Goal: Task Accomplishment & Management: Manage account settings

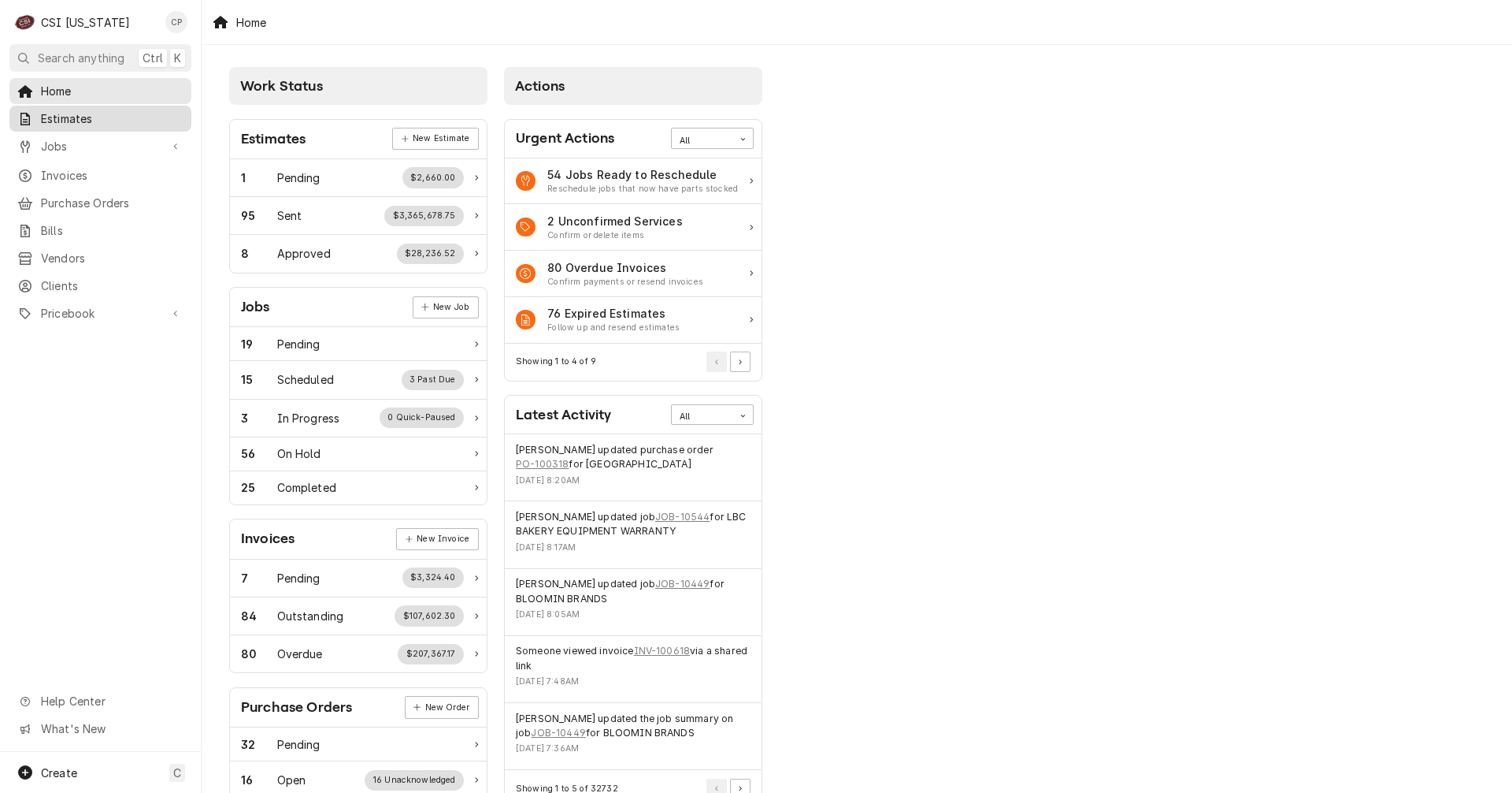
click at [78, 116] on span "Estimates" at bounding box center [111, 118] width 142 height 17
click at [63, 88] on span "Home" at bounding box center [111, 91] width 142 height 17
click at [68, 138] on span "Jobs" at bounding box center [100, 146] width 119 height 17
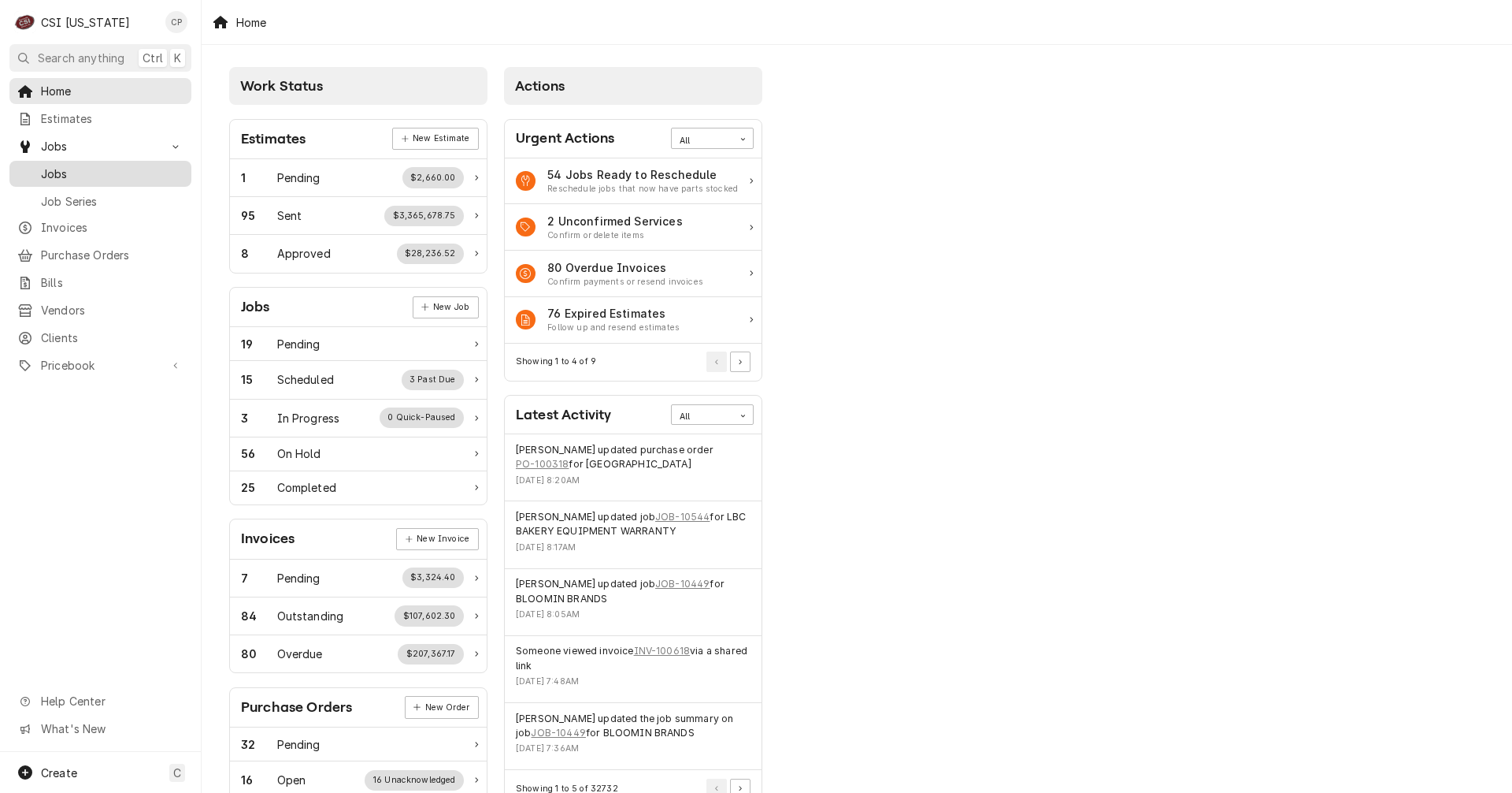
click at [81, 165] on span "Jobs" at bounding box center [111, 173] width 142 height 17
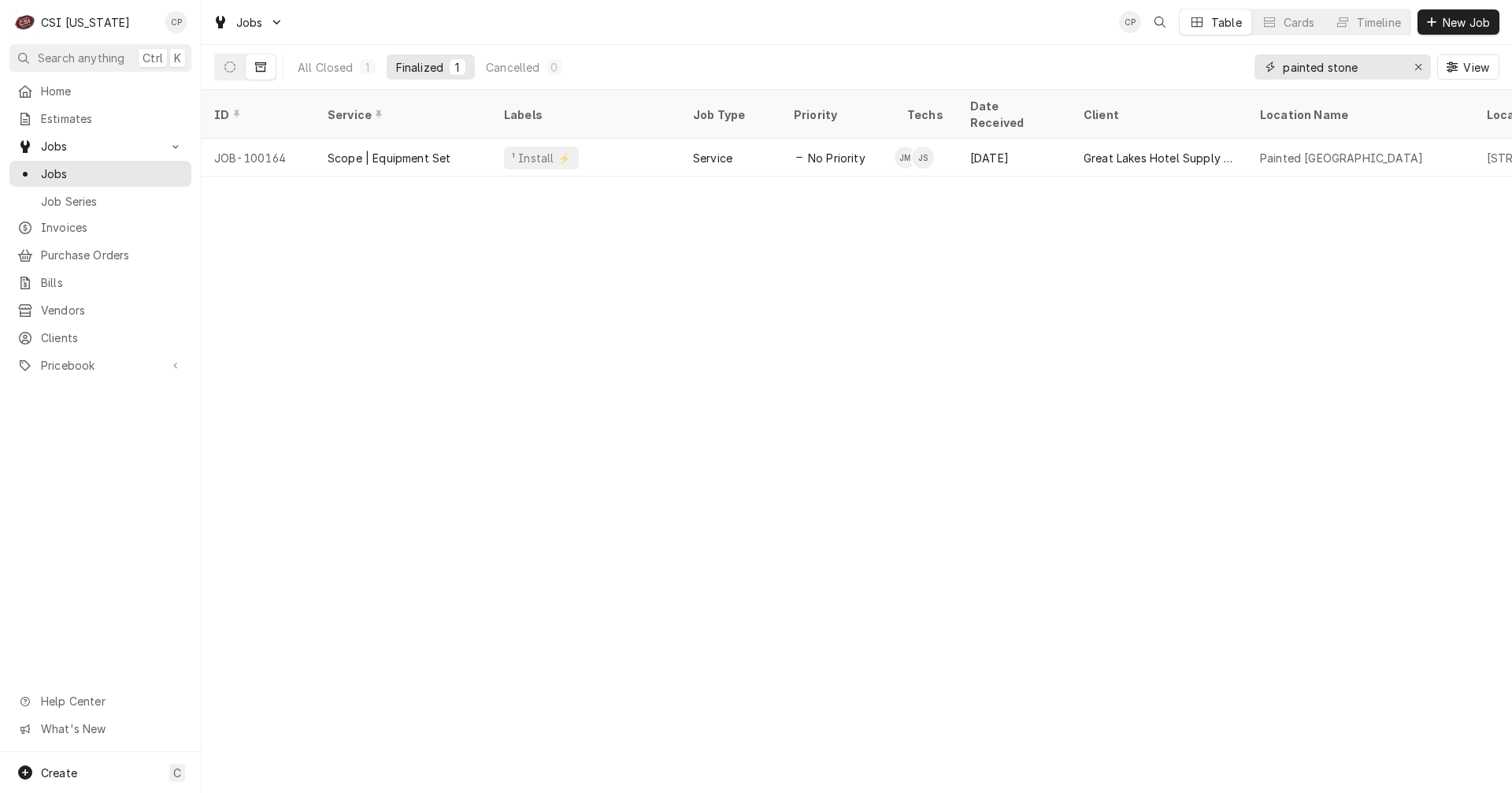
drag, startPoint x: 1388, startPoint y: 67, endPoint x: 1179, endPoint y: 62, distance: 209.1
click at [1179, 62] on div "All Closed 1 Finalized 1 Cancelled 0 painted stone View" at bounding box center [856, 67] width 1285 height 44
type input "airport"
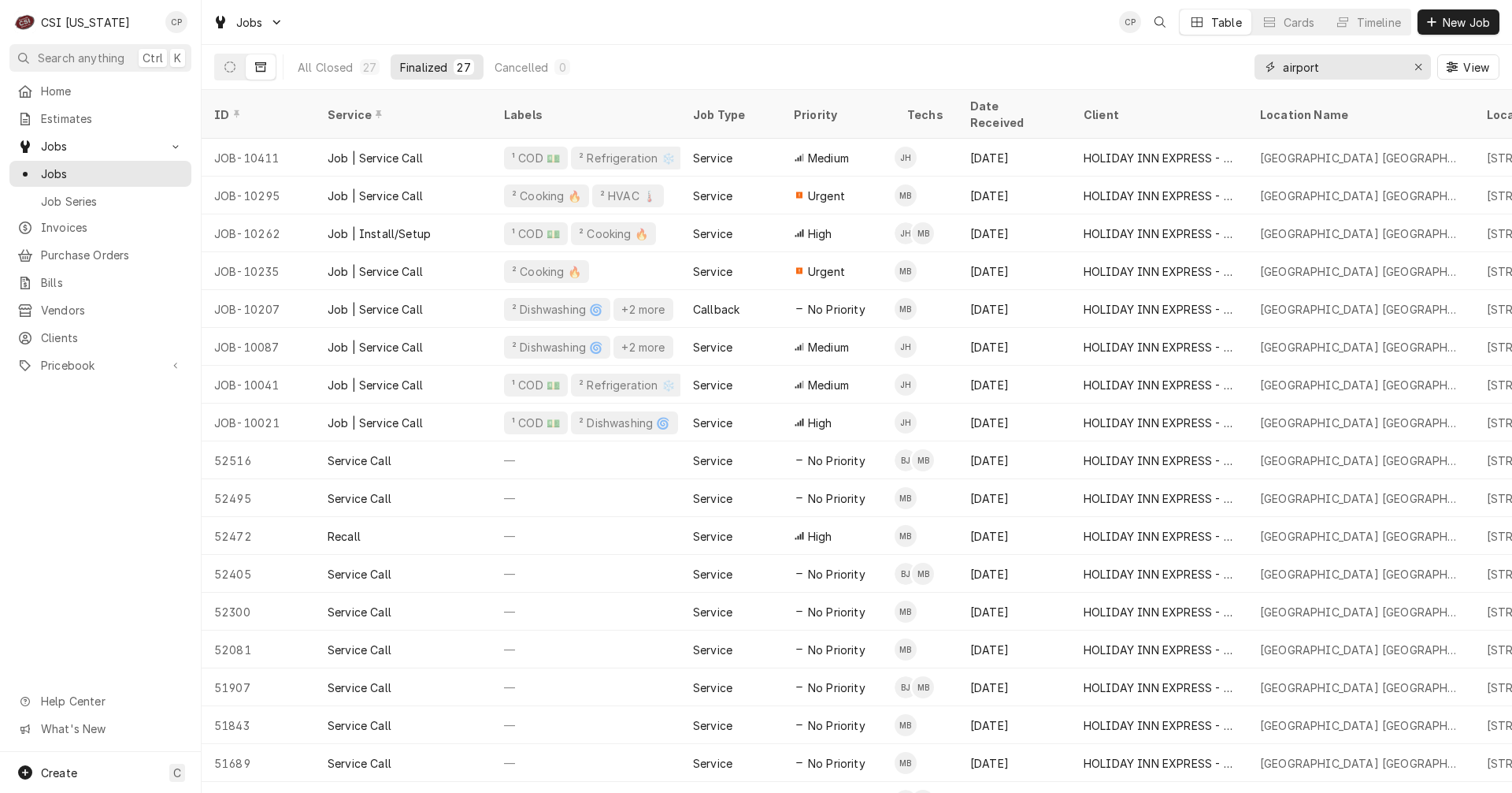
drag, startPoint x: 1362, startPoint y: 73, endPoint x: 1260, endPoint y: 63, distance: 102.5
click at [1260, 63] on div "airport" at bounding box center [1342, 67] width 176 height 25
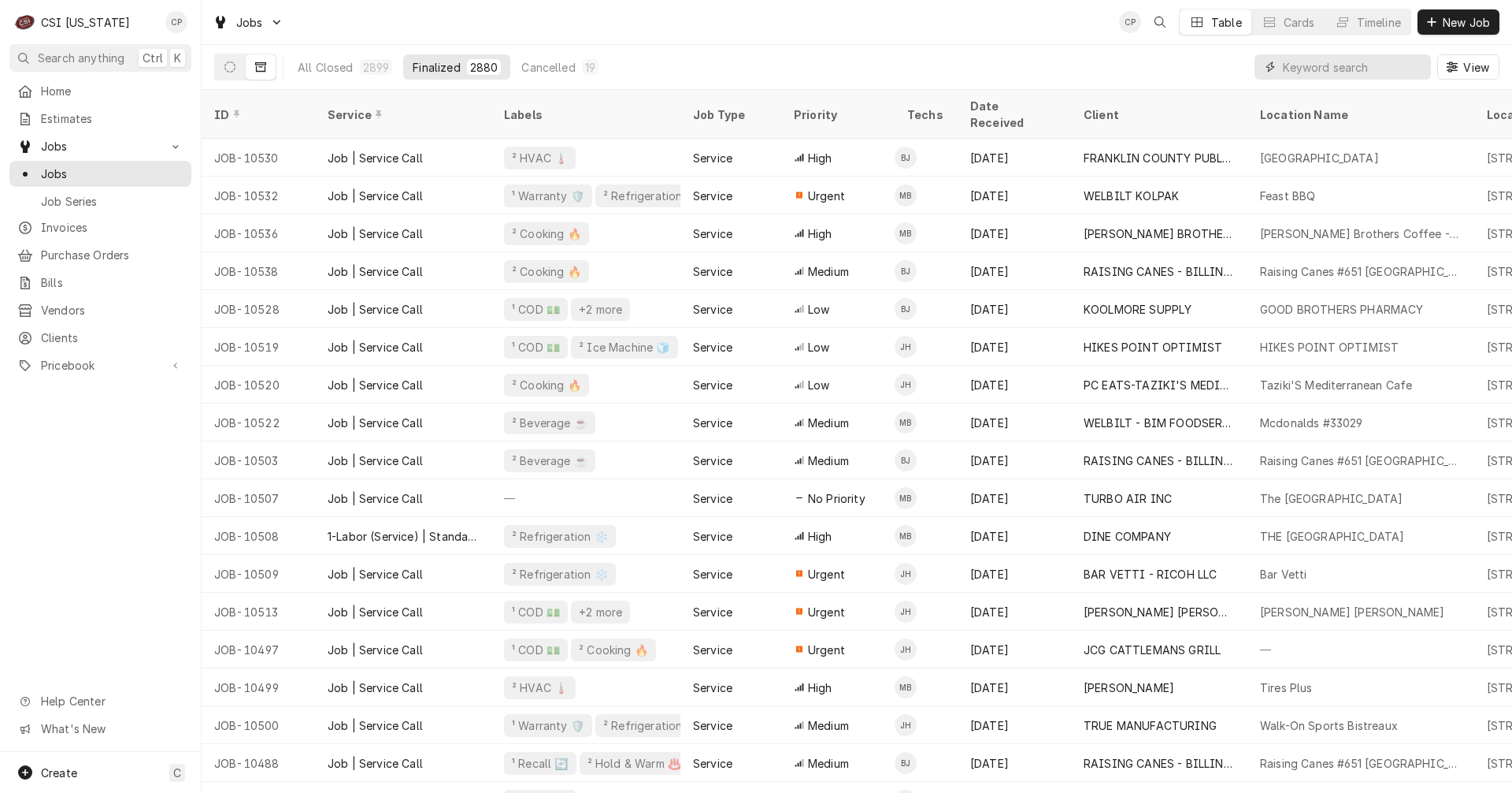
click at [1328, 69] on input "Dynamic Content Wrapper" at bounding box center [1353, 67] width 140 height 25
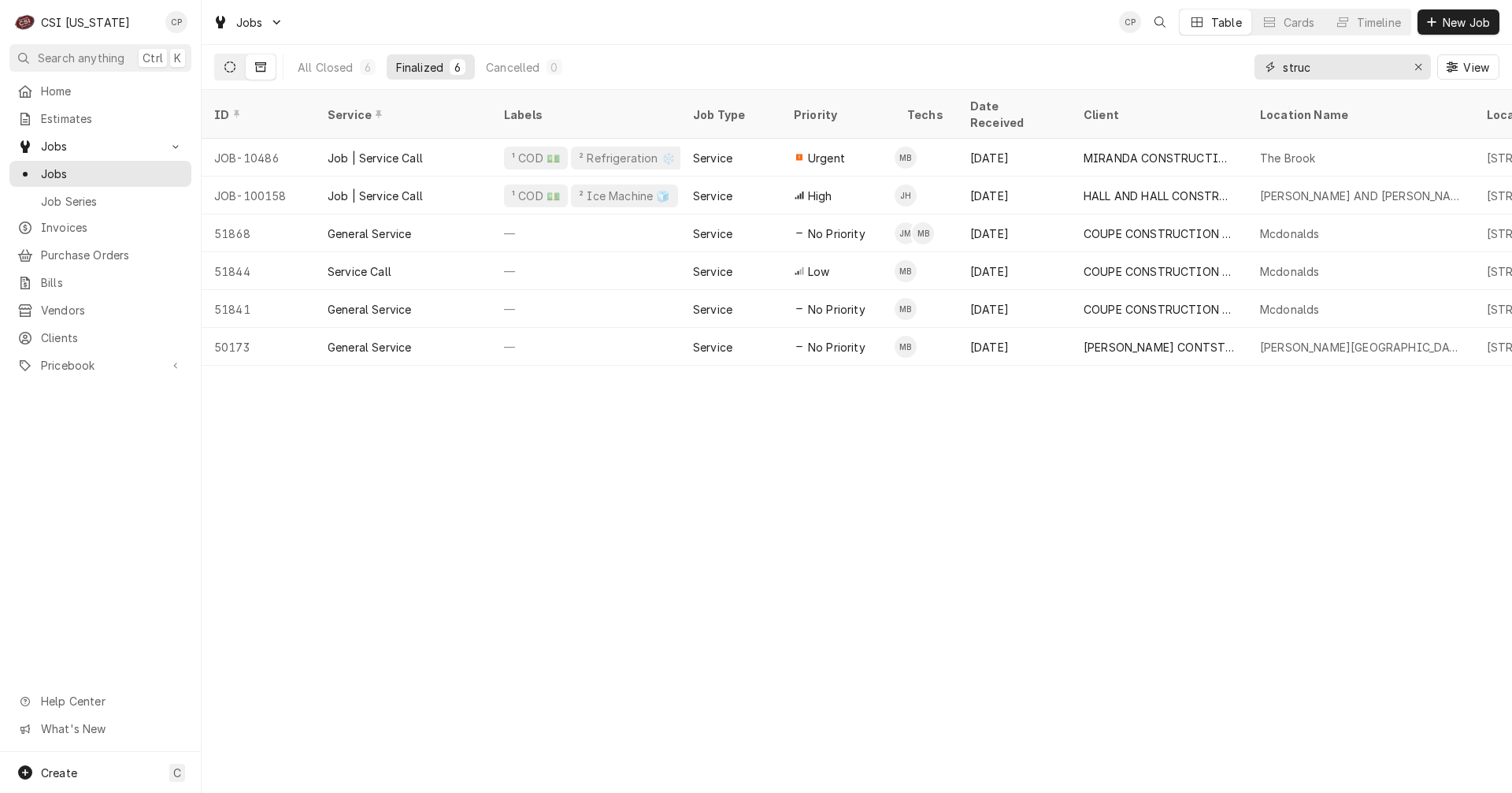
type input "struc"
click at [226, 66] on icon "Dynamic Content Wrapper" at bounding box center [230, 67] width 11 height 11
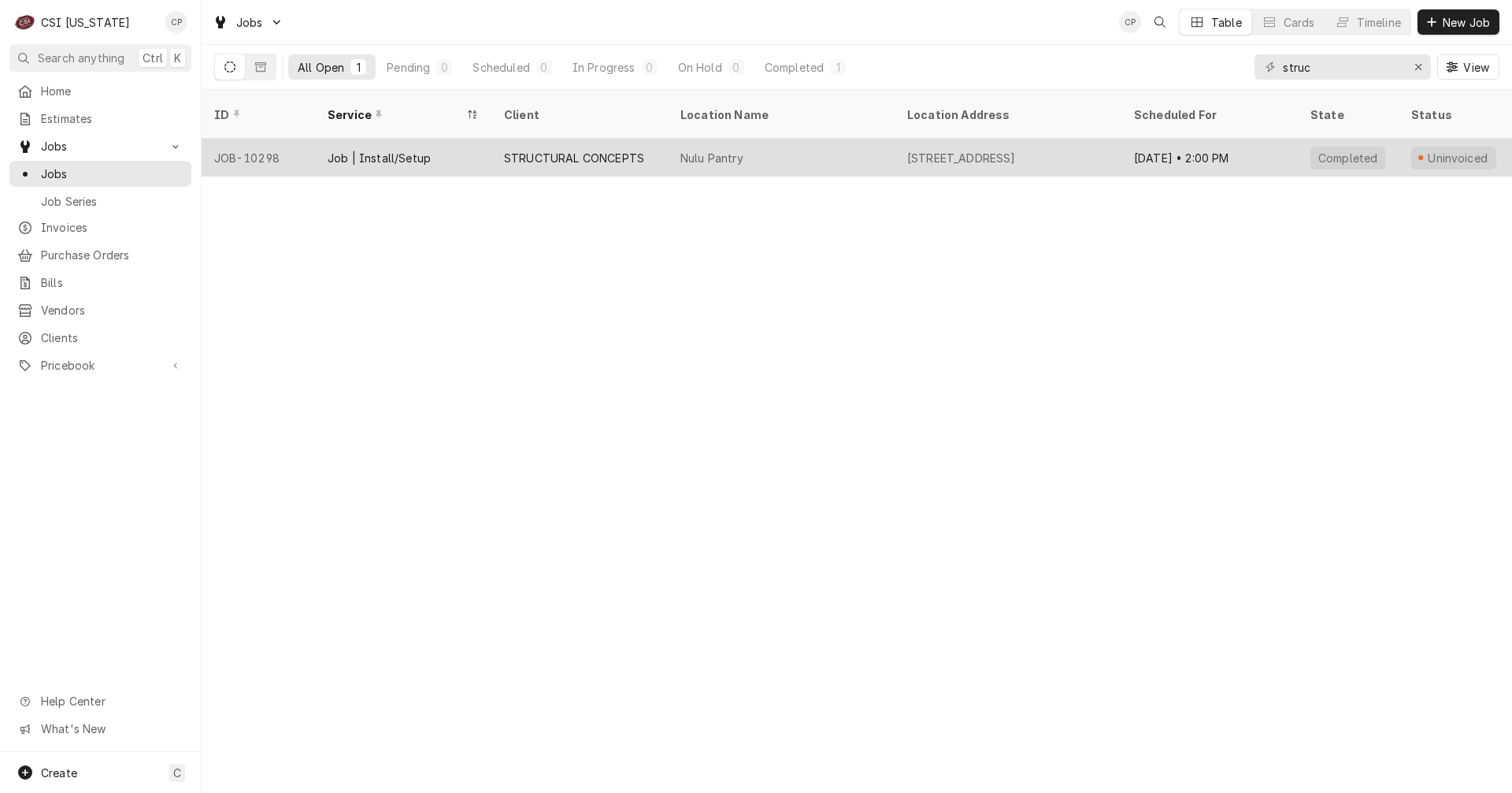
click at [607, 149] on div "STRUCTURAL CONCEPTS" at bounding box center [574, 157] width 140 height 17
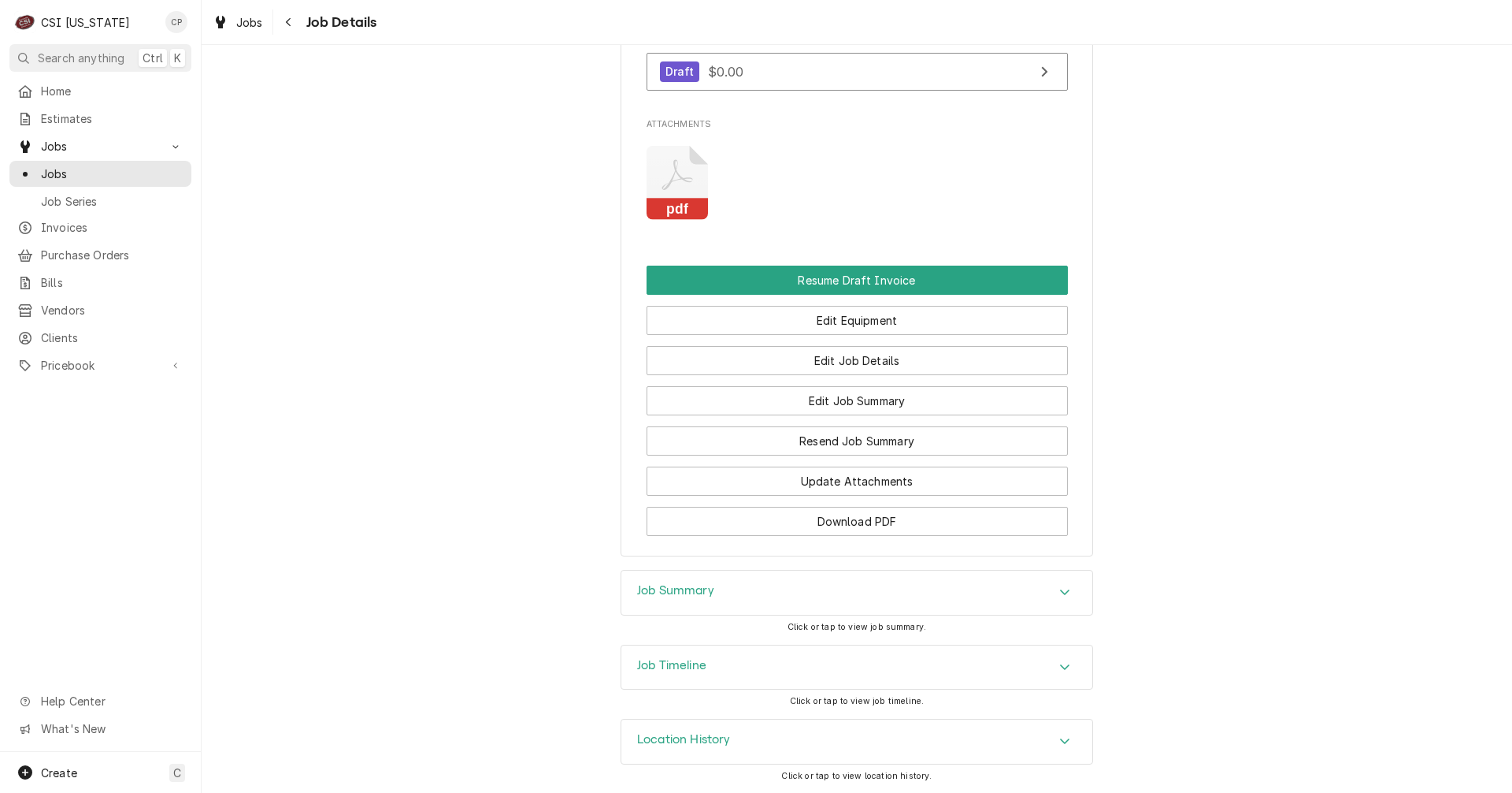
scroll to position [1682, 0]
click at [690, 592] on h3 "Job Summary" at bounding box center [676, 590] width 78 height 15
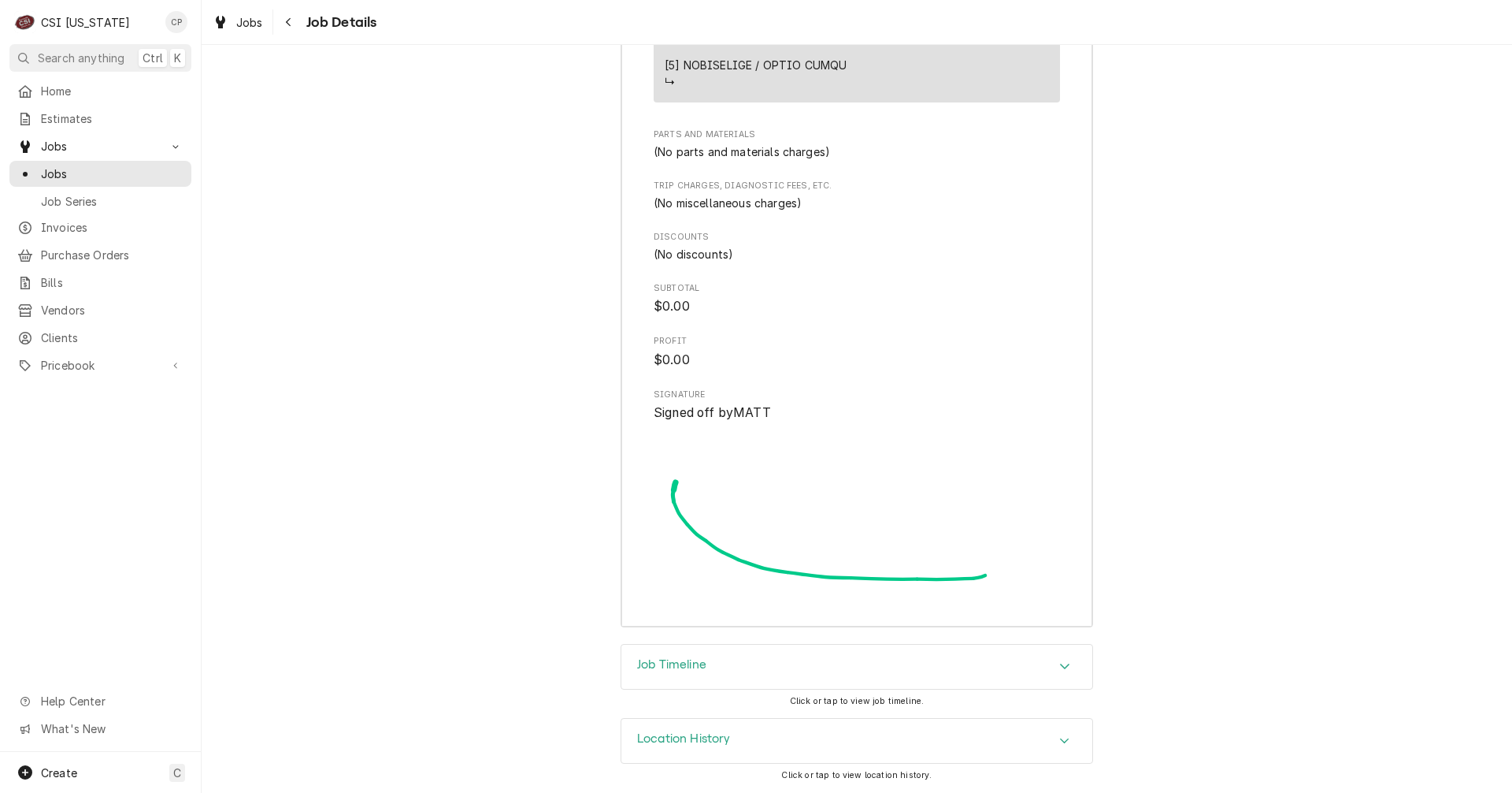
scroll to position [3315, 0]
click at [684, 664] on h3 "Job Timeline" at bounding box center [672, 664] width 70 height 15
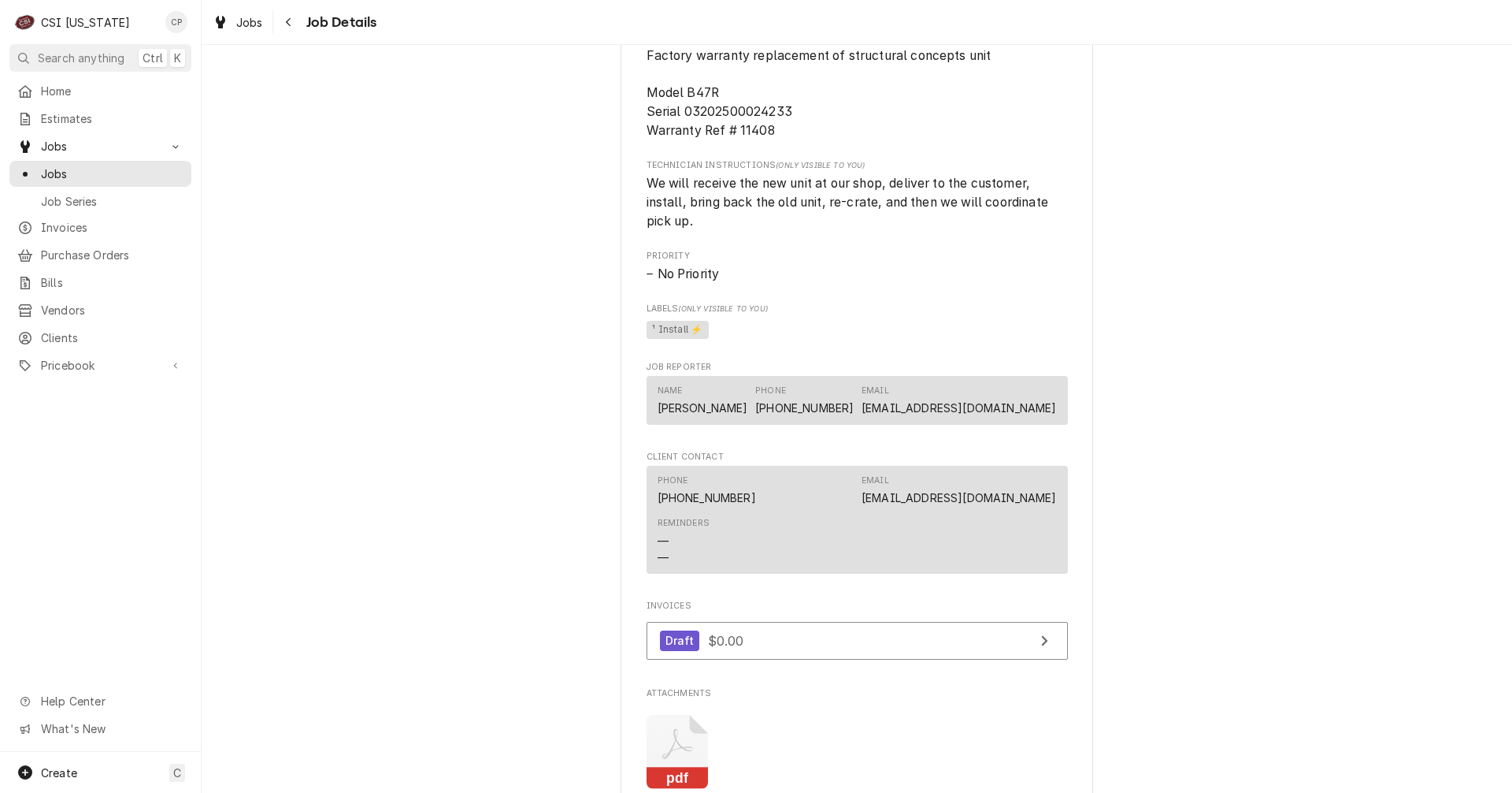
scroll to position [1047, 0]
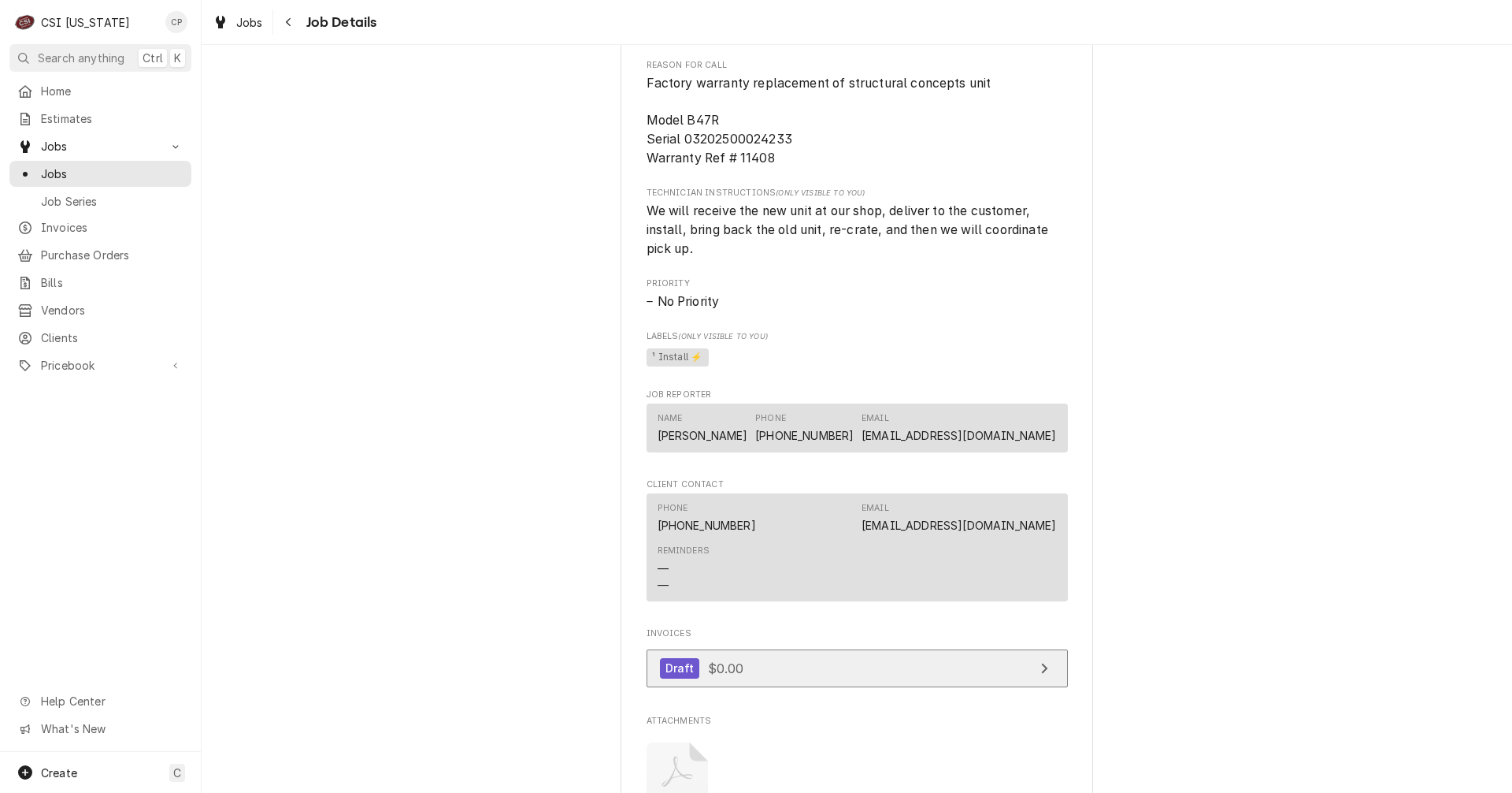
click at [883, 688] on link "Draft $0.00" at bounding box center [857, 668] width 422 height 39
click at [887, 688] on link "Draft $0.00" at bounding box center [857, 668] width 422 height 39
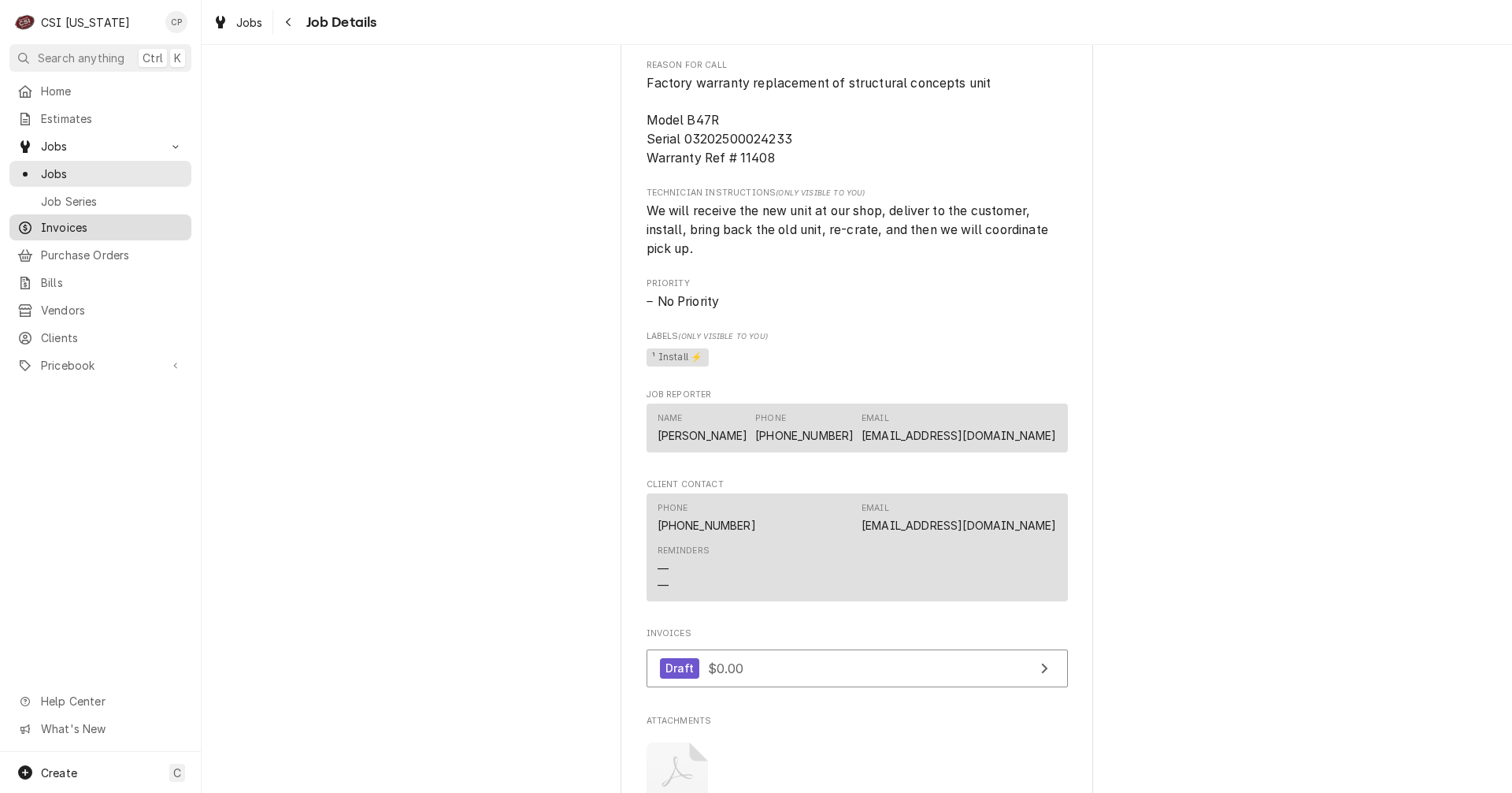
click at [75, 227] on span "Invoices" at bounding box center [111, 227] width 142 height 17
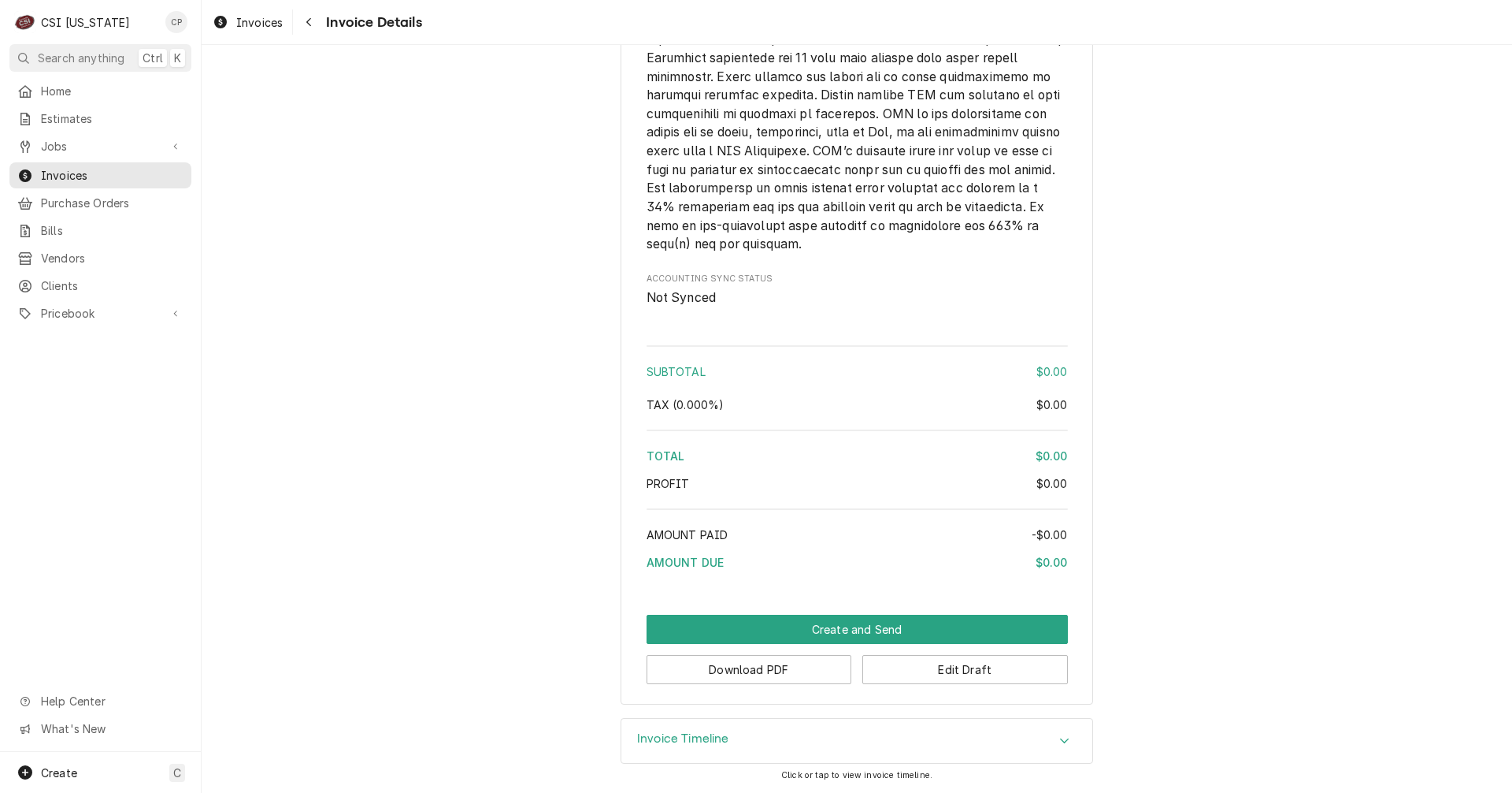
scroll to position [2007, 0]
click at [955, 674] on button "Edit Draft" at bounding box center [965, 669] width 206 height 29
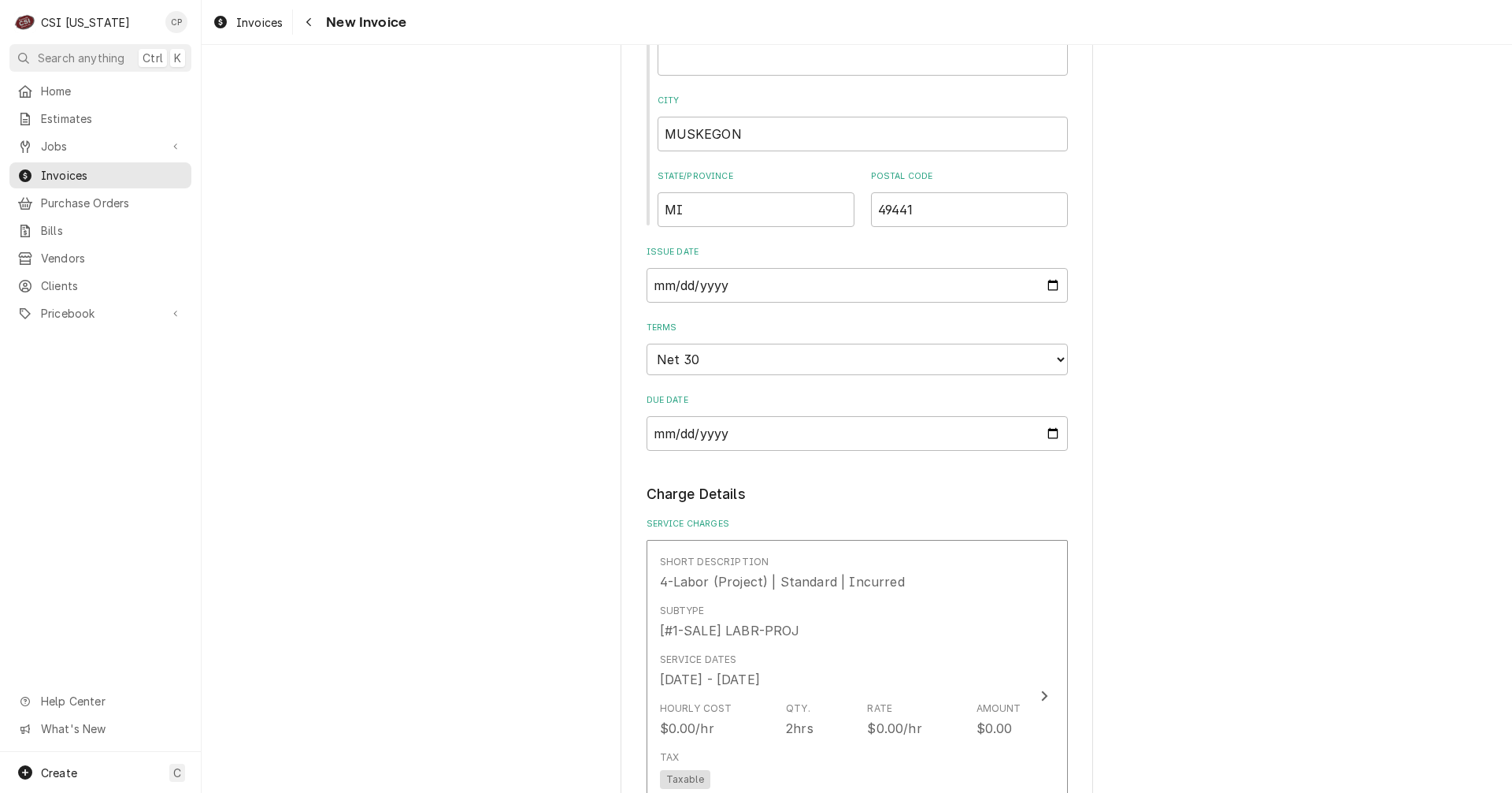
scroll to position [1182, 0]
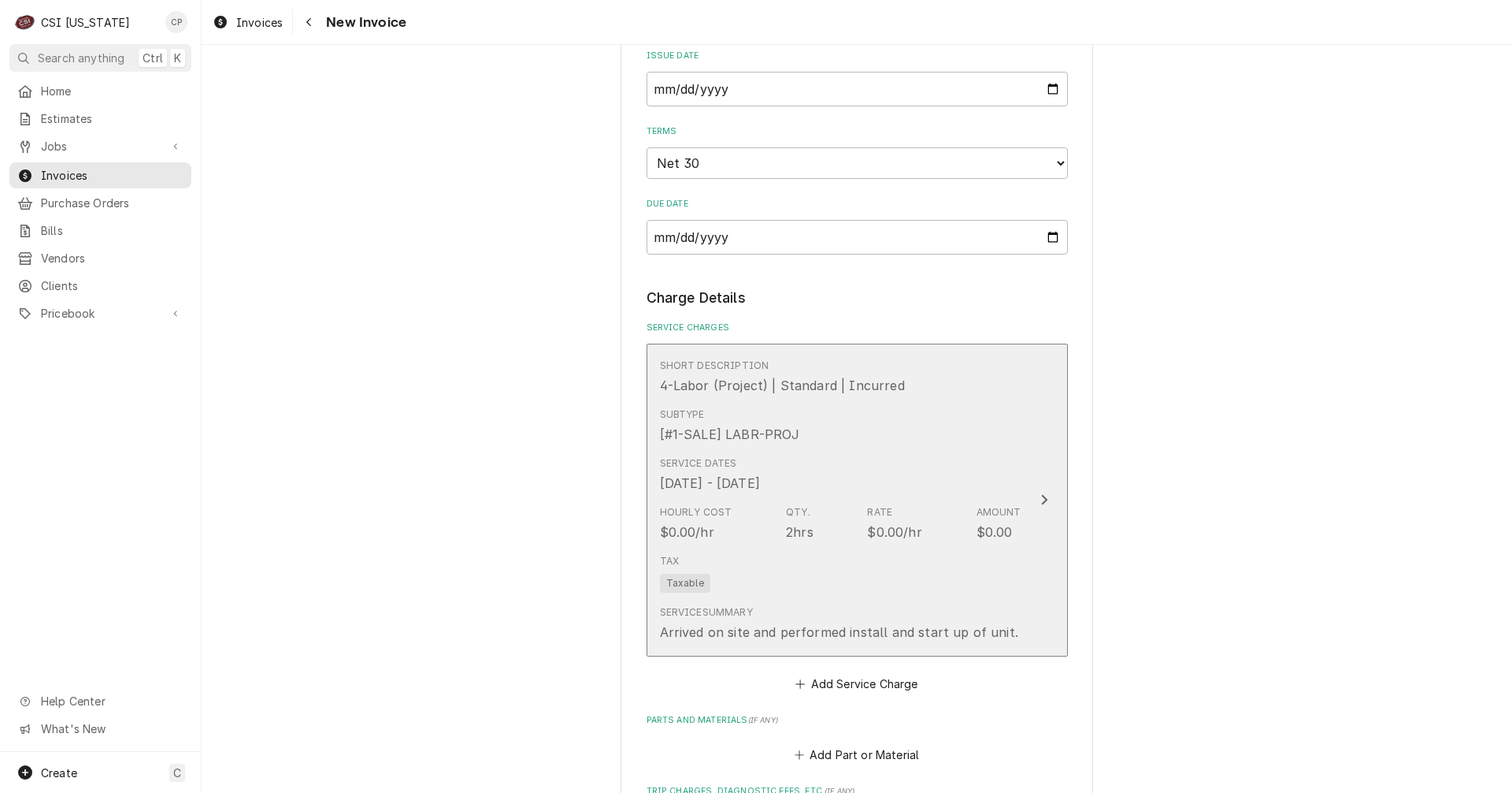
click at [1040, 497] on icon "Update Line Item" at bounding box center [1044, 499] width 8 height 13
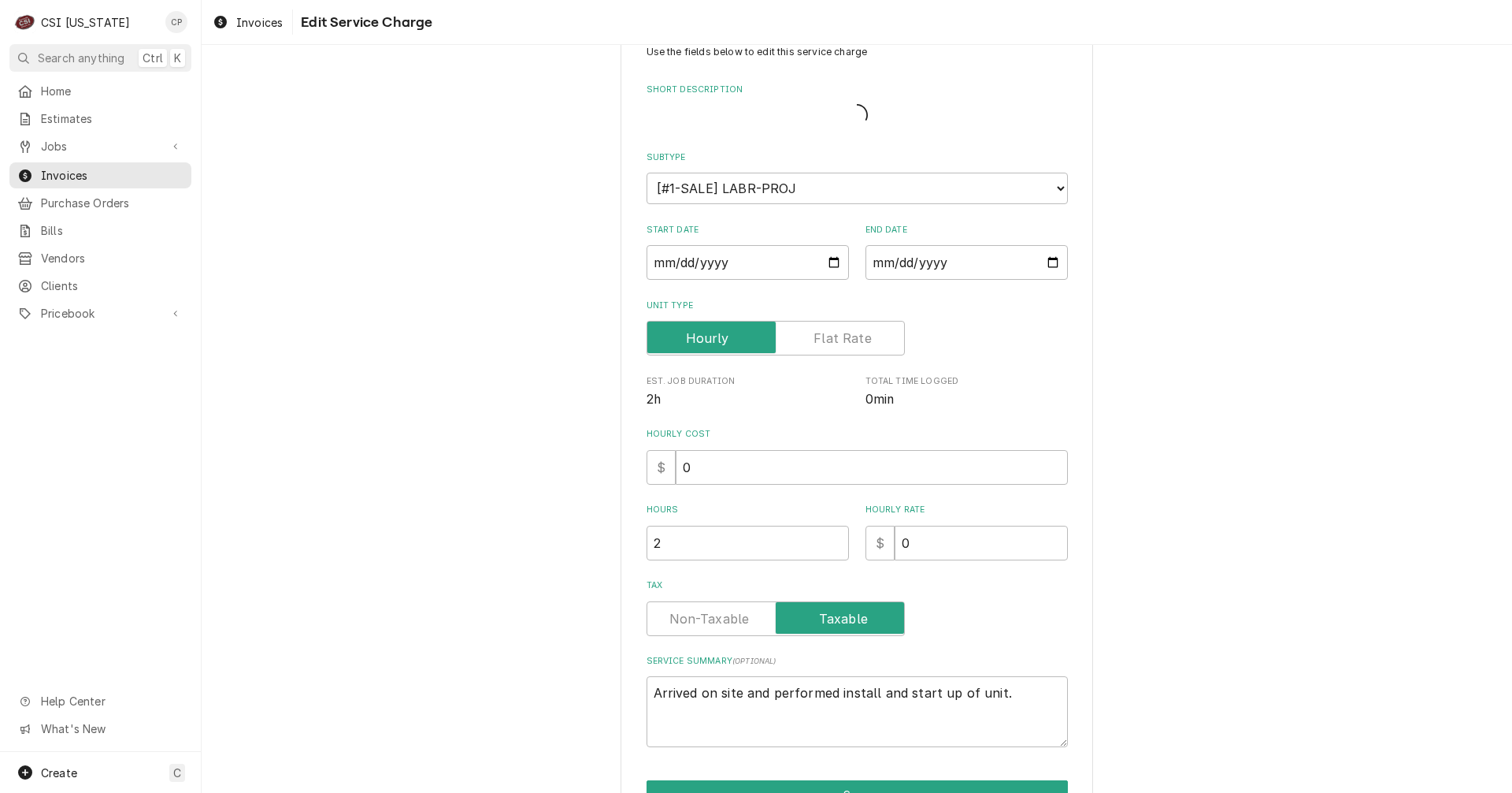
type textarea "x"
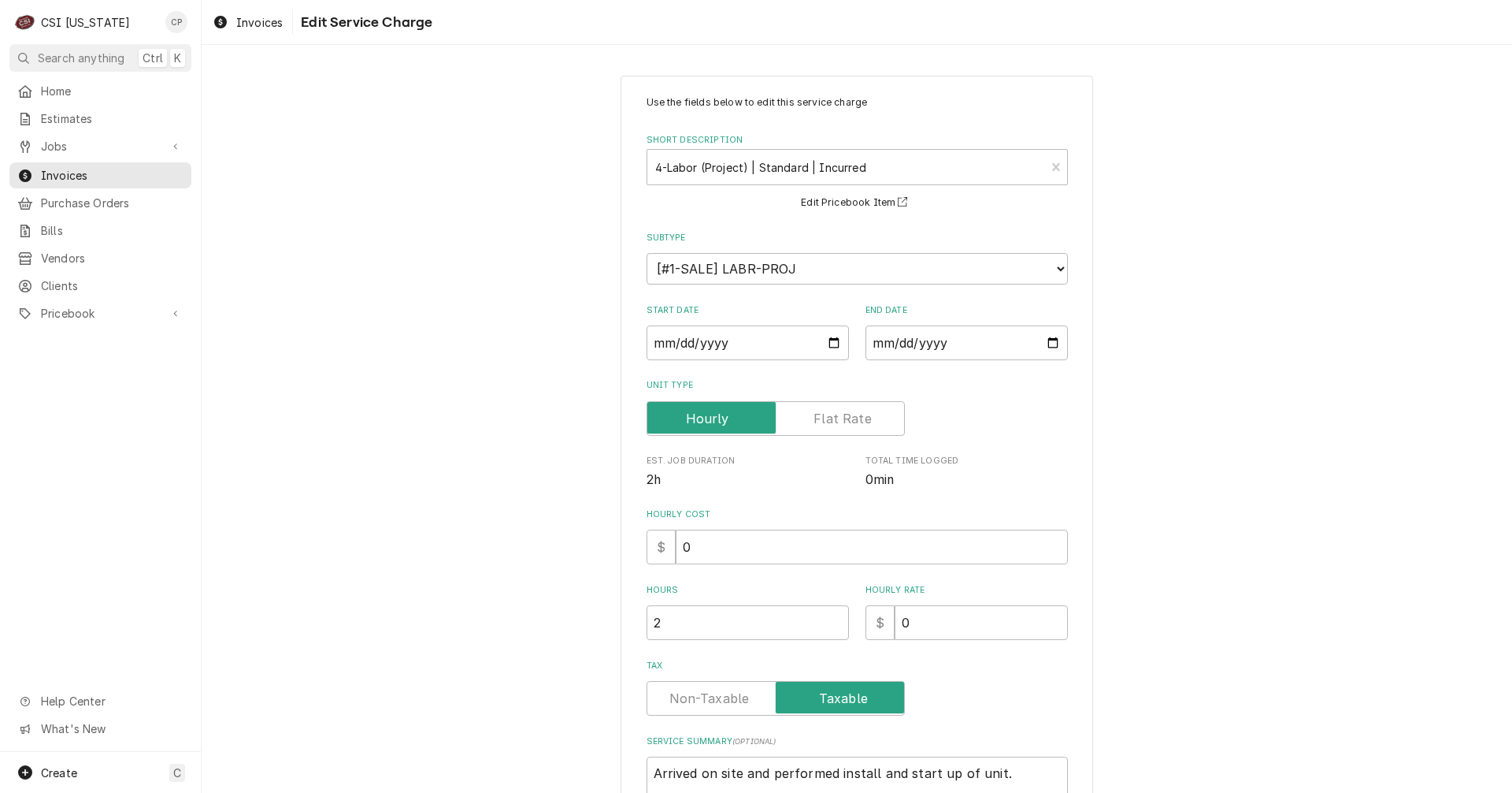
click at [826, 419] on label "Unit Type" at bounding box center [776, 418] width 259 height 35
click at [826, 419] on input "Unit Type" at bounding box center [775, 418] width 244 height 35
checkbox input "true"
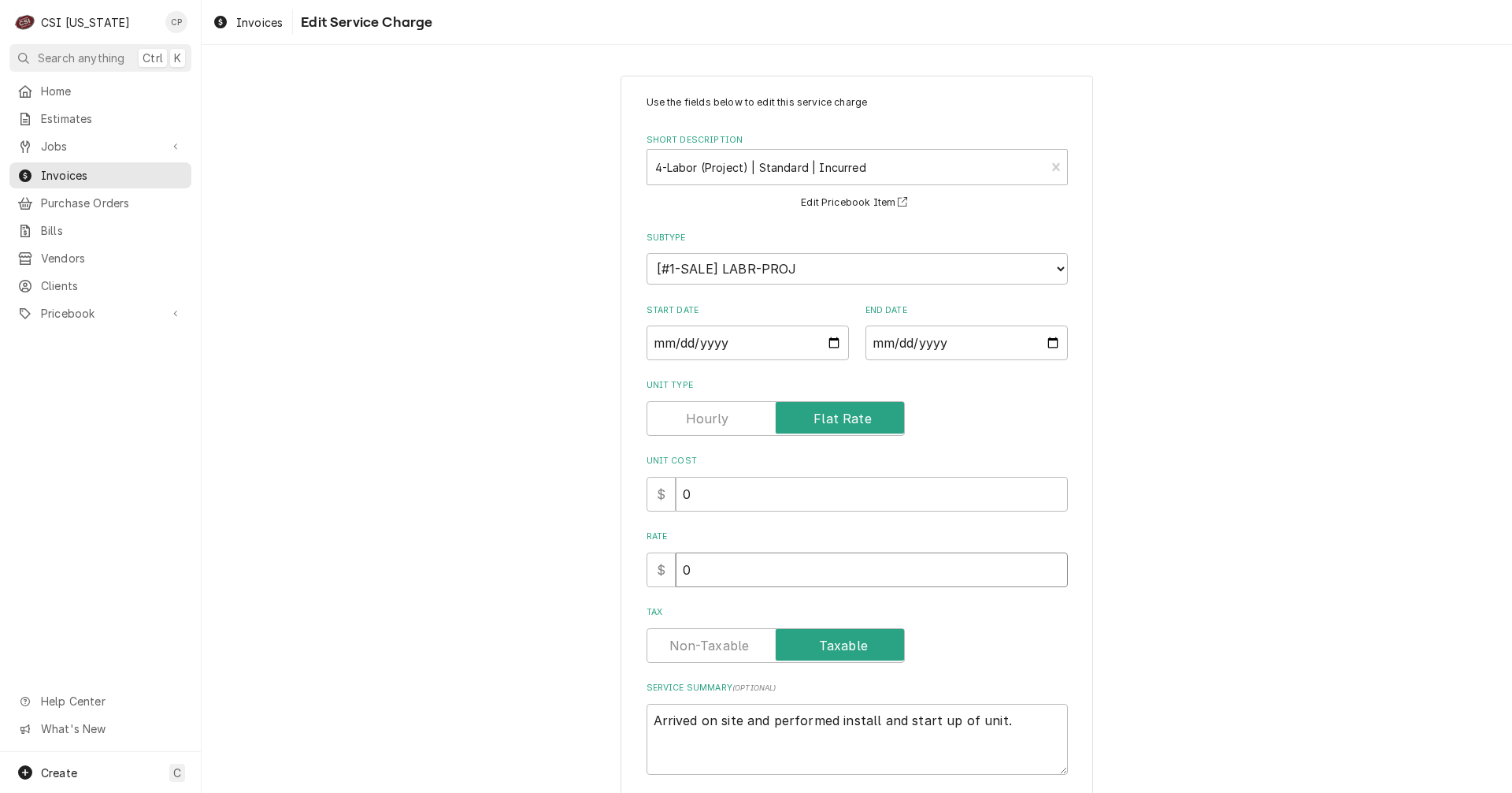
drag, startPoint x: 695, startPoint y: 569, endPoint x: 642, endPoint y: 573, distance: 53.2
click at [647, 573] on div "$ 0" at bounding box center [857, 569] width 422 height 35
type textarea "x"
type input "1"
type textarea "x"
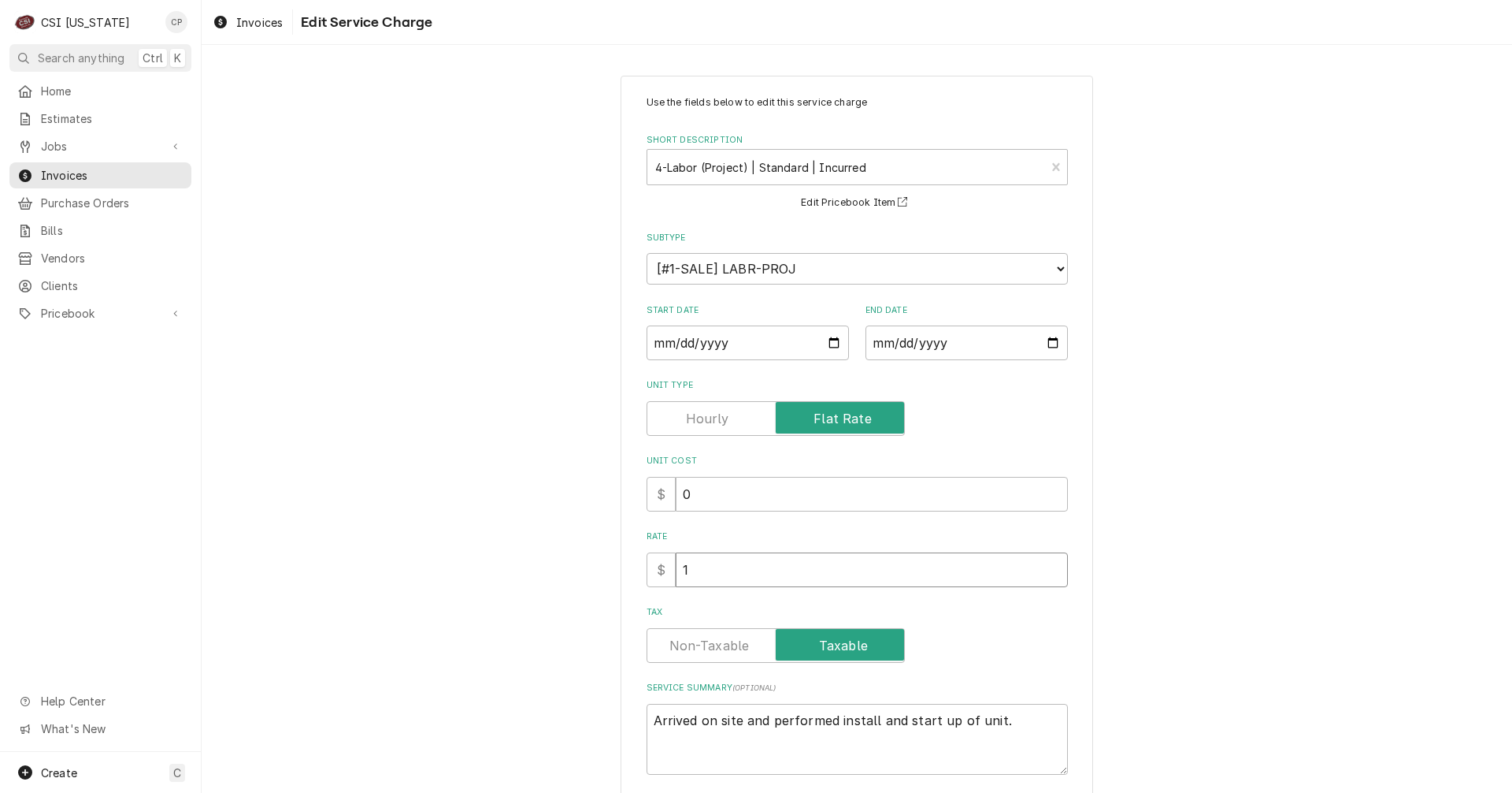
type input "11"
type textarea "x"
type input "112"
type textarea "x"
type input "1120"
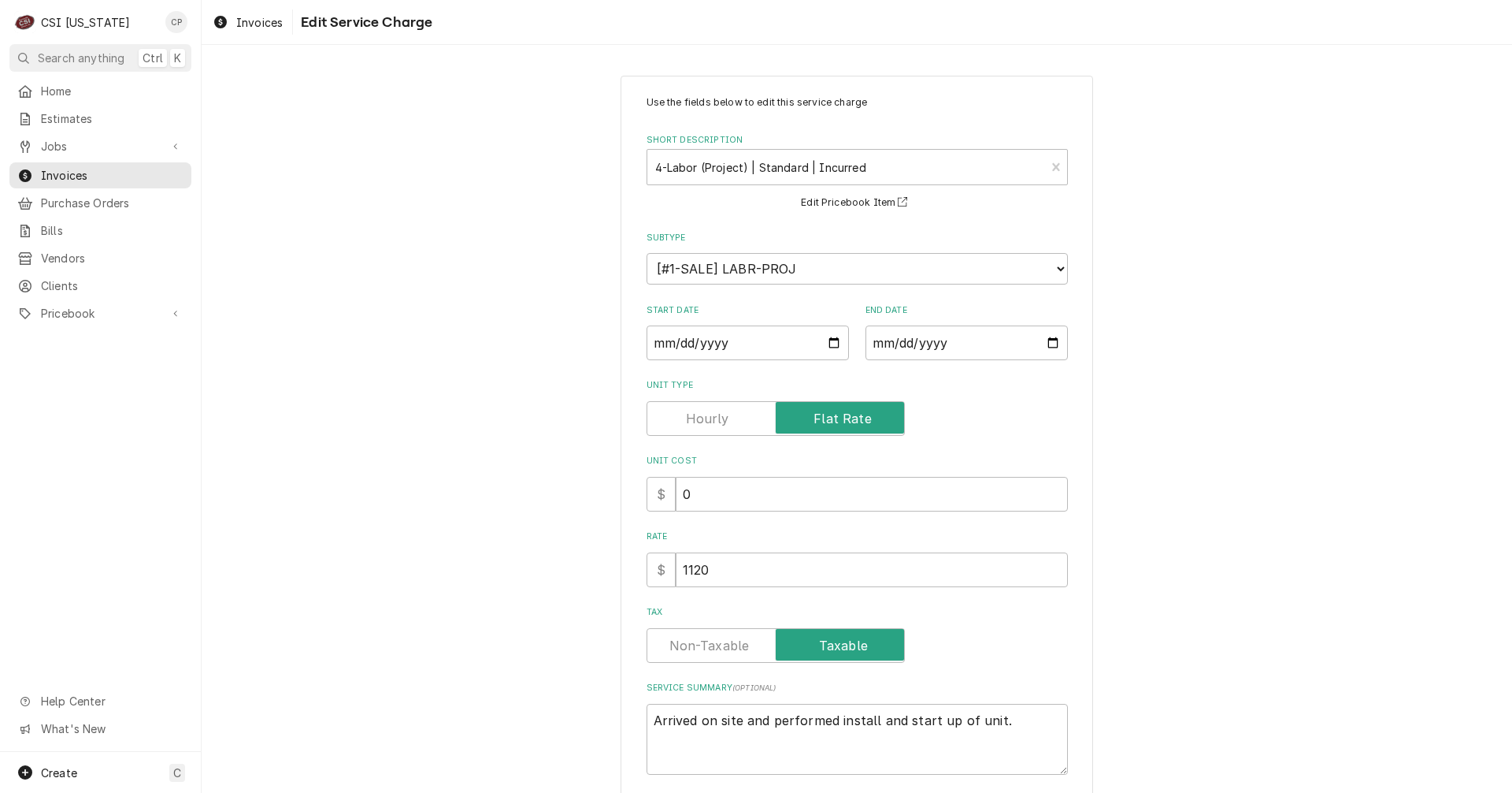
click at [702, 651] on label "Tax" at bounding box center [776, 645] width 259 height 35
click at [702, 651] on input "Tax" at bounding box center [775, 645] width 244 height 35
checkbox input "false"
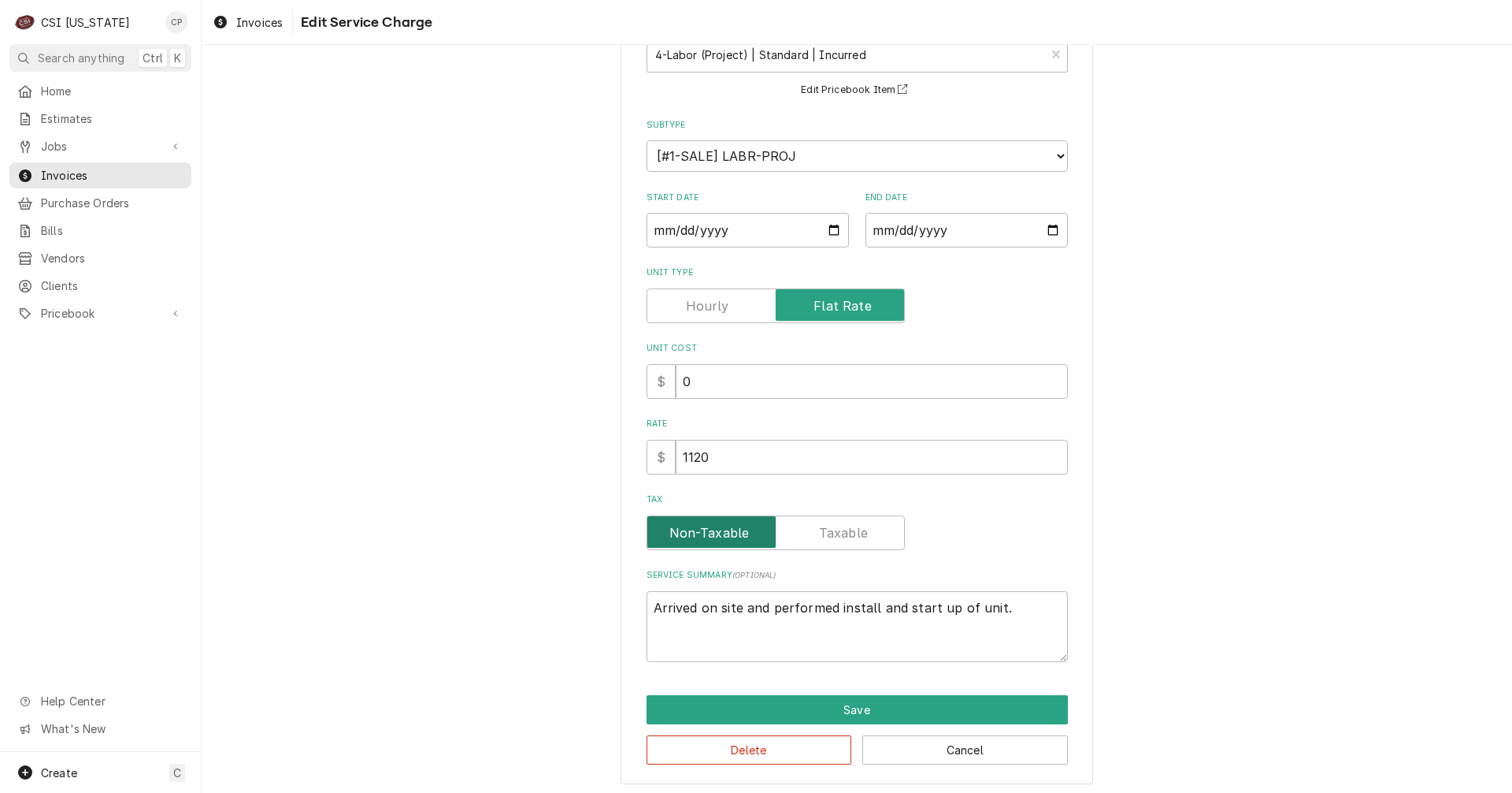
scroll to position [118, 0]
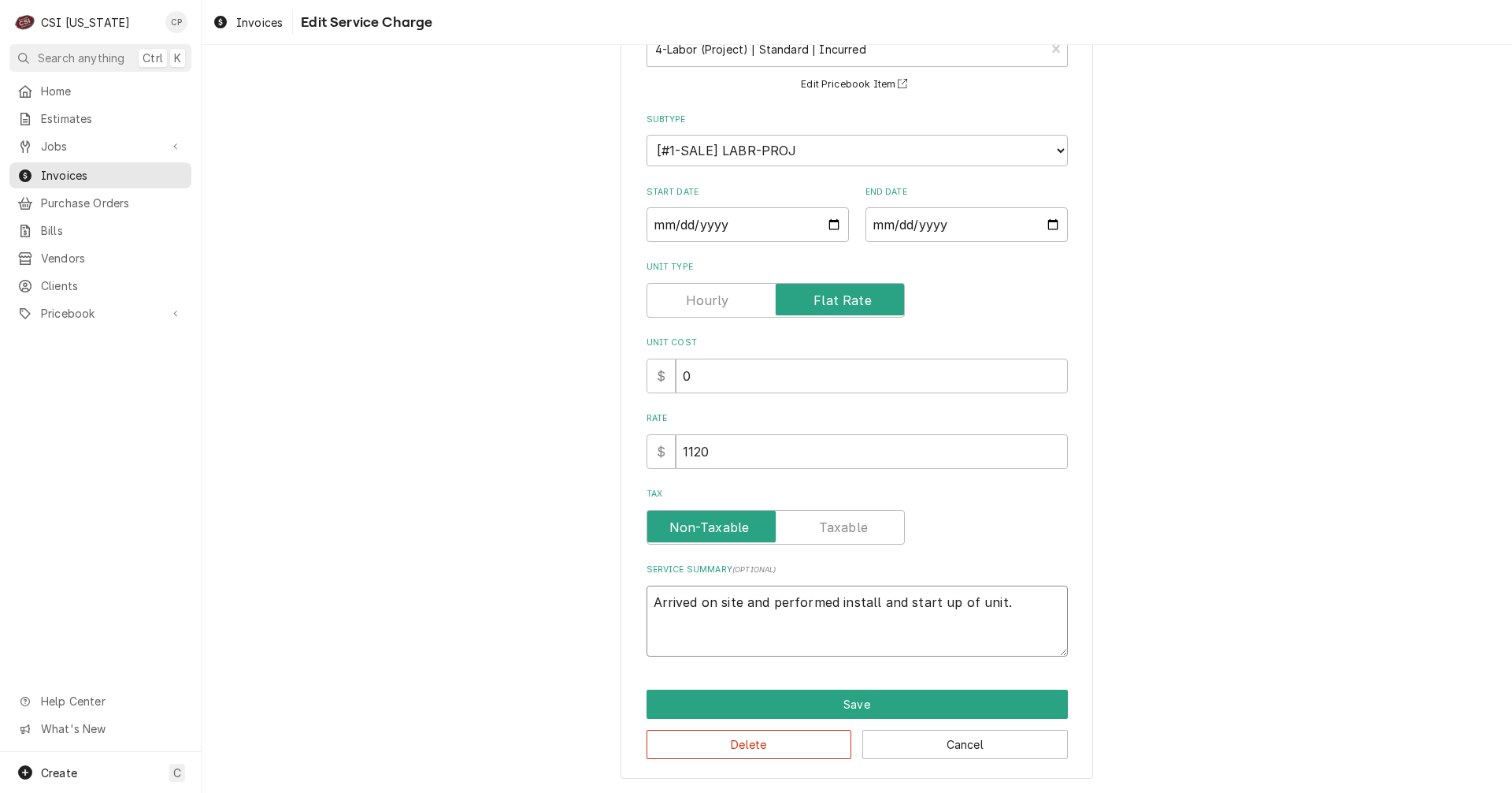
drag, startPoint x: 1015, startPoint y: 613, endPoint x: 604, endPoint y: 630, distance: 411.4
click at [604, 630] on div "Use the fields below to edit this service charge Short Description 4-Labor (Pro…" at bounding box center [856, 368] width 1310 height 850
click at [1012, 604] on textarea "Arrived on site and performed install and start up of unit." at bounding box center [857, 620] width 422 height 71
drag, startPoint x: 1012, startPoint y: 604, endPoint x: 635, endPoint y: 607, distance: 377.0
click at [635, 607] on div "Use the fields below to edit this service charge Short Description 4-Labor (Pro…" at bounding box center [856, 368] width 472 height 822
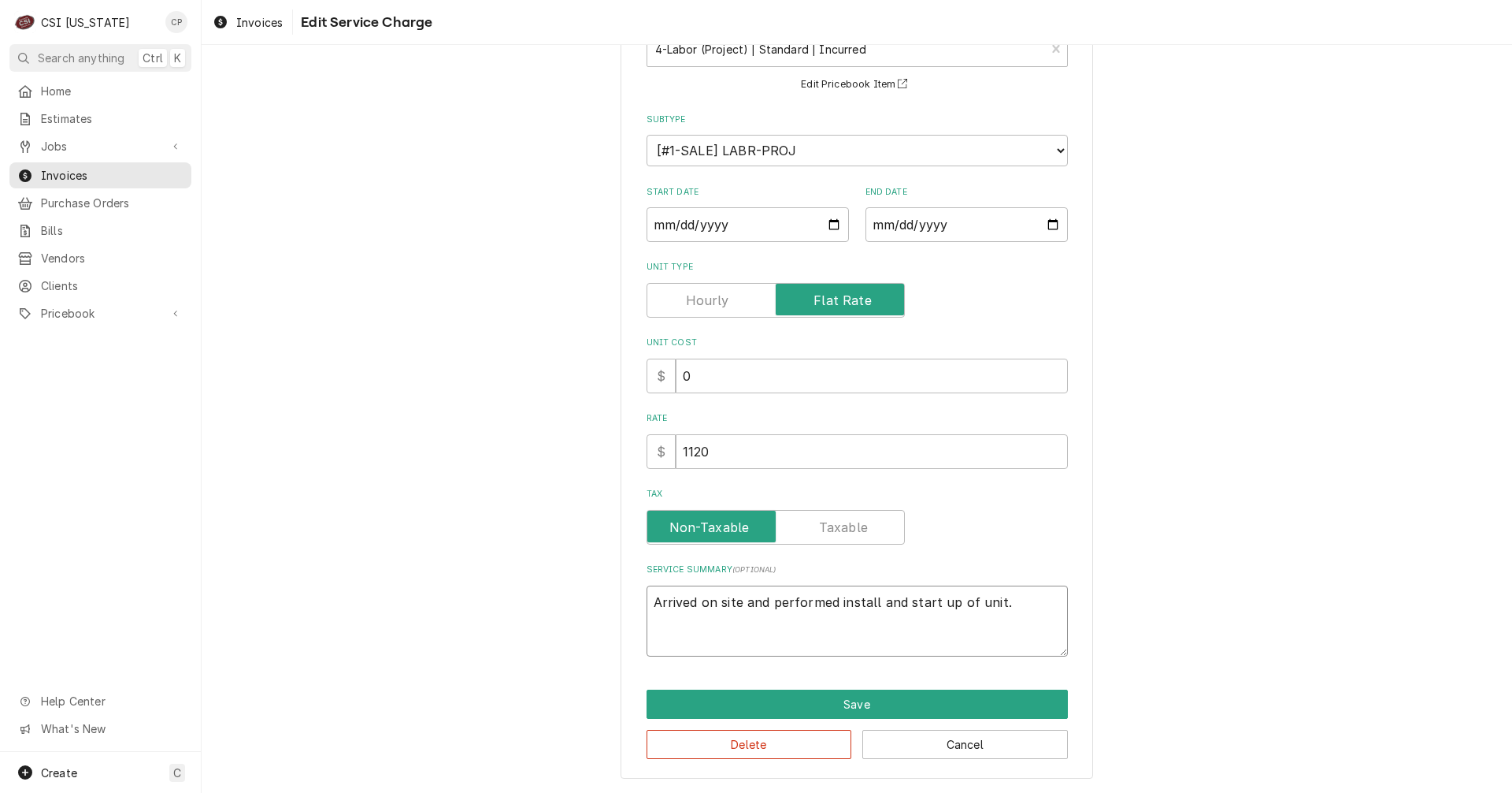
paste textarea "Delivery and Swap of Refrigerated Merchandiser – Completed Successfully Our tea…"
type textarea "x"
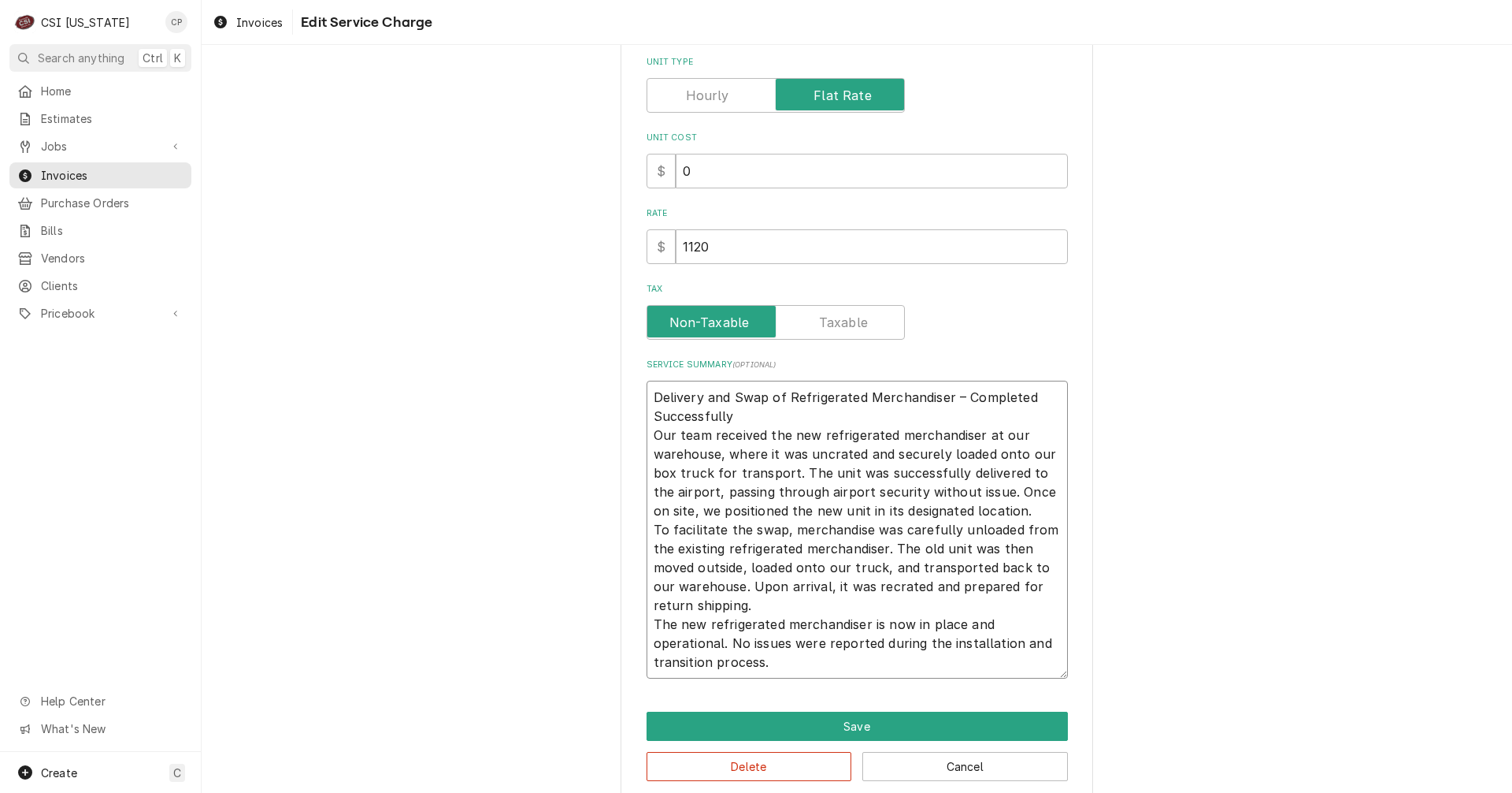
scroll to position [345, 0]
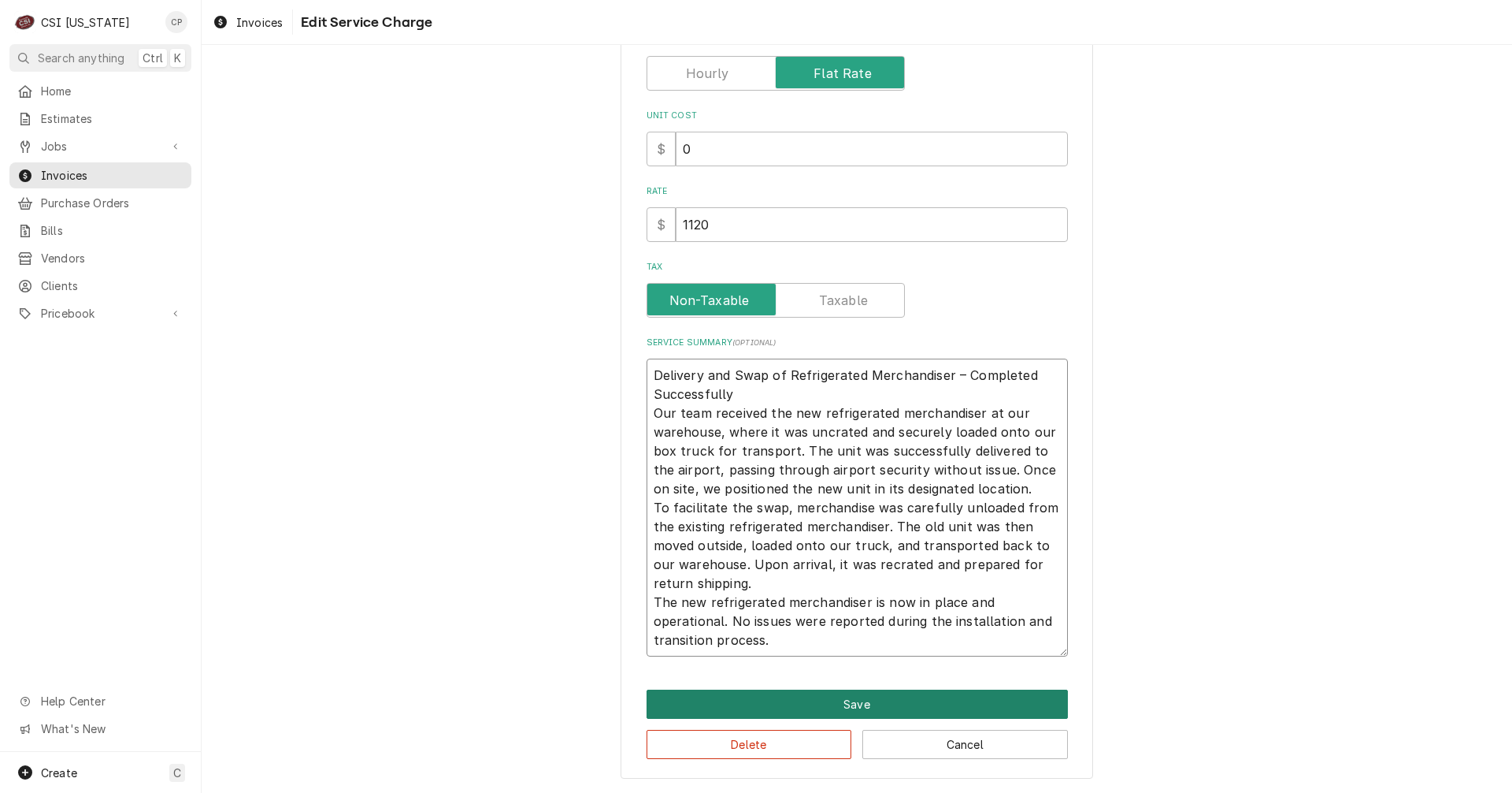
type textarea "Delivery and Swap of Refrigerated Merchandiser – Completed Successfully Our tea…"
click at [842, 704] on button "Save" at bounding box center [857, 703] width 422 height 29
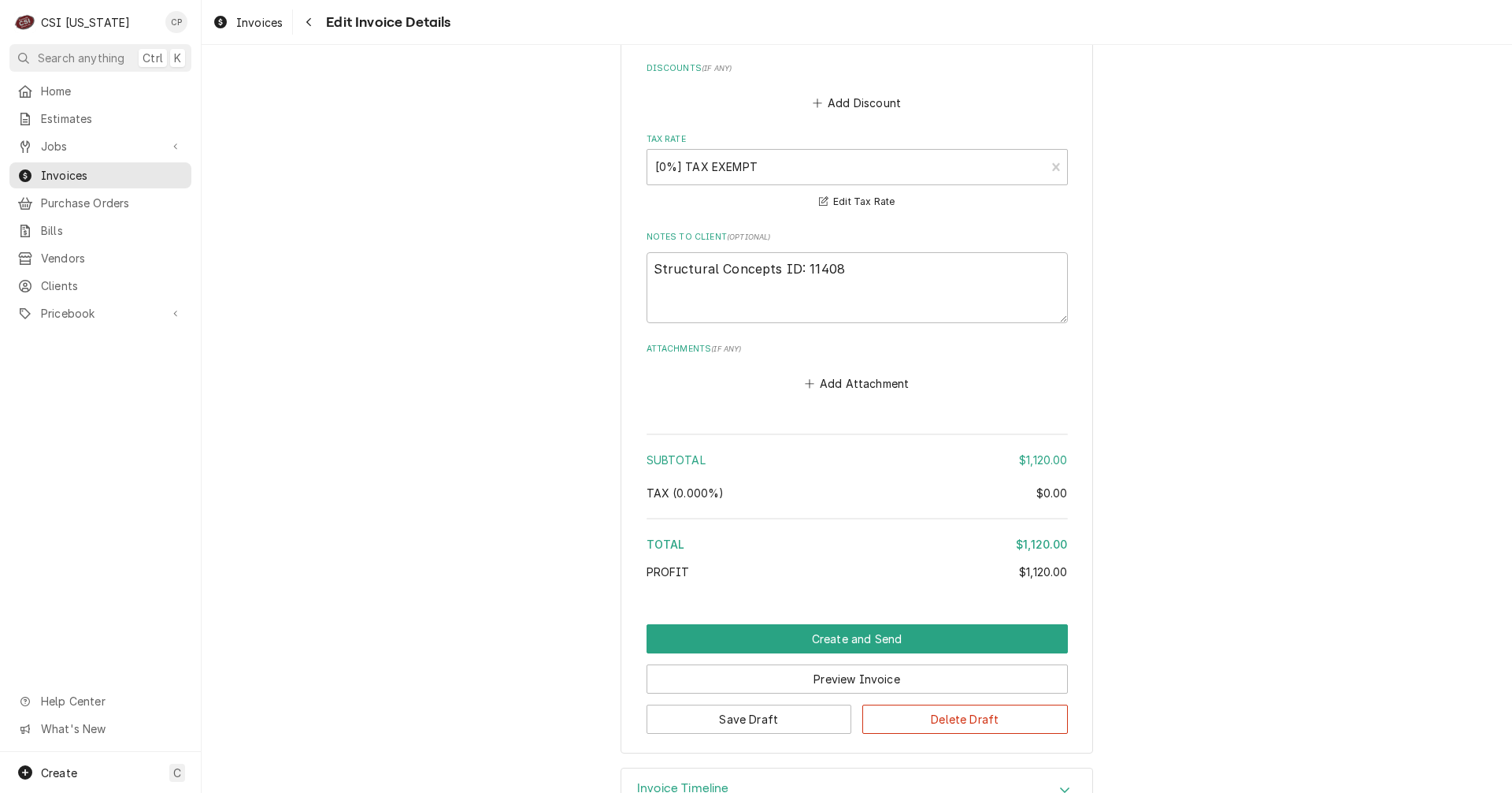
scroll to position [2266, 0]
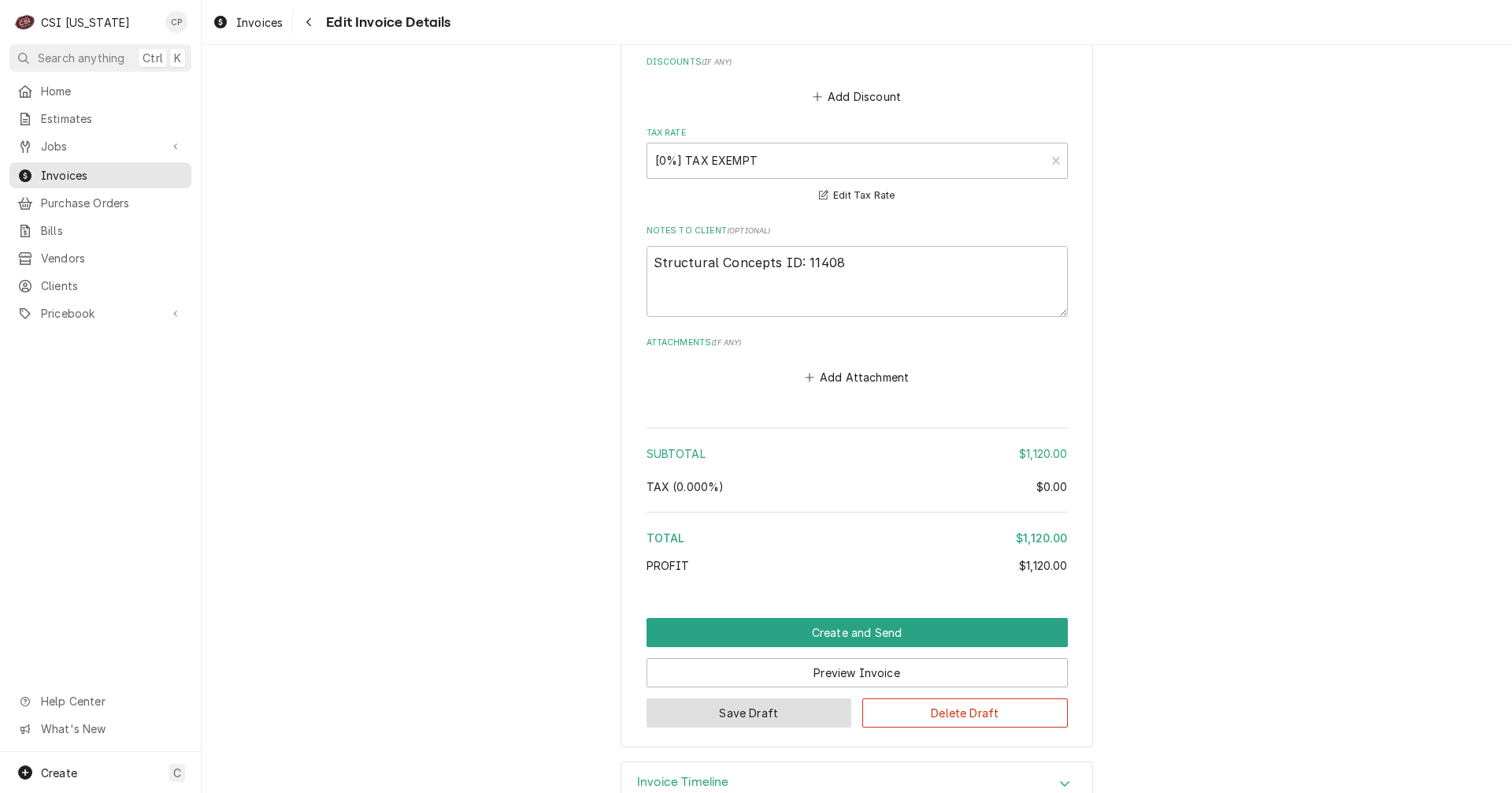
click at [762, 716] on button "Save Draft" at bounding box center [749, 711] width 206 height 29
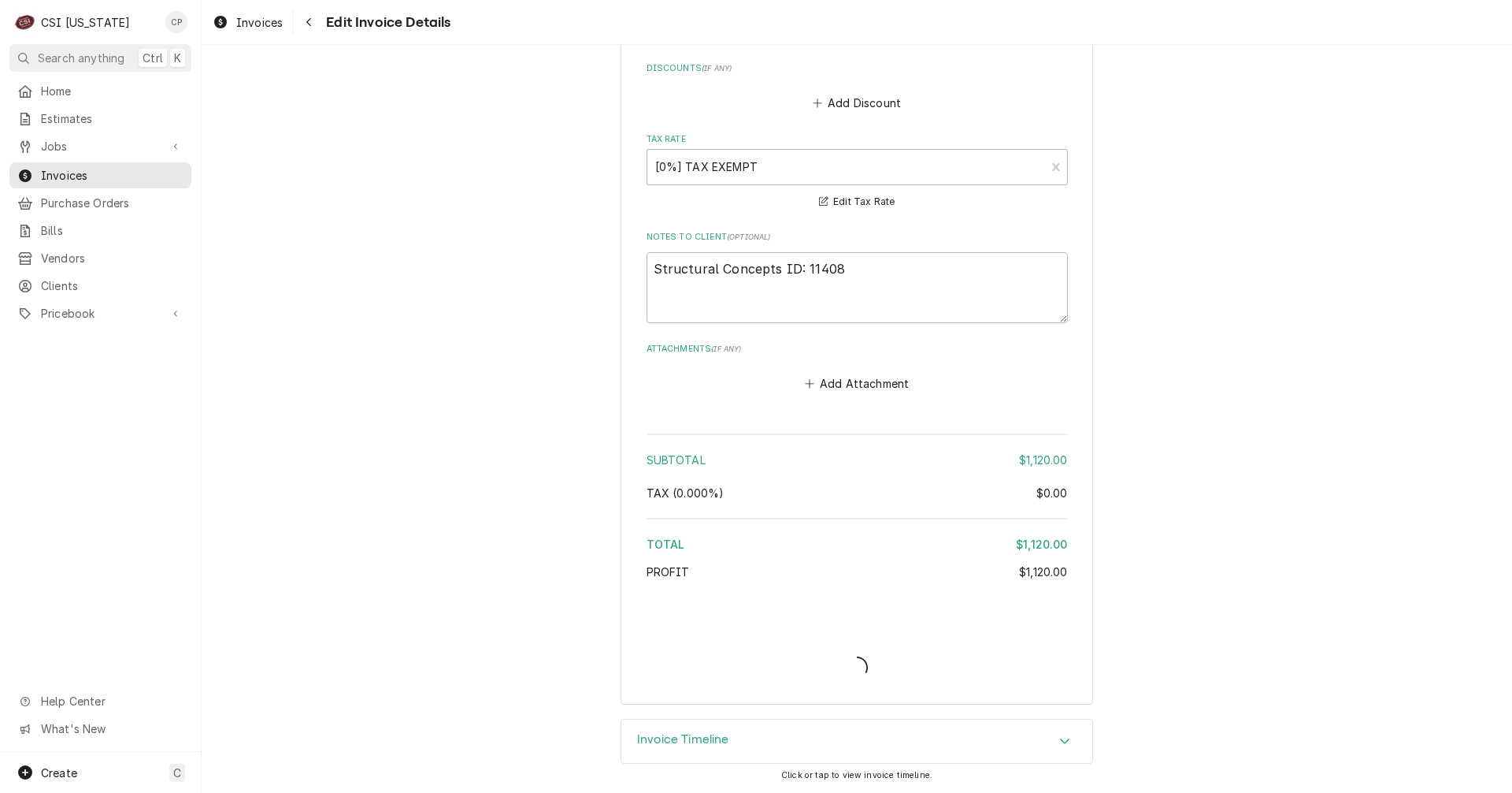
scroll to position [2260, 0]
type textarea "x"
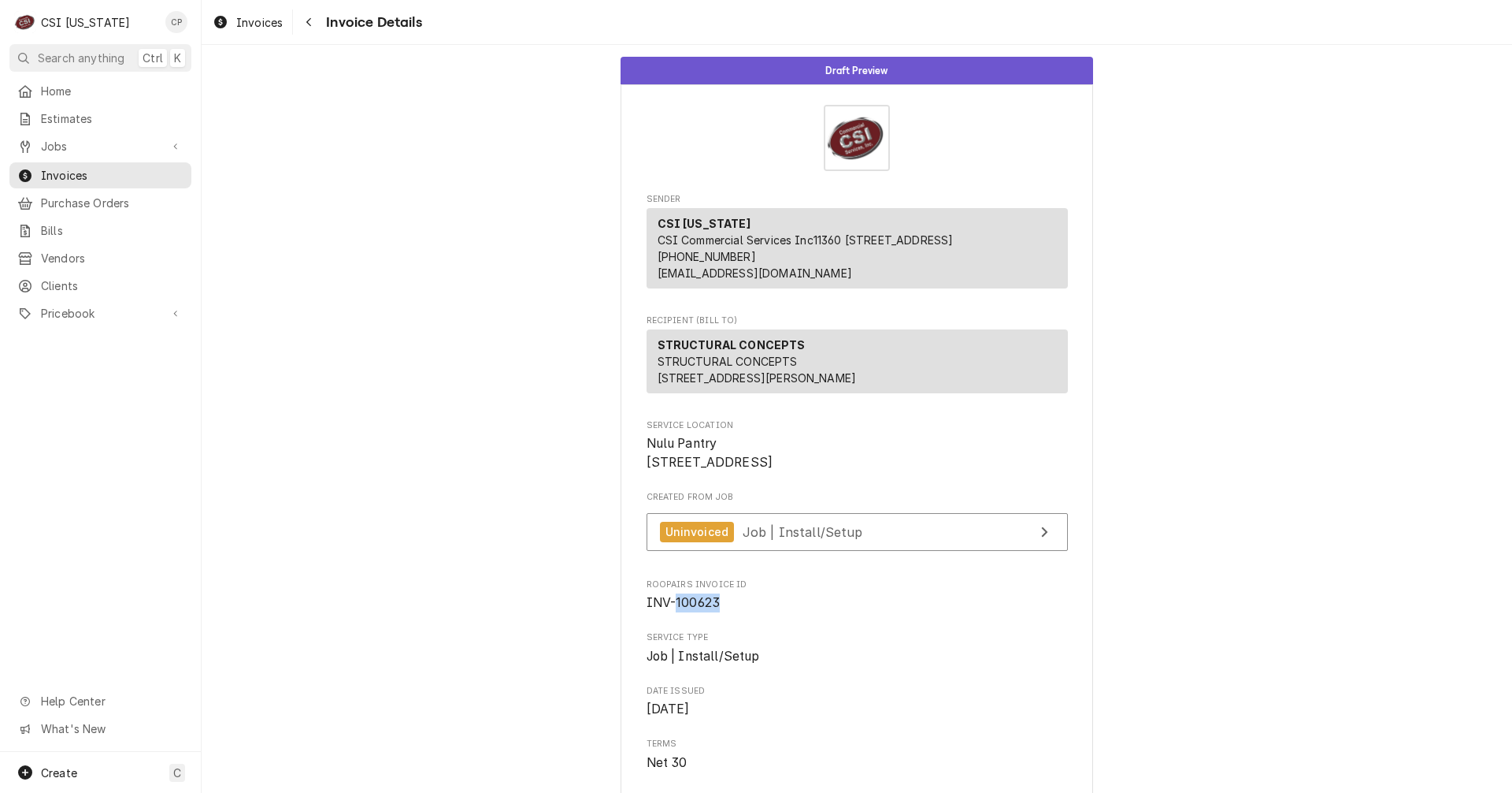
drag, startPoint x: 713, startPoint y: 657, endPoint x: 668, endPoint y: 649, distance: 45.7
click at [668, 612] on span "INV-100623" at bounding box center [857, 602] width 422 height 19
copy span "100623"
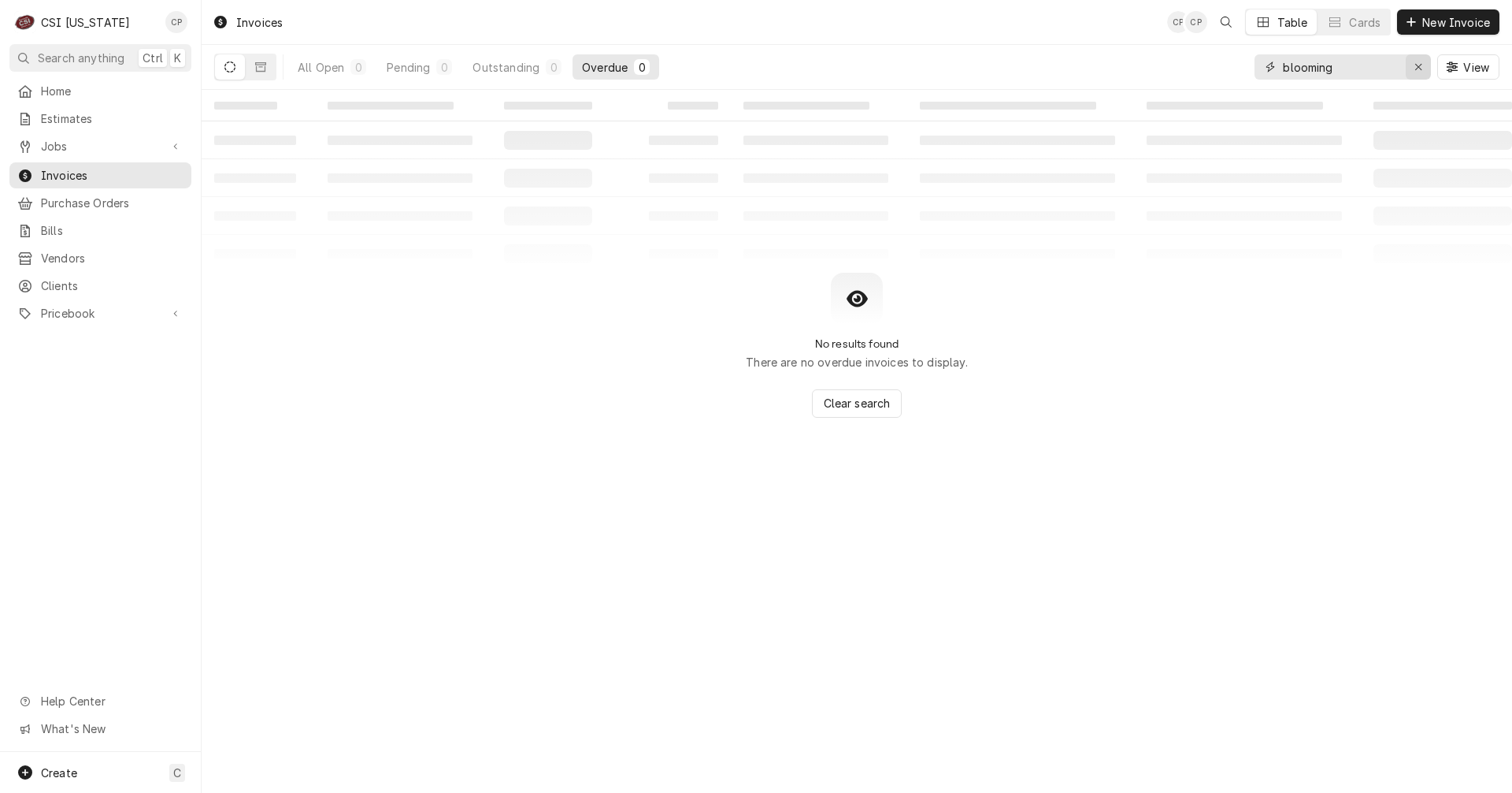
click at [1417, 67] on icon "Erase input" at bounding box center [1418, 67] width 9 height 11
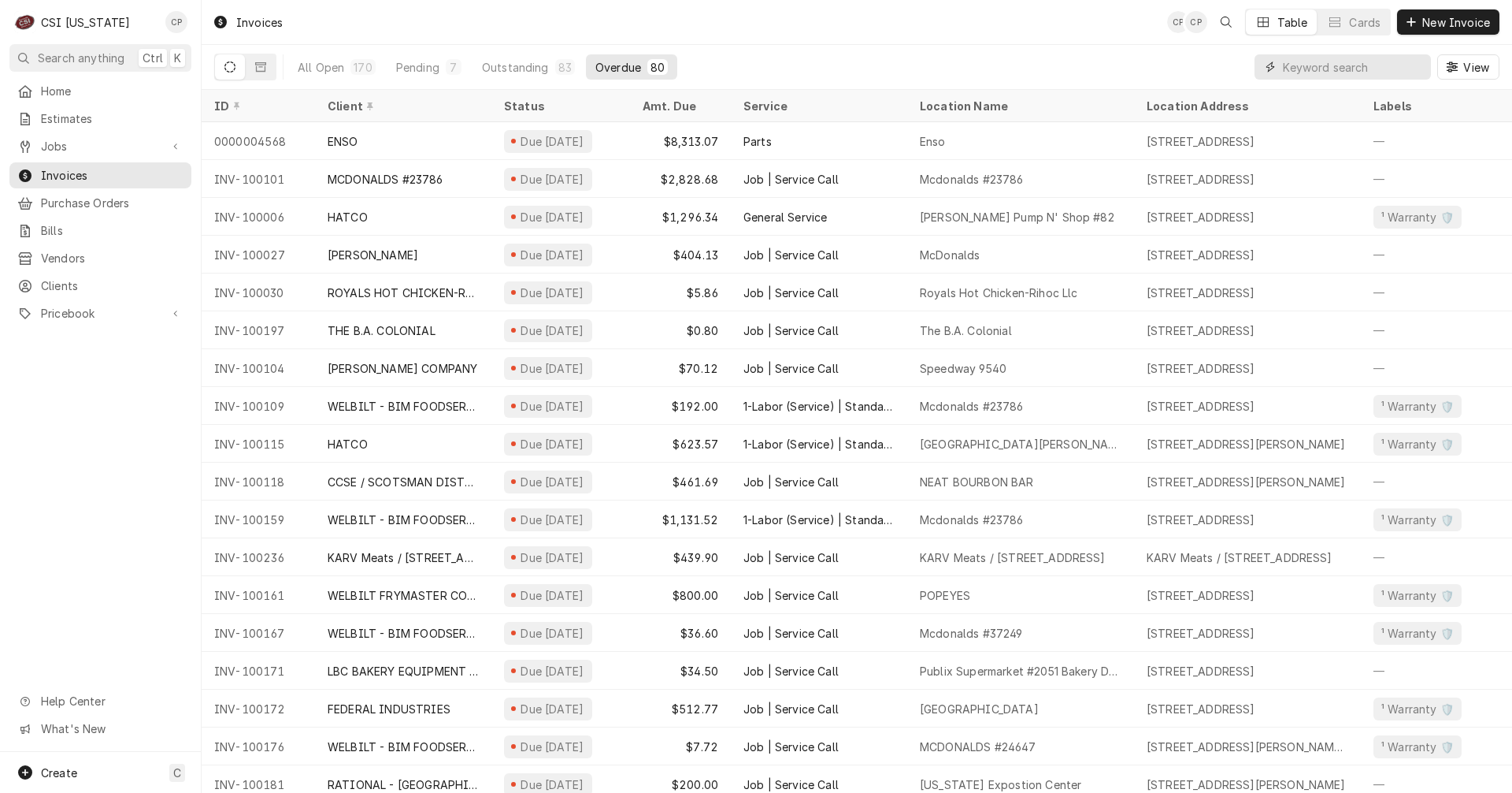
paste input "100623"
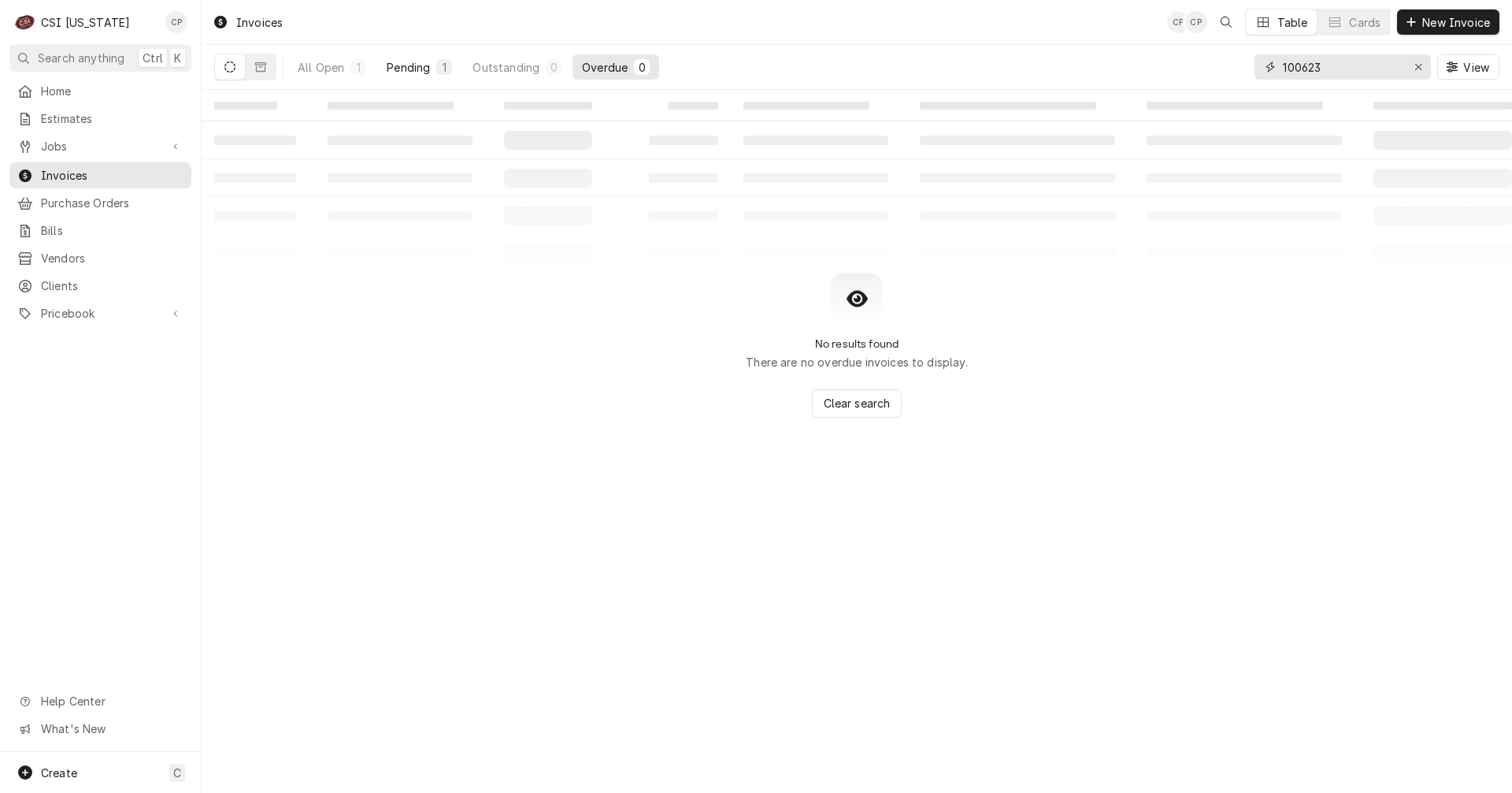
type input "100623"
click at [423, 67] on div "Pending" at bounding box center [409, 67] width 44 height 17
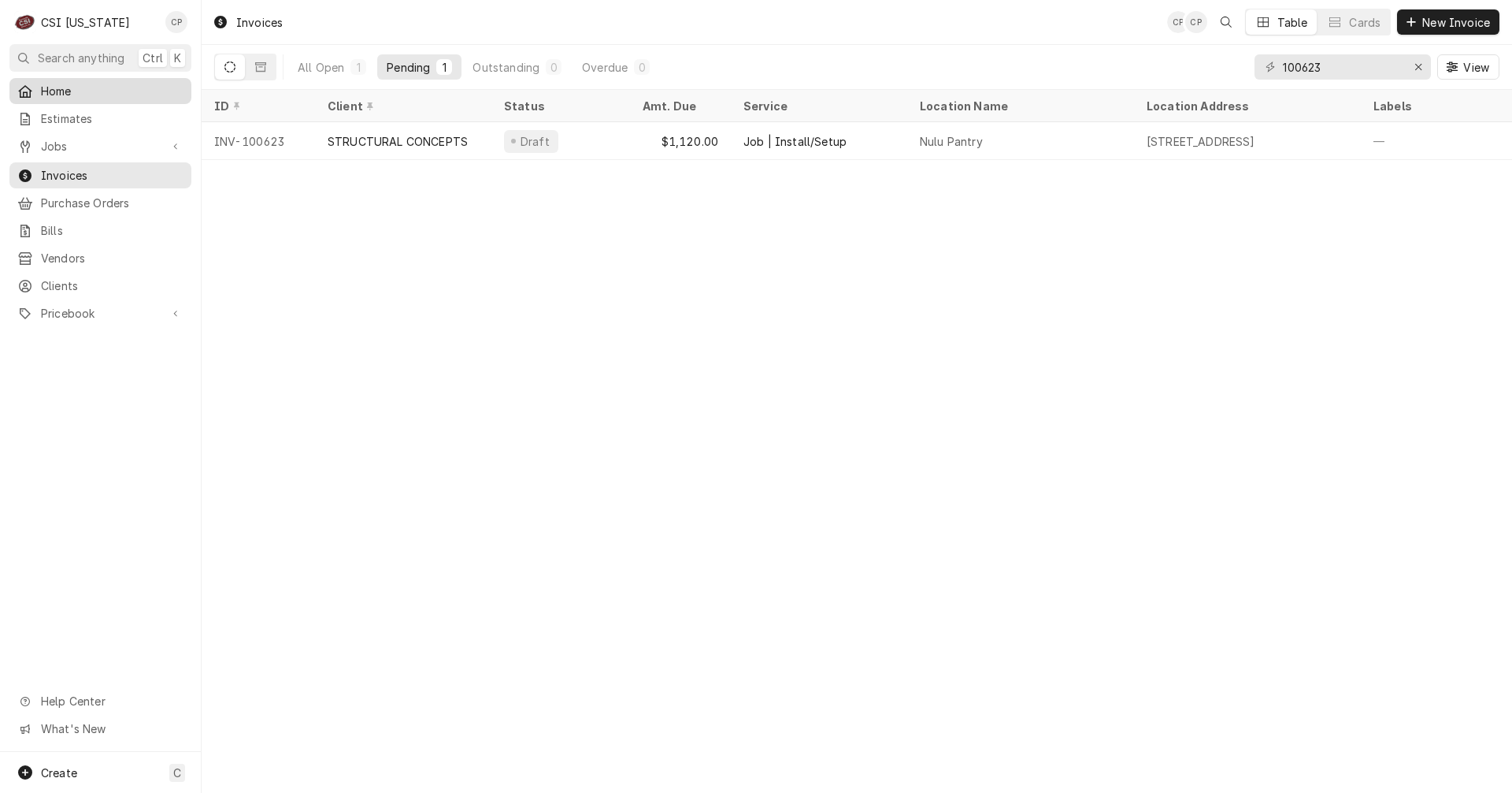
click at [63, 90] on span "Home" at bounding box center [111, 91] width 142 height 17
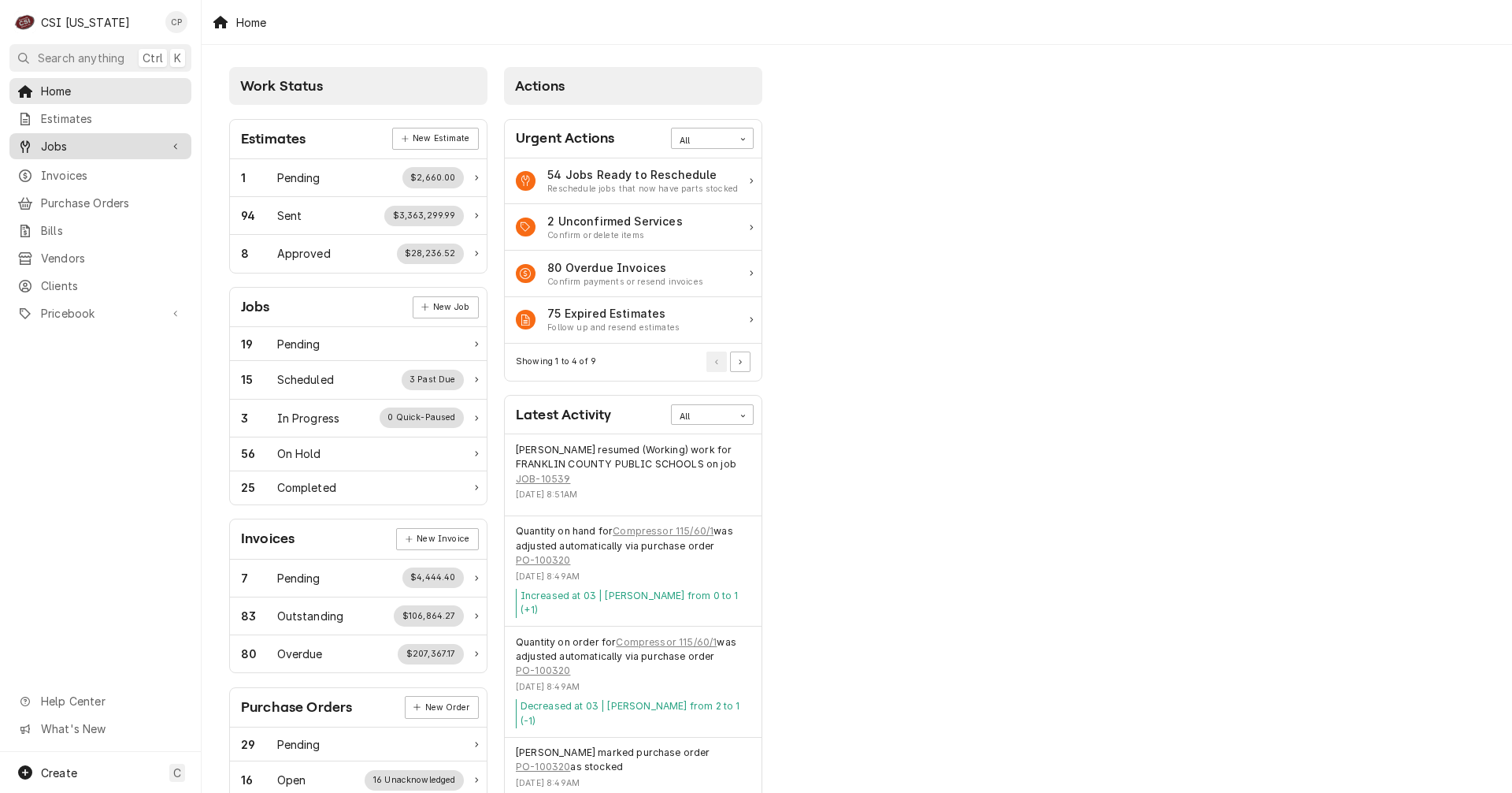
click at [79, 143] on span "Jobs" at bounding box center [100, 146] width 119 height 17
click at [84, 167] on span "Jobs" at bounding box center [111, 173] width 142 height 17
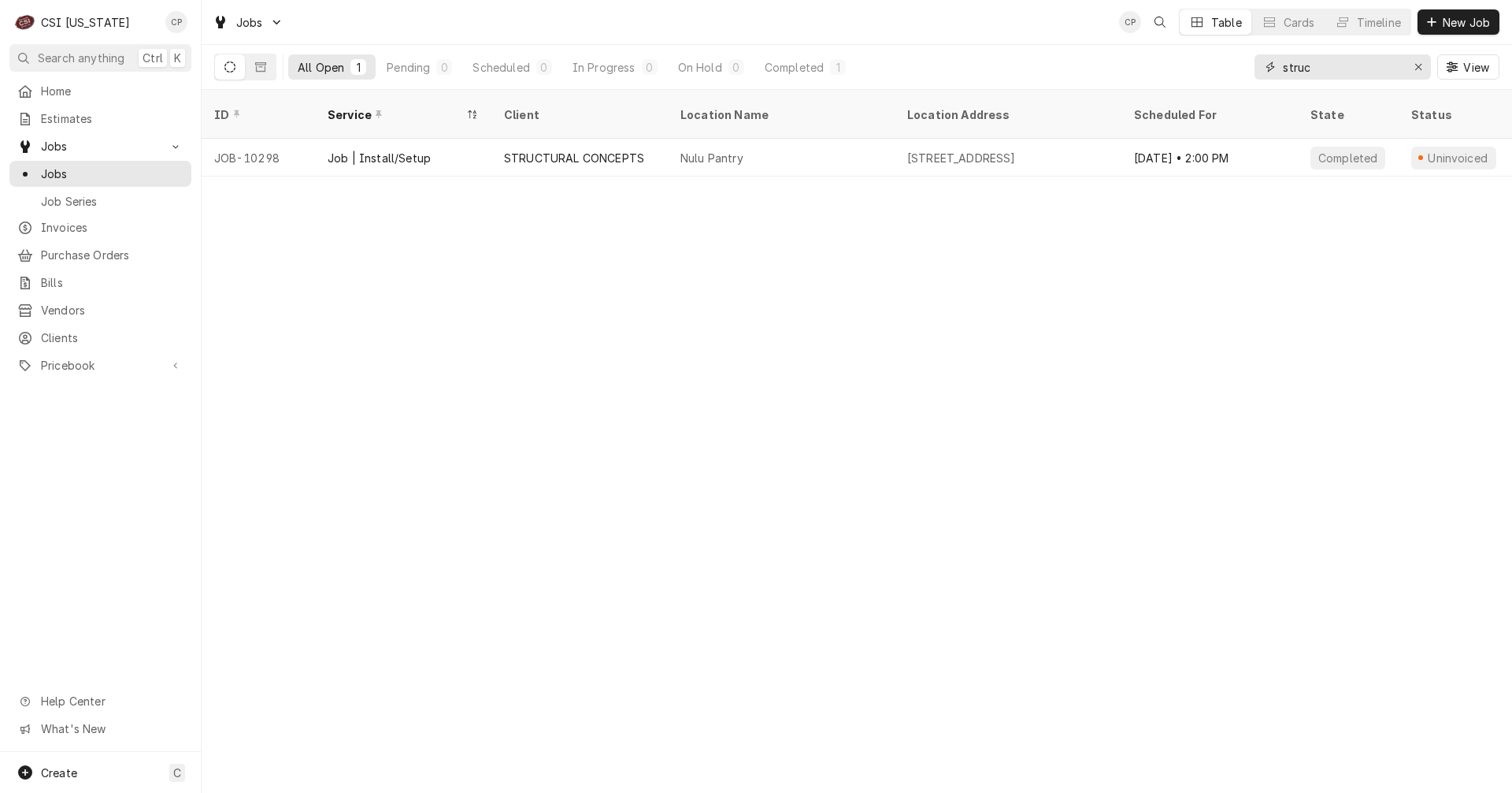
drag, startPoint x: 1332, startPoint y: 66, endPoint x: 1158, endPoint y: 82, distance: 174.7
click at [1158, 82] on div "All Open 1 Pending 0 Scheduled 0 In Progress 0 On Hold 0 Completed 1 struc View" at bounding box center [856, 67] width 1285 height 44
type input "e"
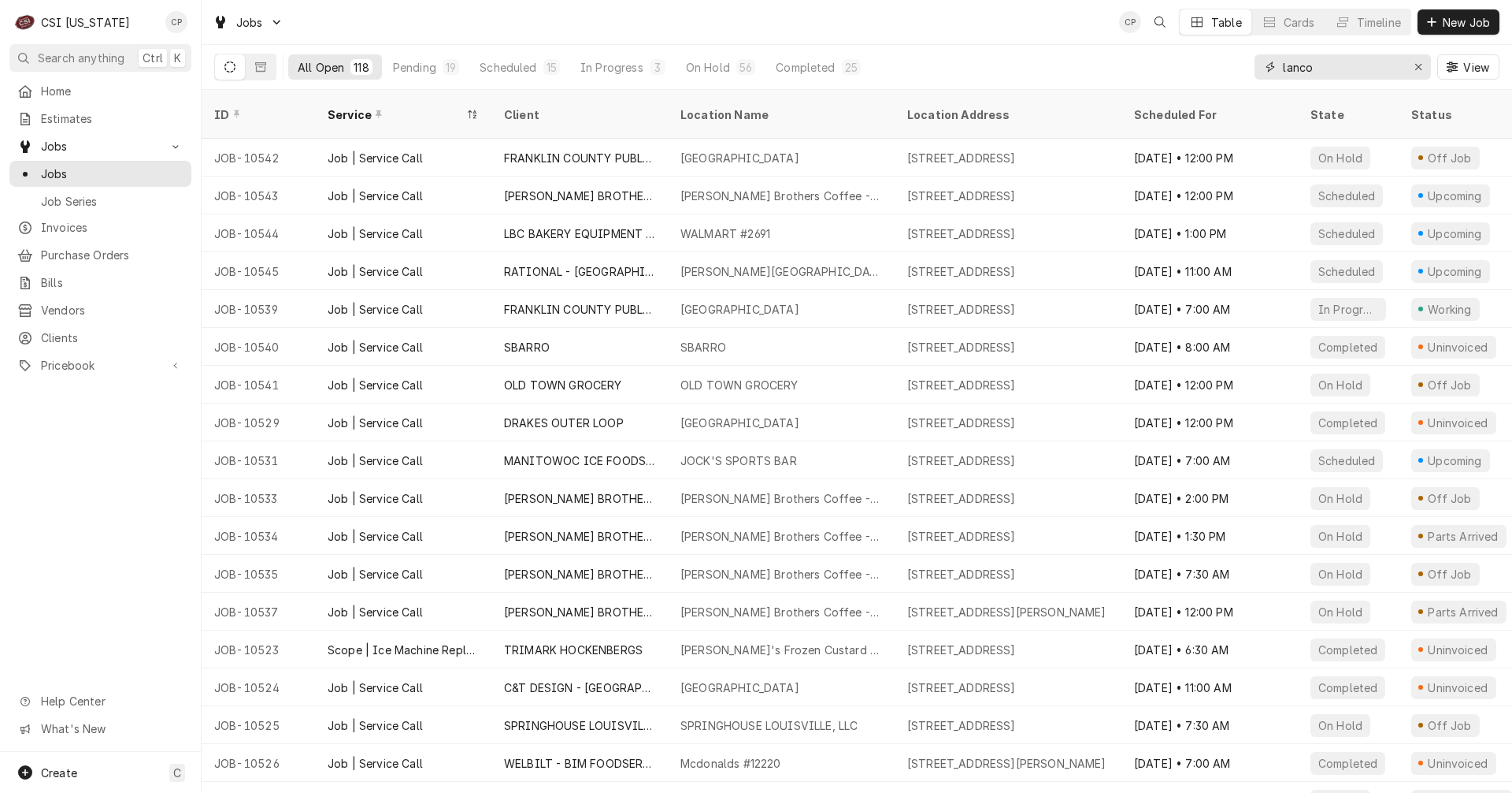
type input "lanco"
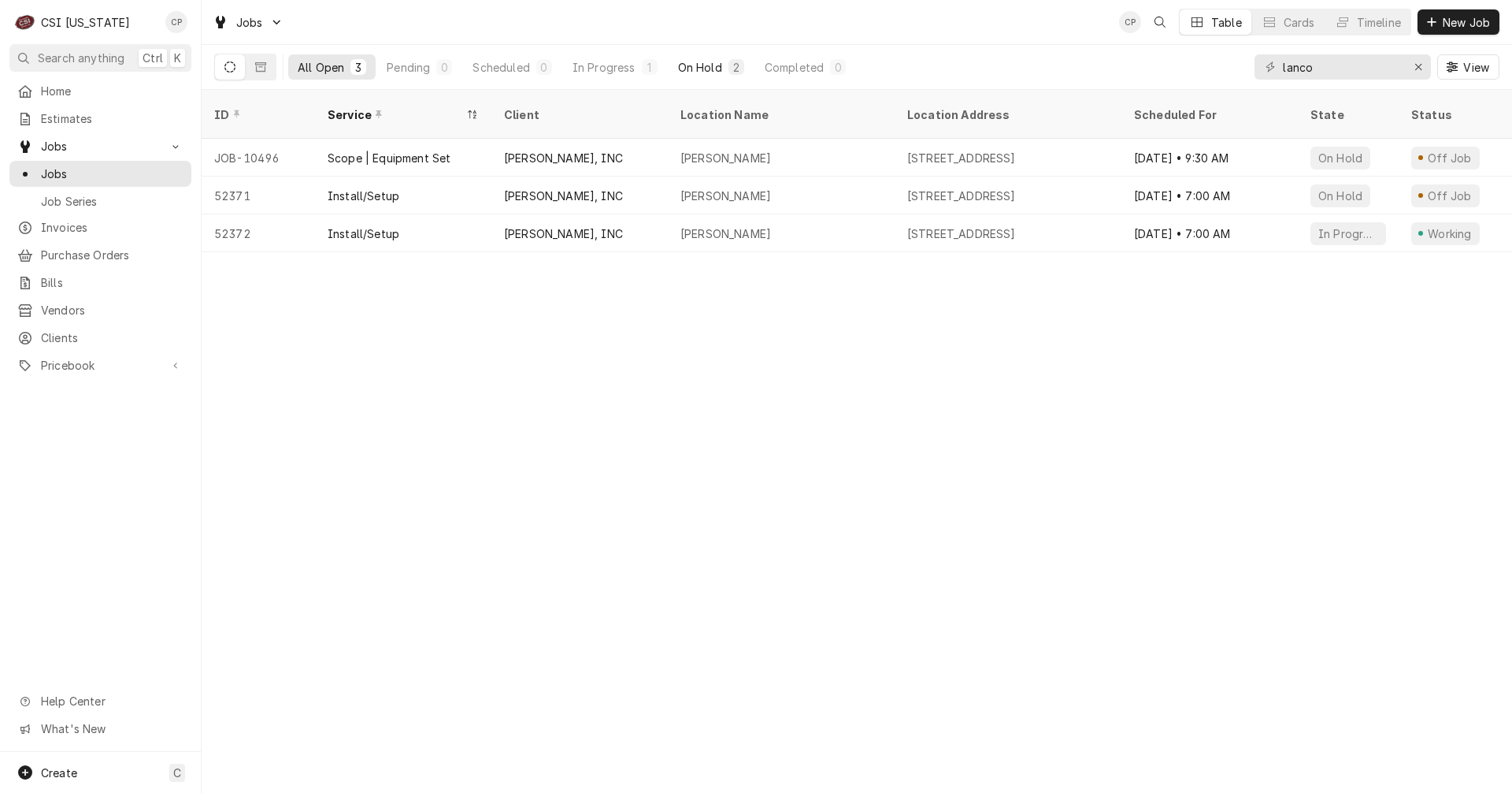
click at [739, 61] on div "2" at bounding box center [737, 67] width 10 height 17
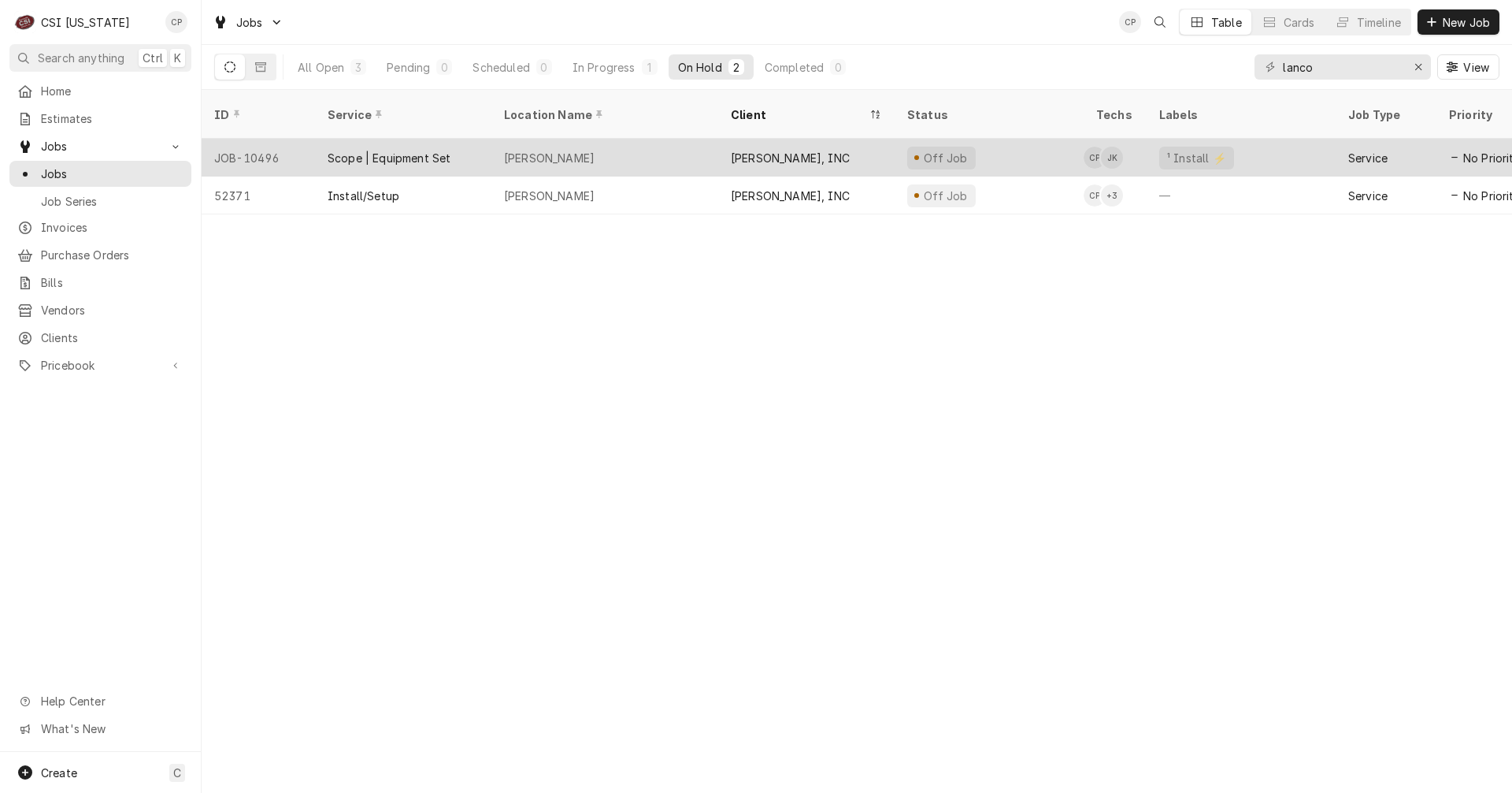
click at [376, 149] on div "Scope | Equipment Set" at bounding box center [389, 157] width 123 height 17
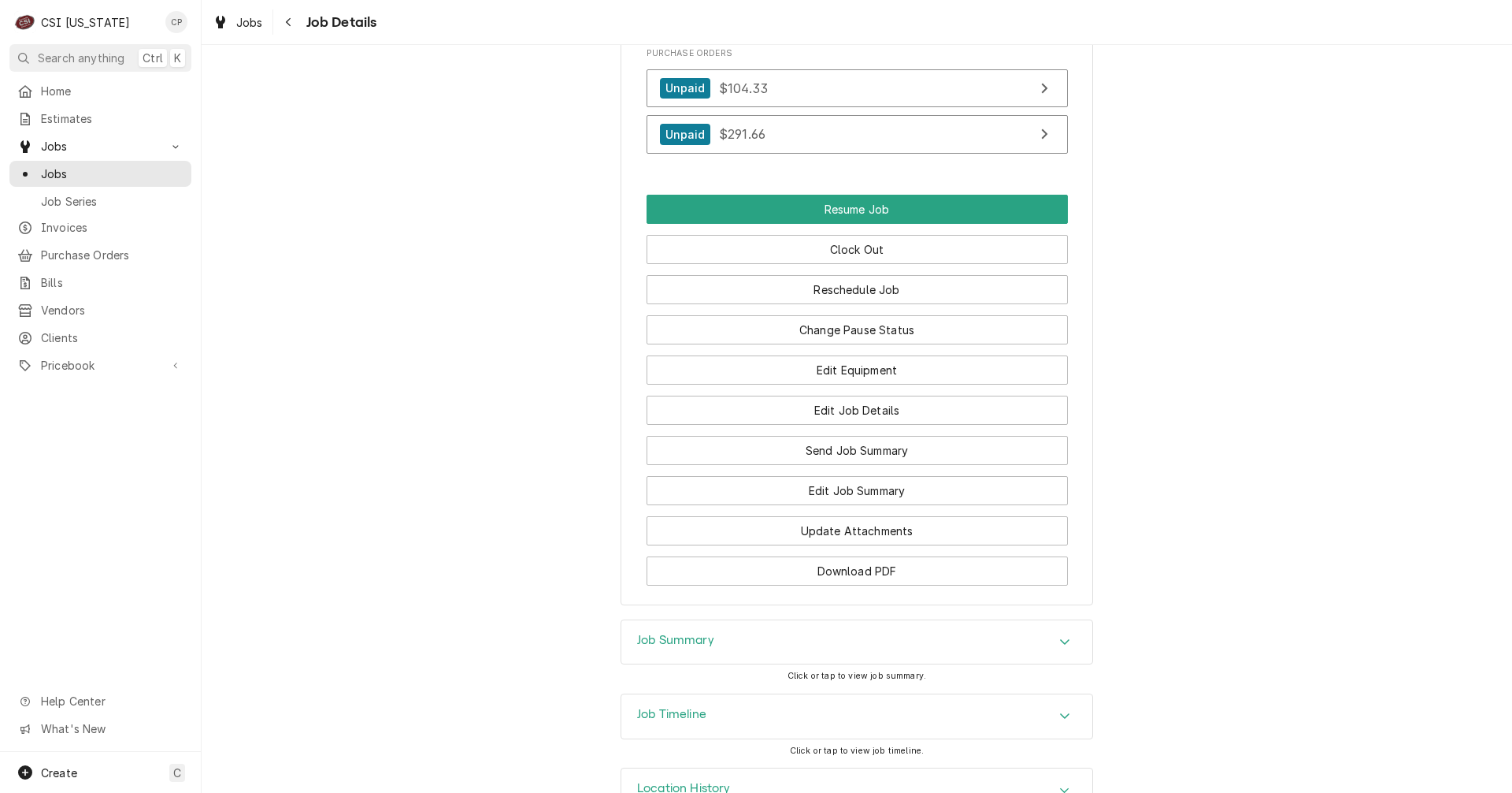
scroll to position [1328, 0]
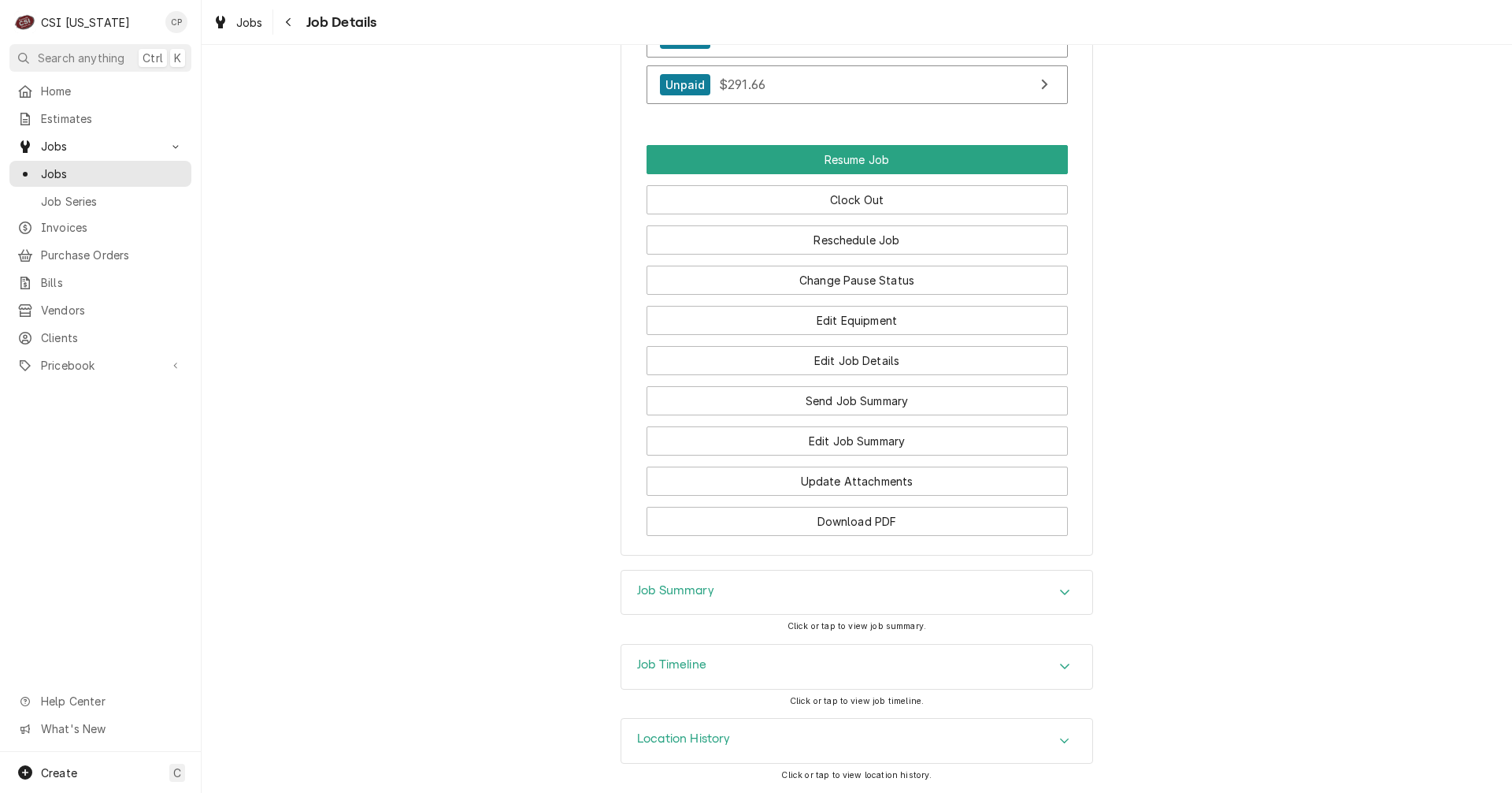
click at [682, 588] on h3 "Job Summary" at bounding box center [676, 590] width 78 height 15
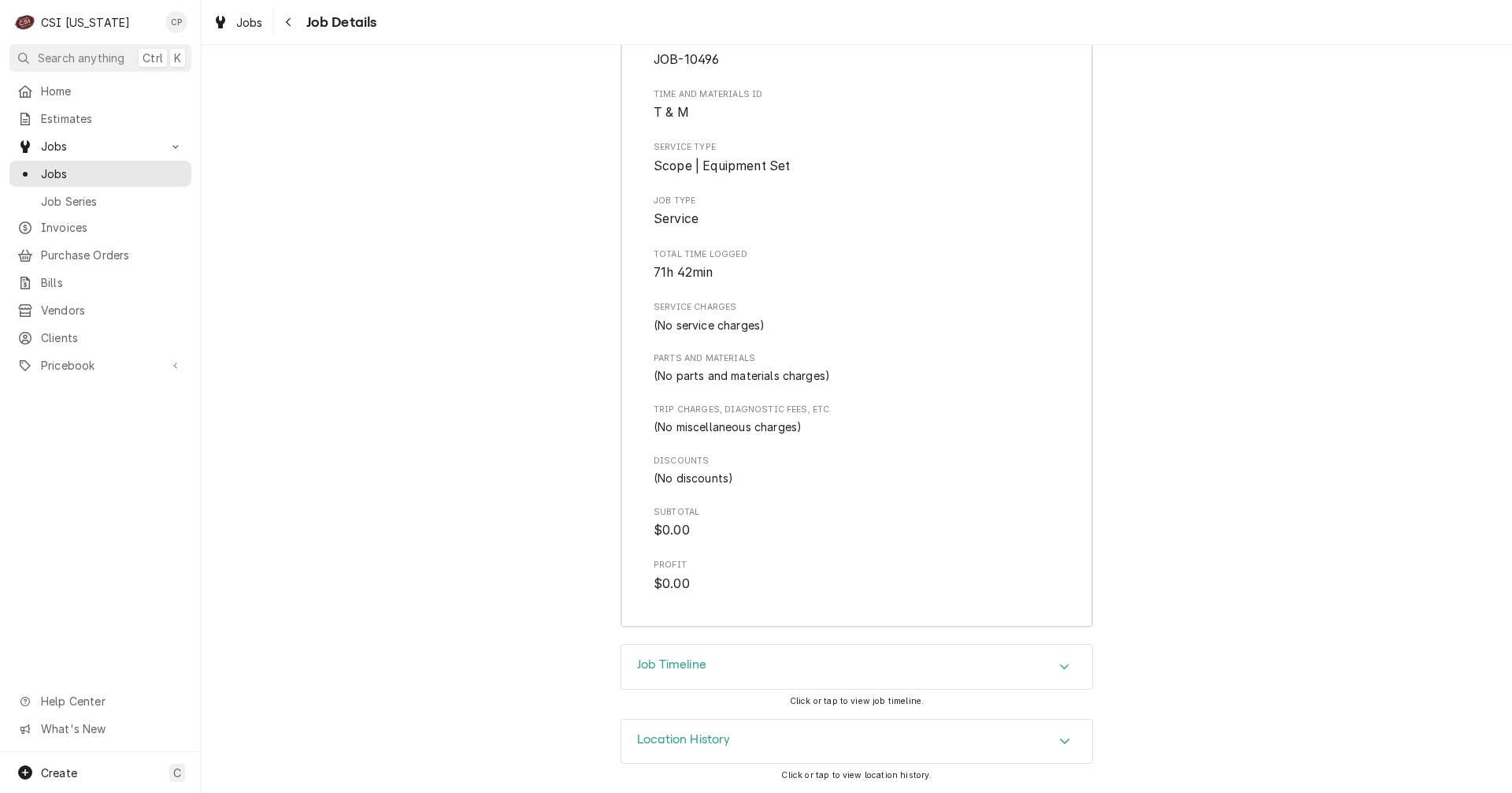
scroll to position [1925, 0]
click at [685, 665] on h3 "Job Timeline" at bounding box center [672, 664] width 70 height 15
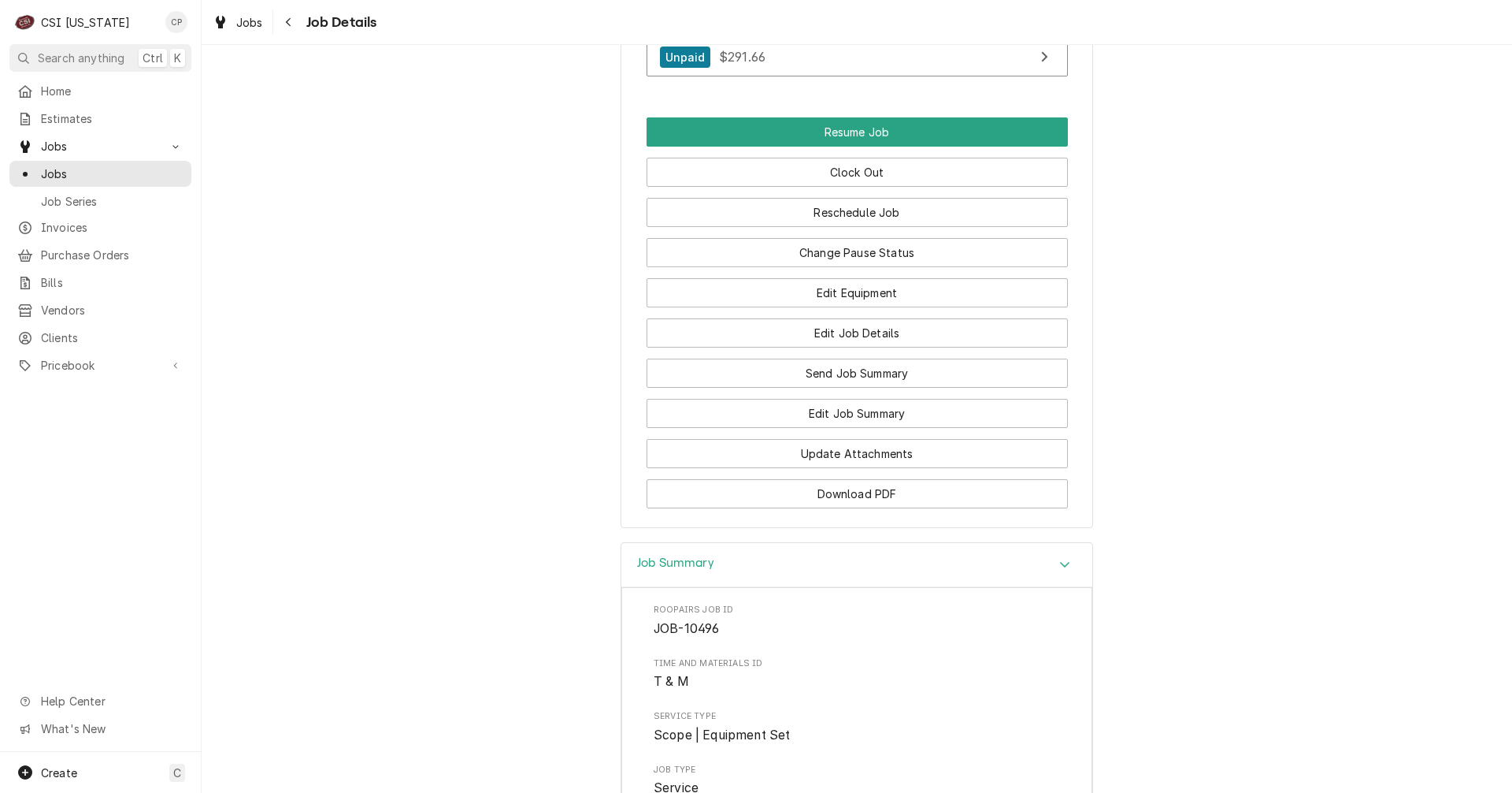
scroll to position [1329, 0]
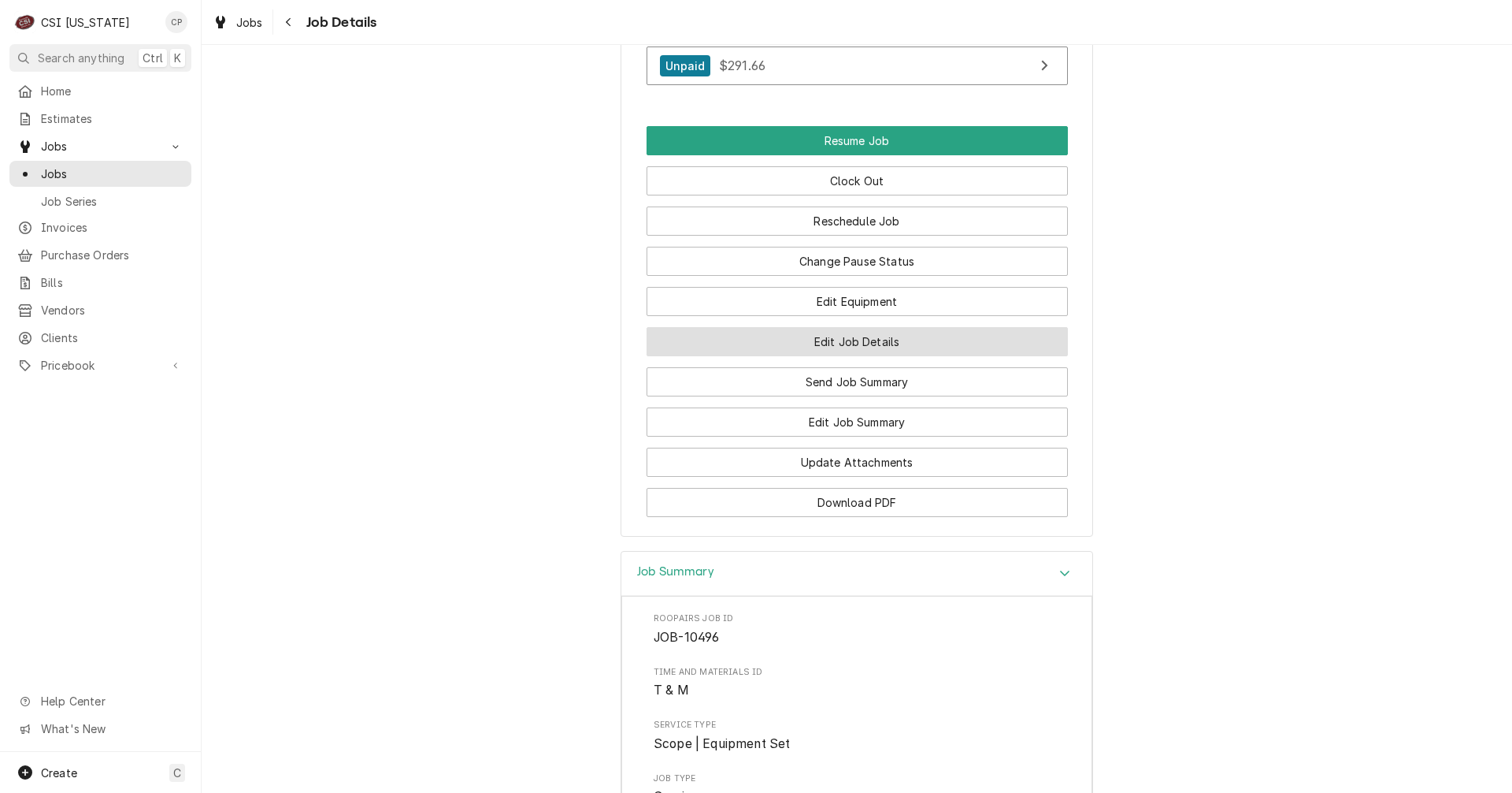
click at [791, 356] on button "Edit Job Details" at bounding box center [857, 341] width 422 height 29
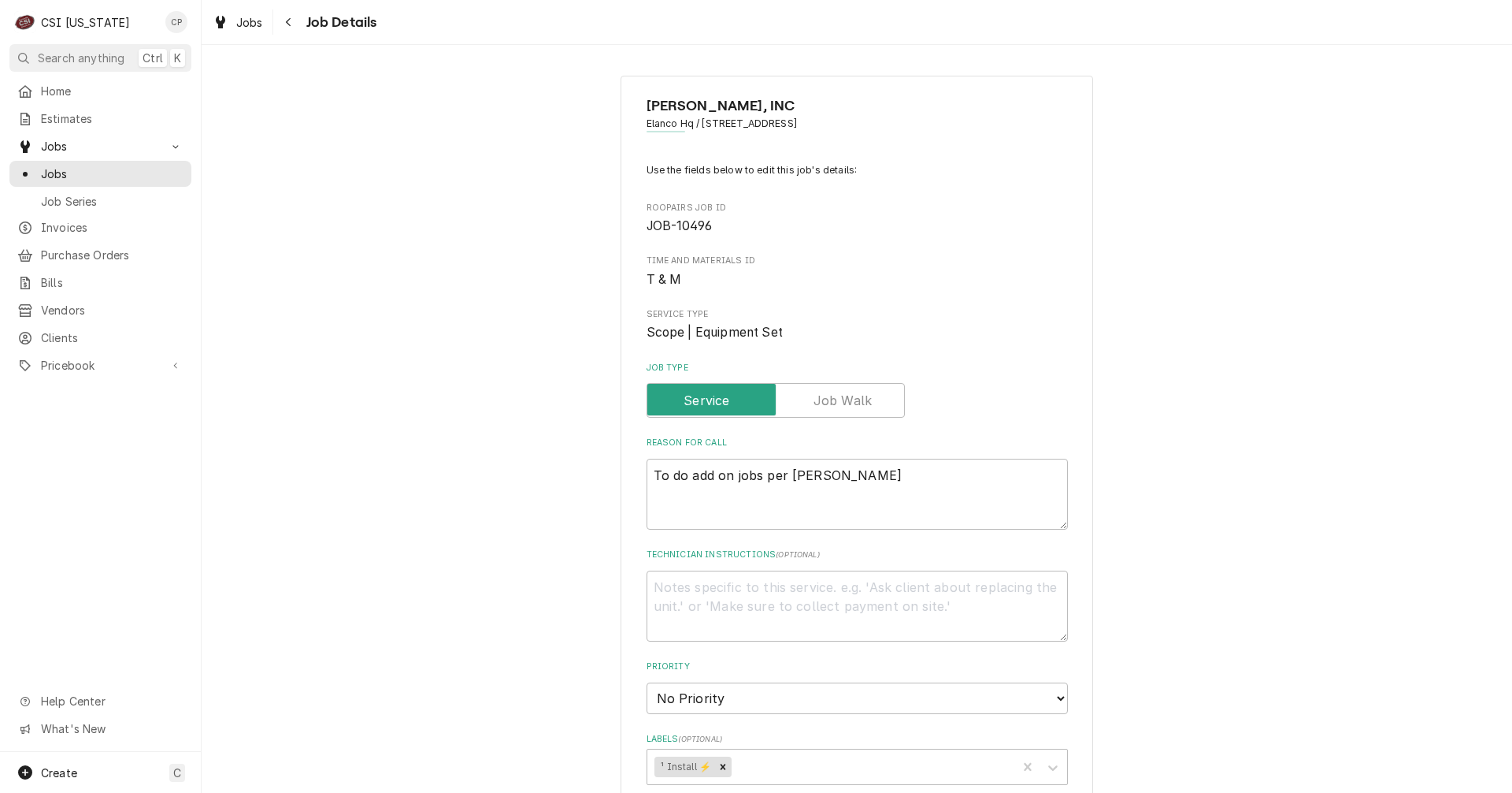
type textarea "x"
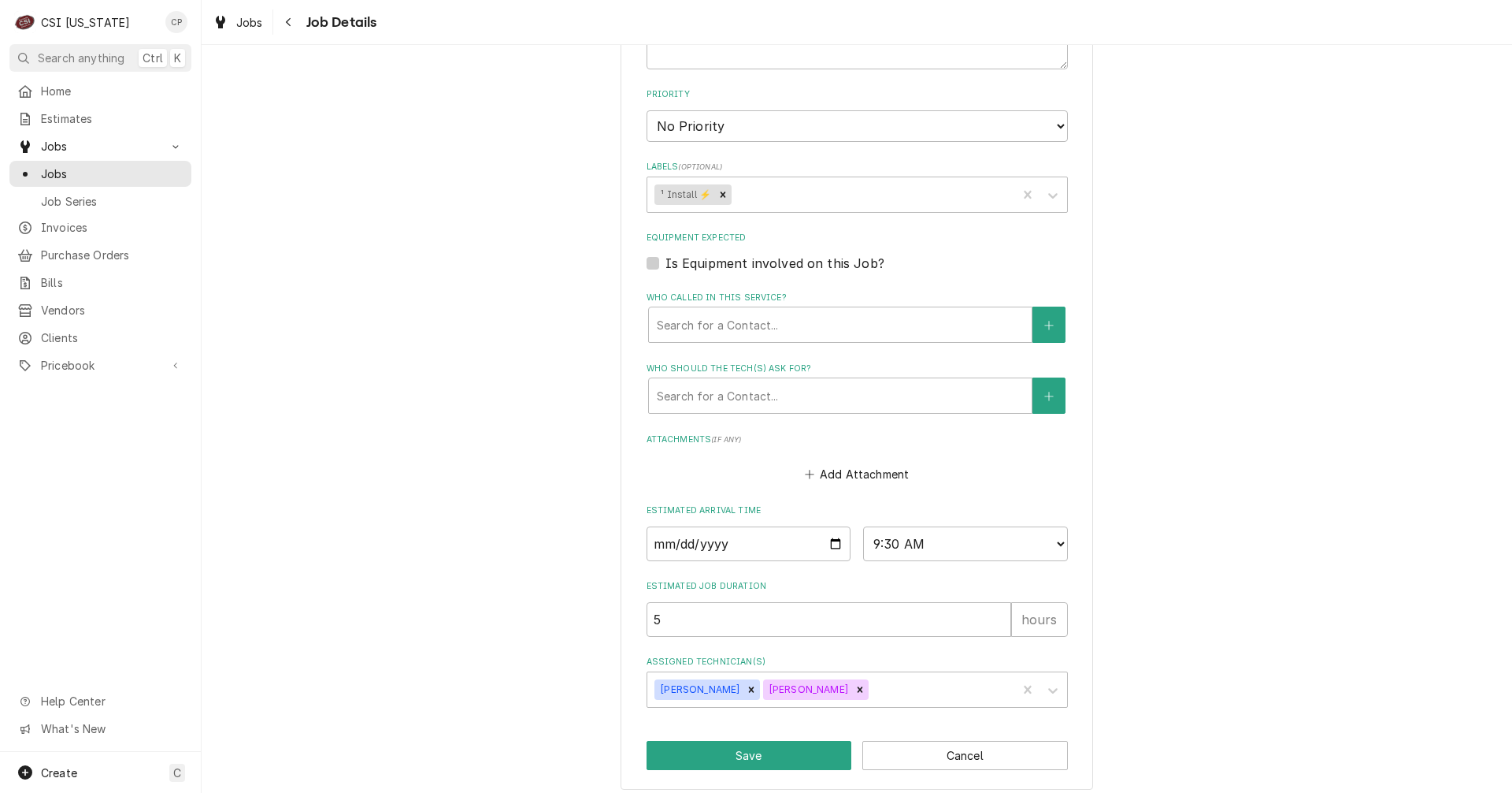
scroll to position [583, 0]
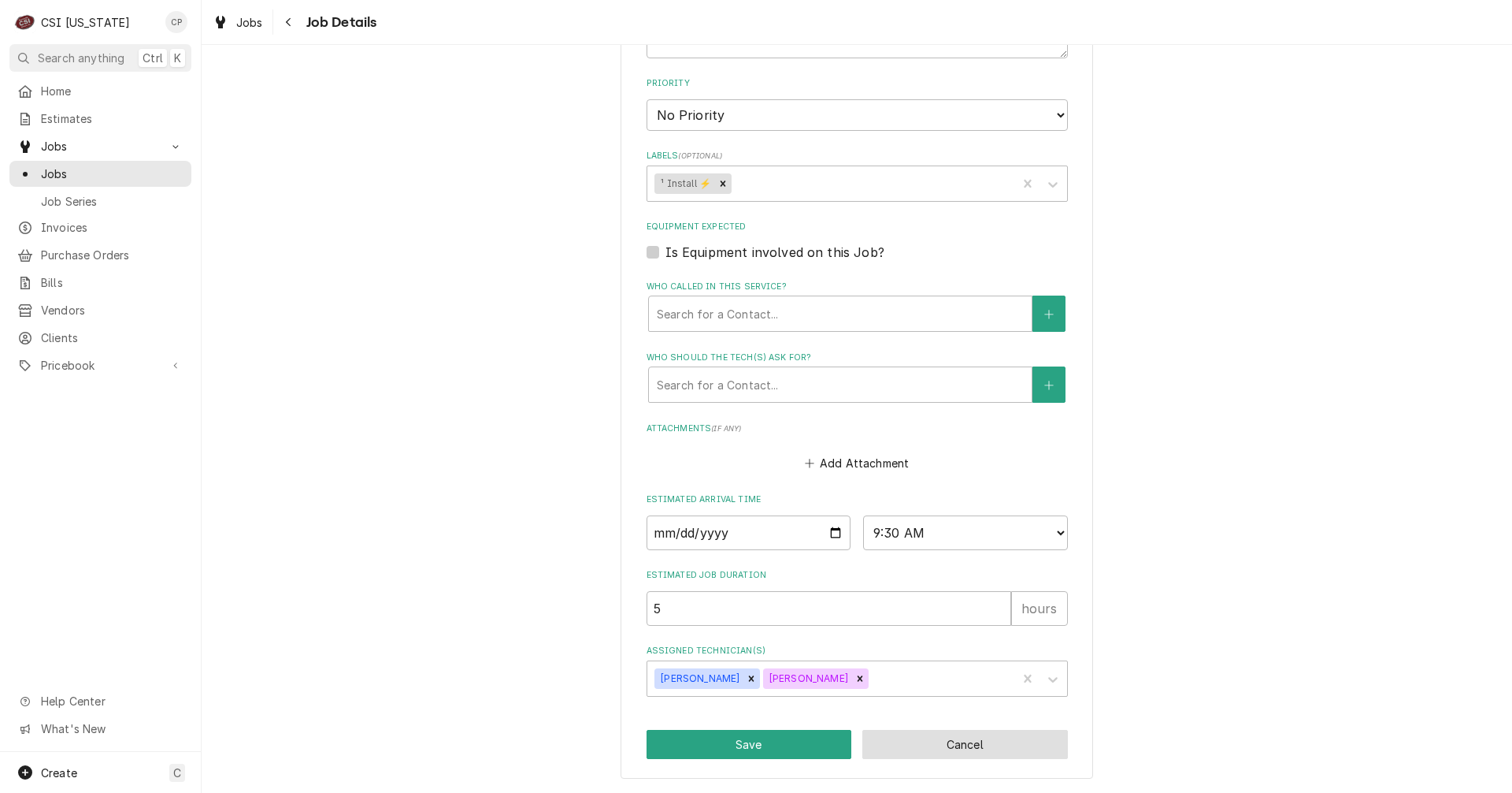
click at [942, 753] on button "Cancel" at bounding box center [965, 743] width 206 height 29
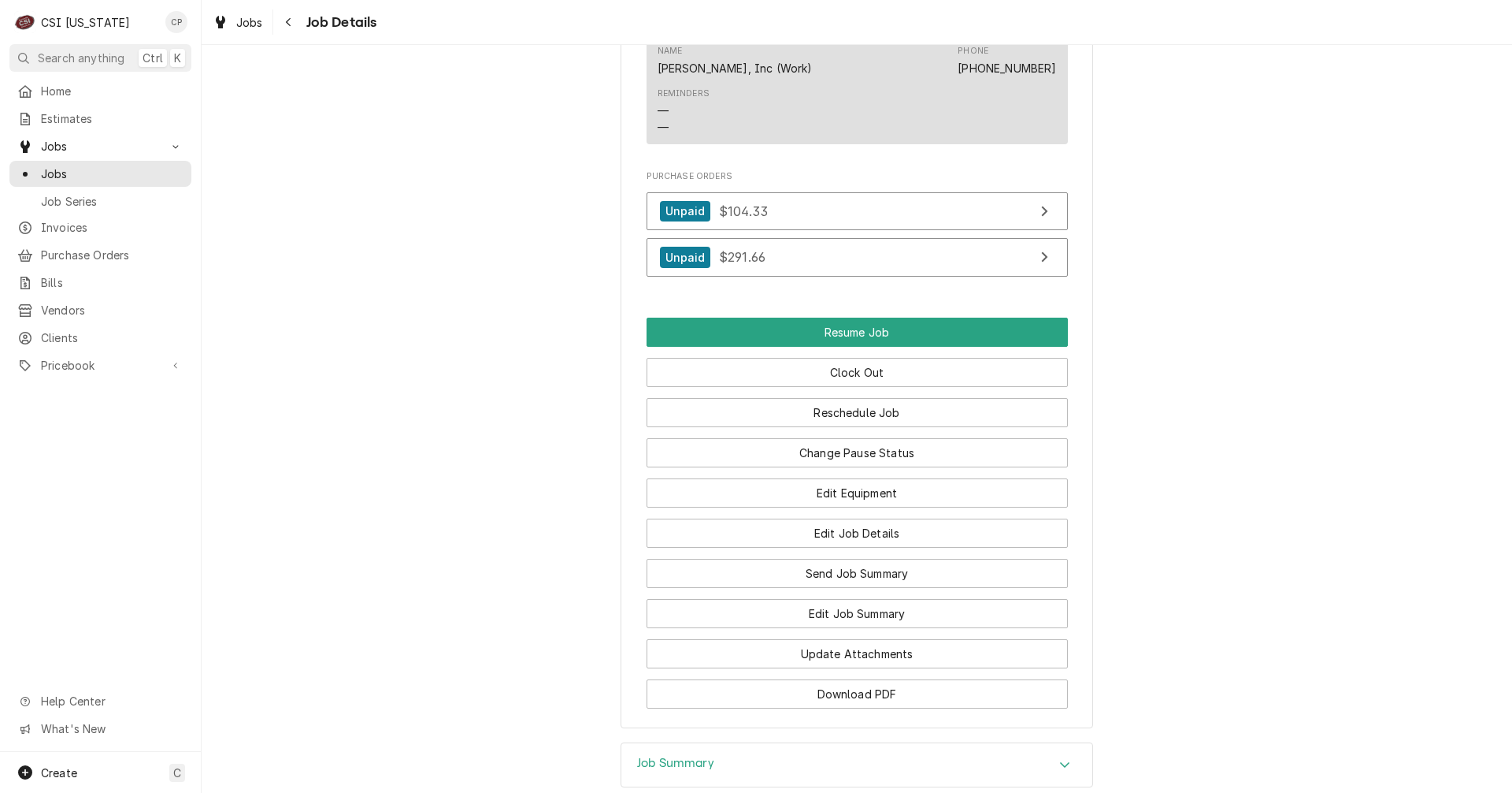
scroll to position [1182, 0]
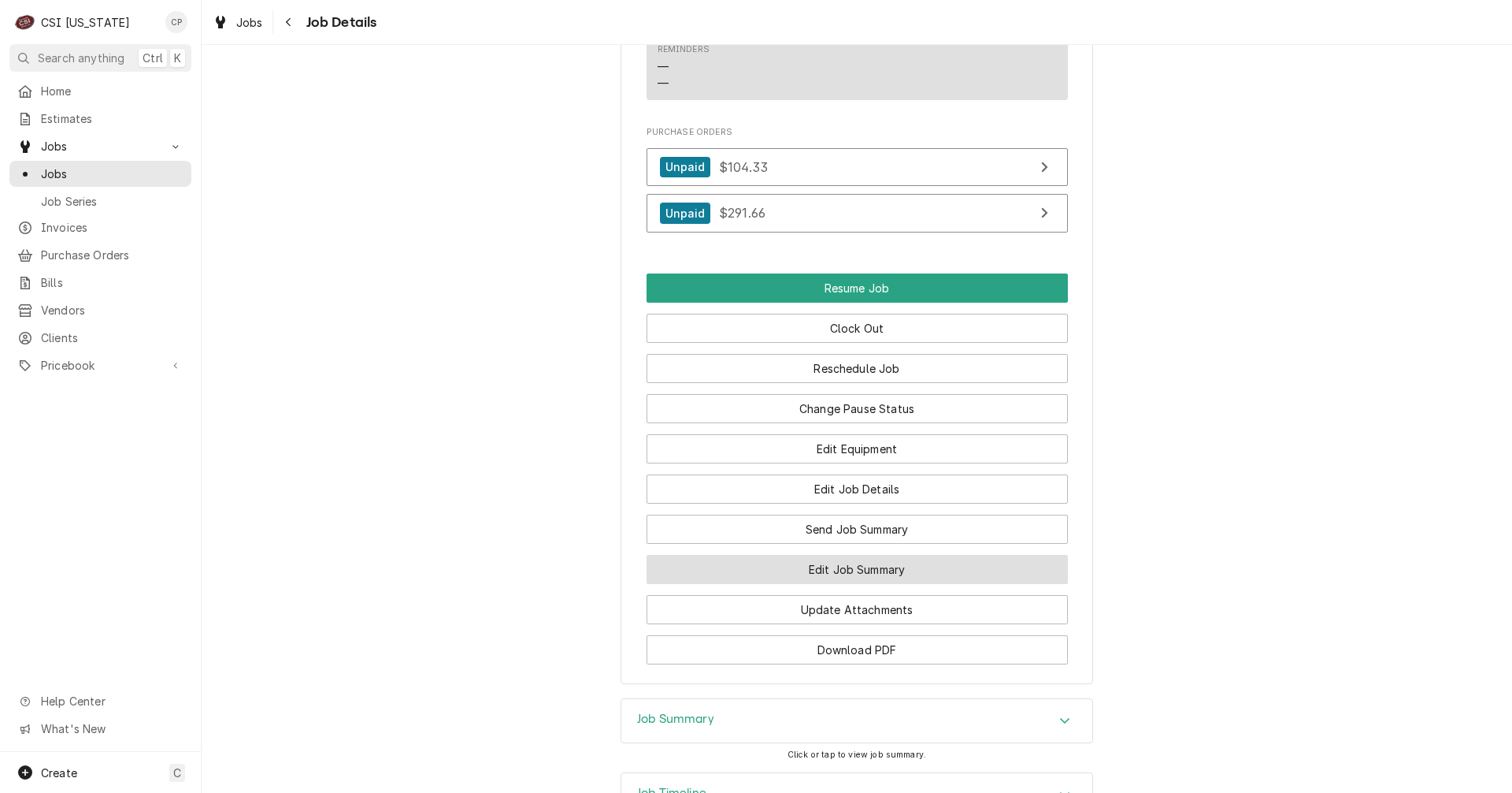
click at [763, 584] on button "Edit Job Summary" at bounding box center [857, 568] width 422 height 29
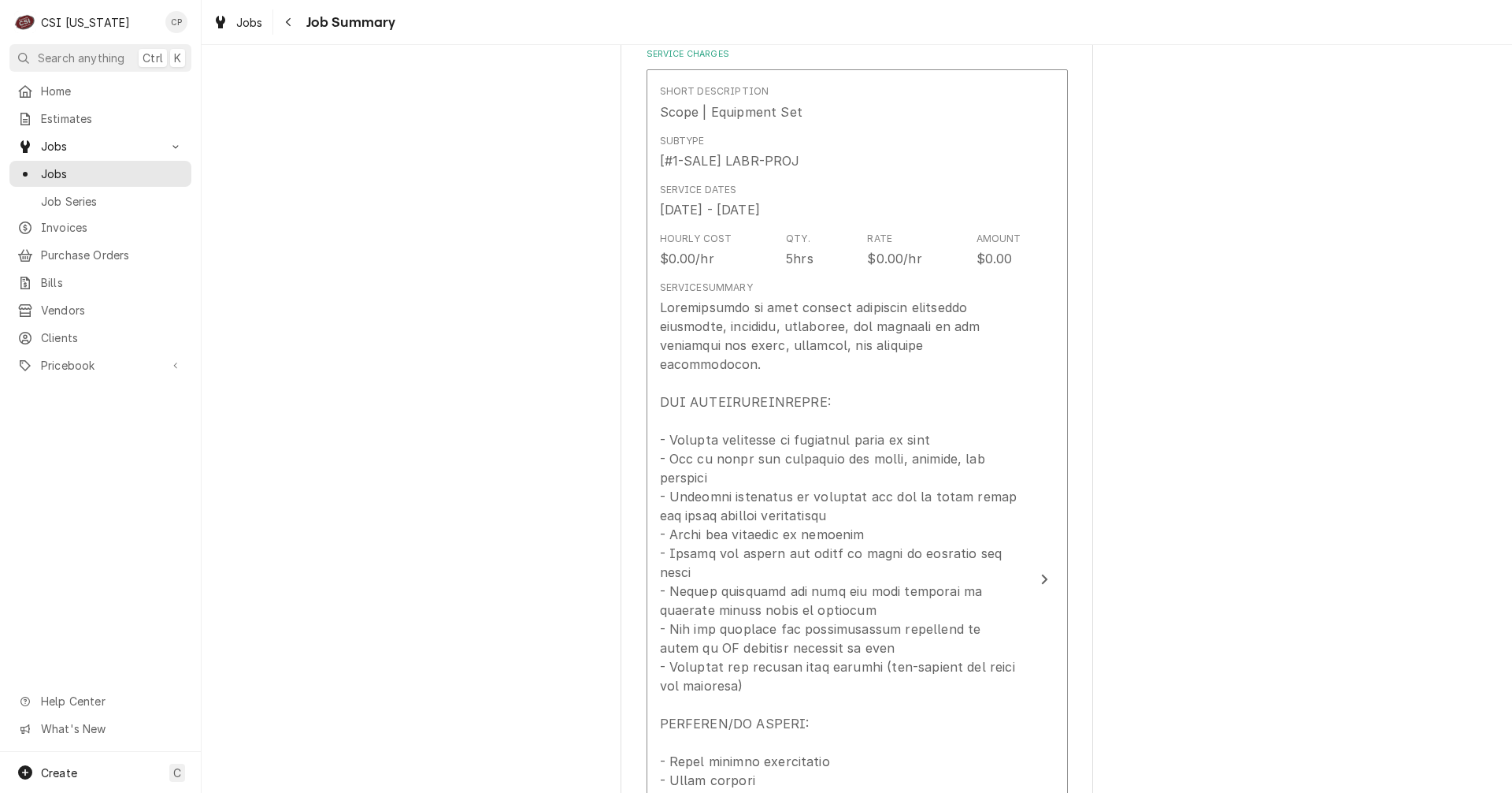
scroll to position [394, 0]
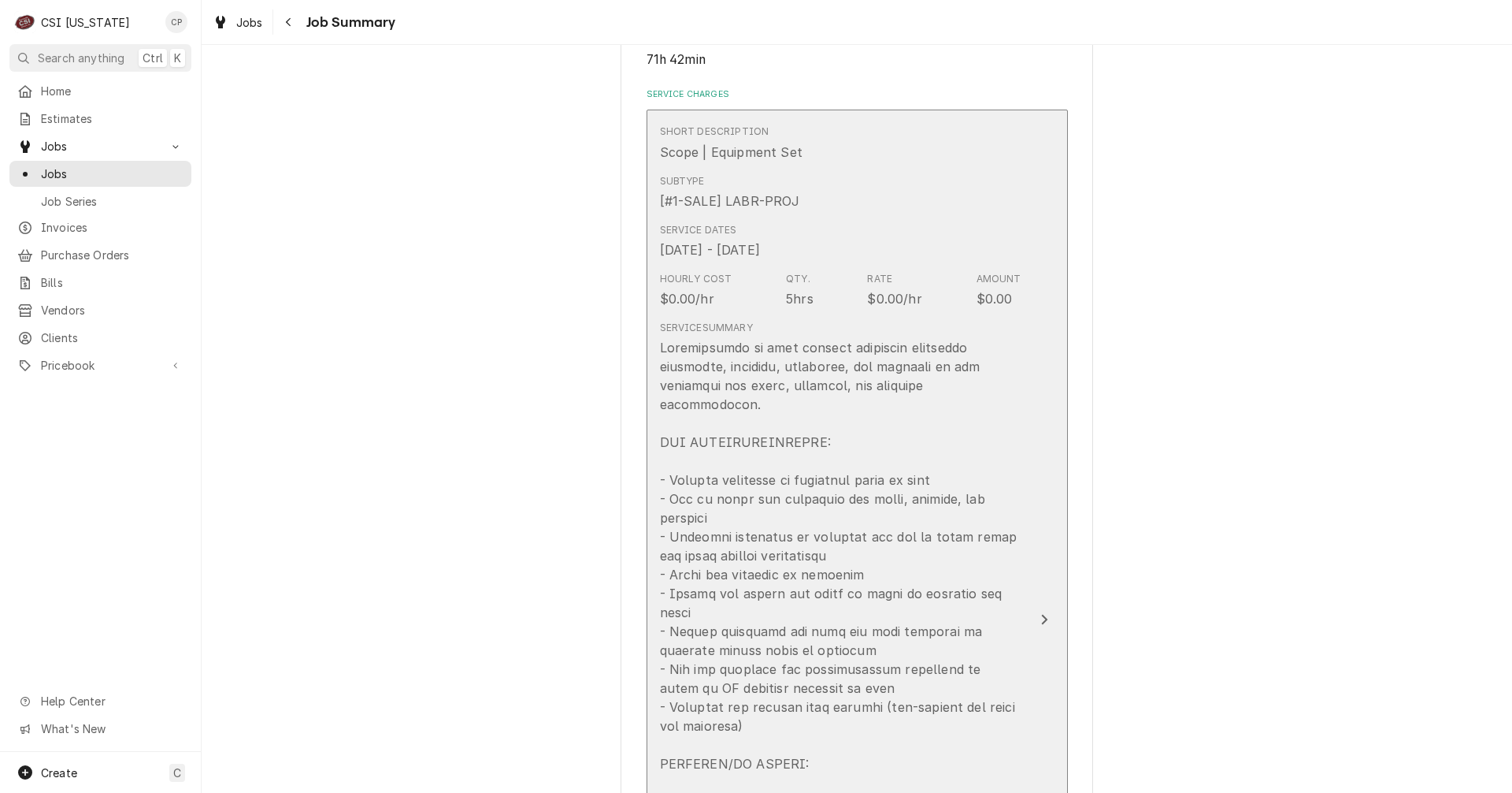
click at [1040, 613] on icon "Update Line Item" at bounding box center [1044, 619] width 8 height 13
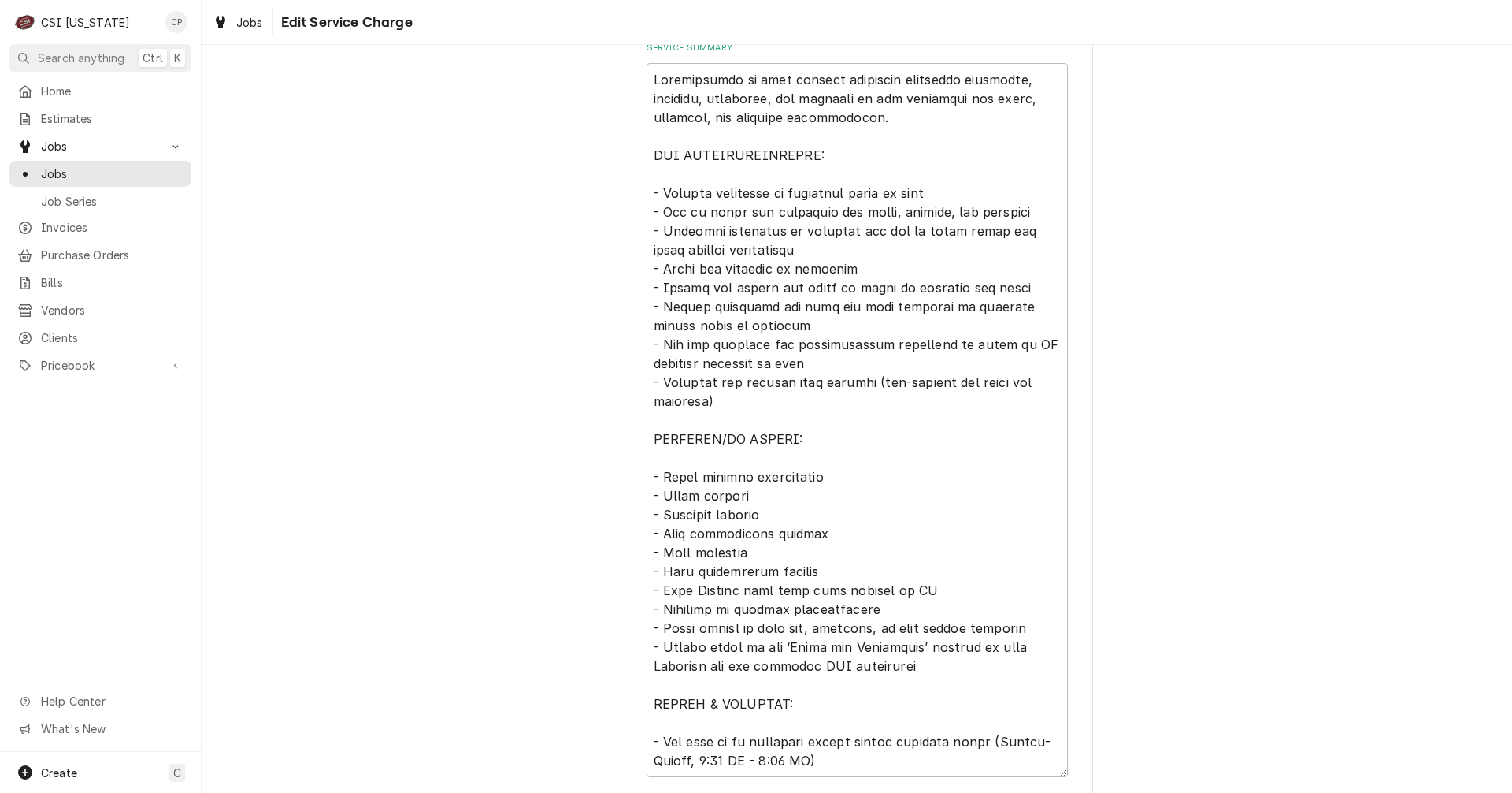
scroll to position [751, 0]
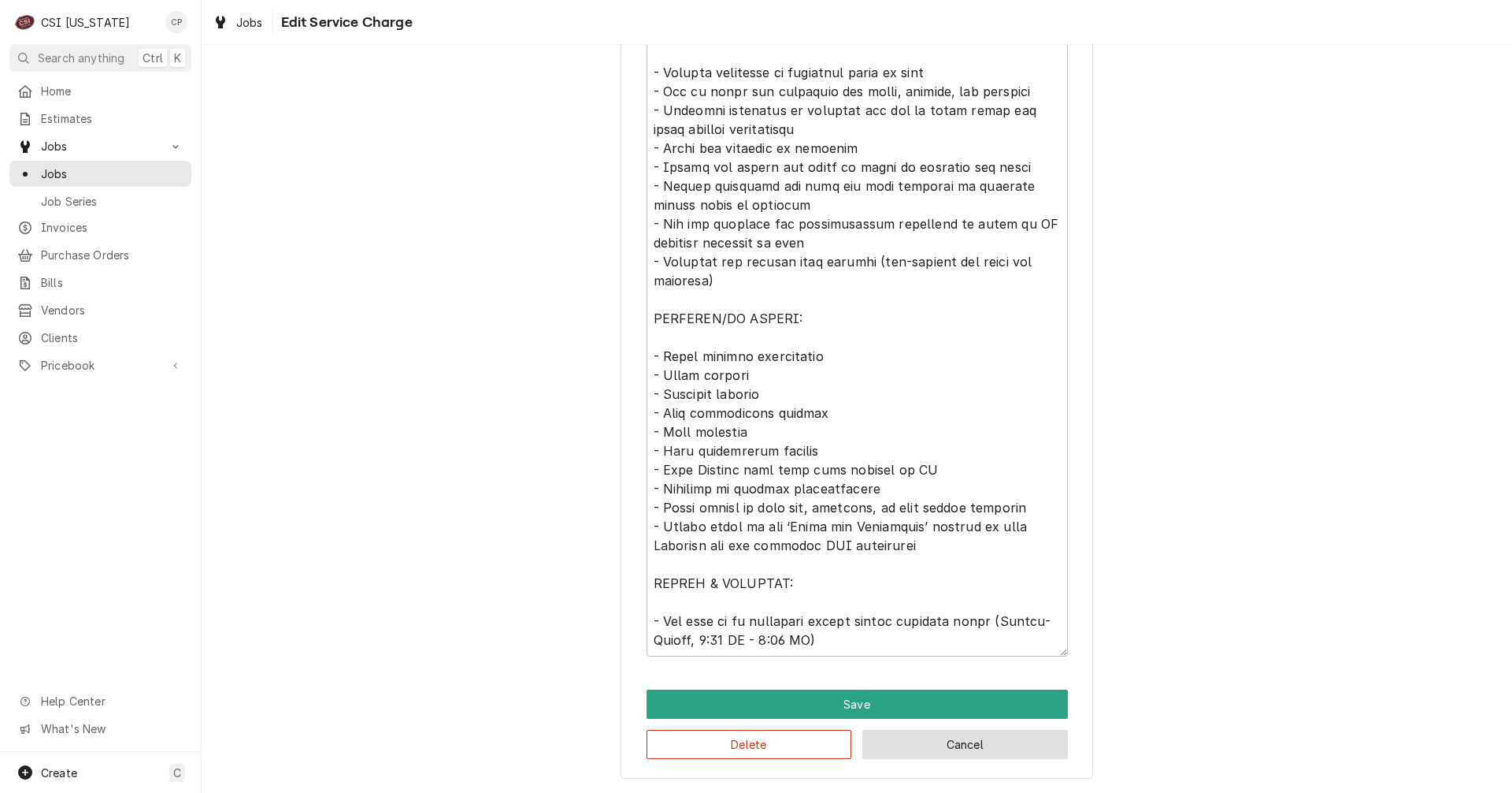
click at [956, 745] on button "Cancel" at bounding box center [965, 743] width 206 height 29
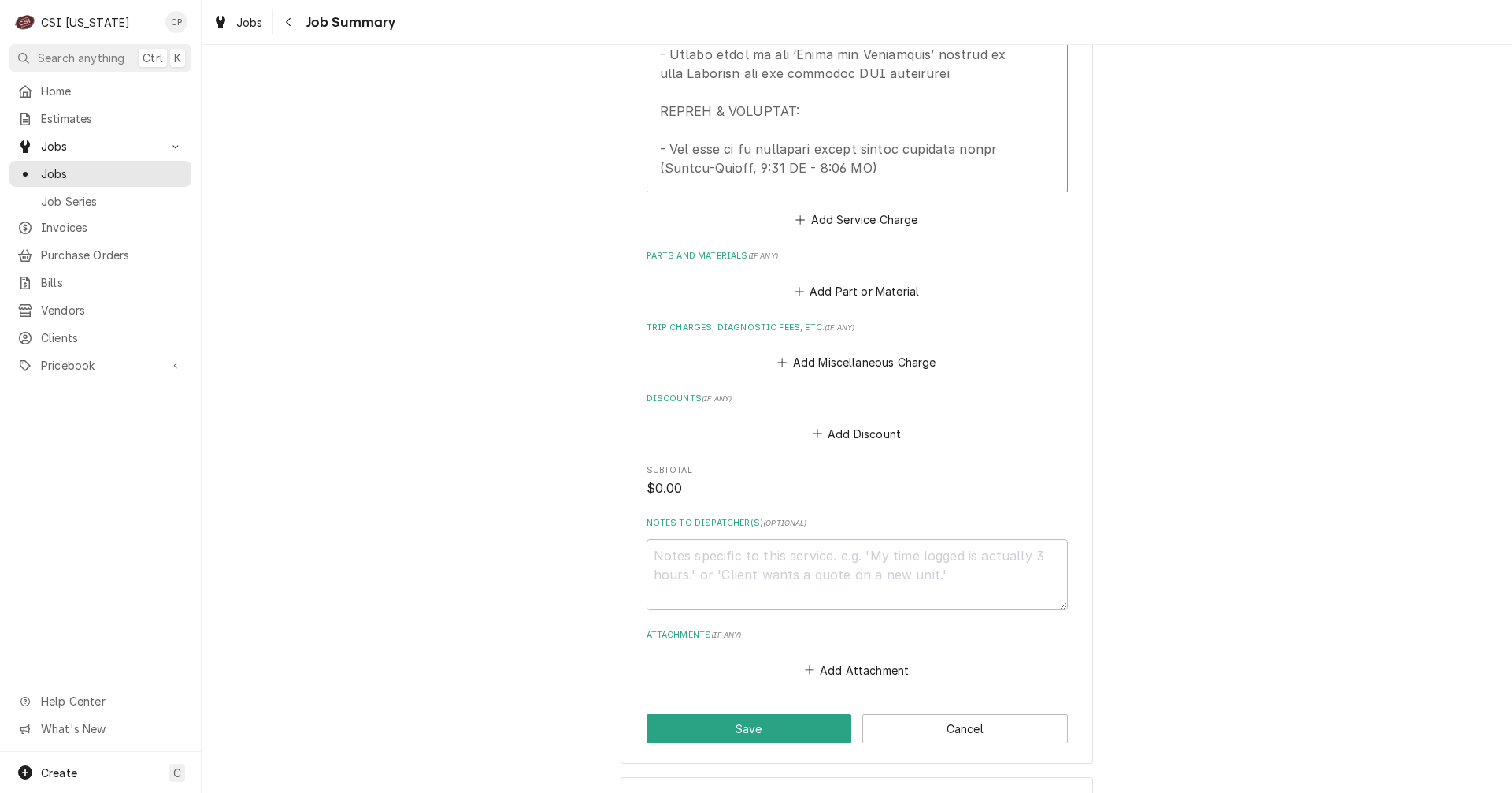
scroll to position [1331, 0]
click at [687, 537] on textarea "Notes to Dispatcher(s) ( optional )" at bounding box center [857, 572] width 422 height 71
type textarea "x"
type textarea "J"
type textarea "x"
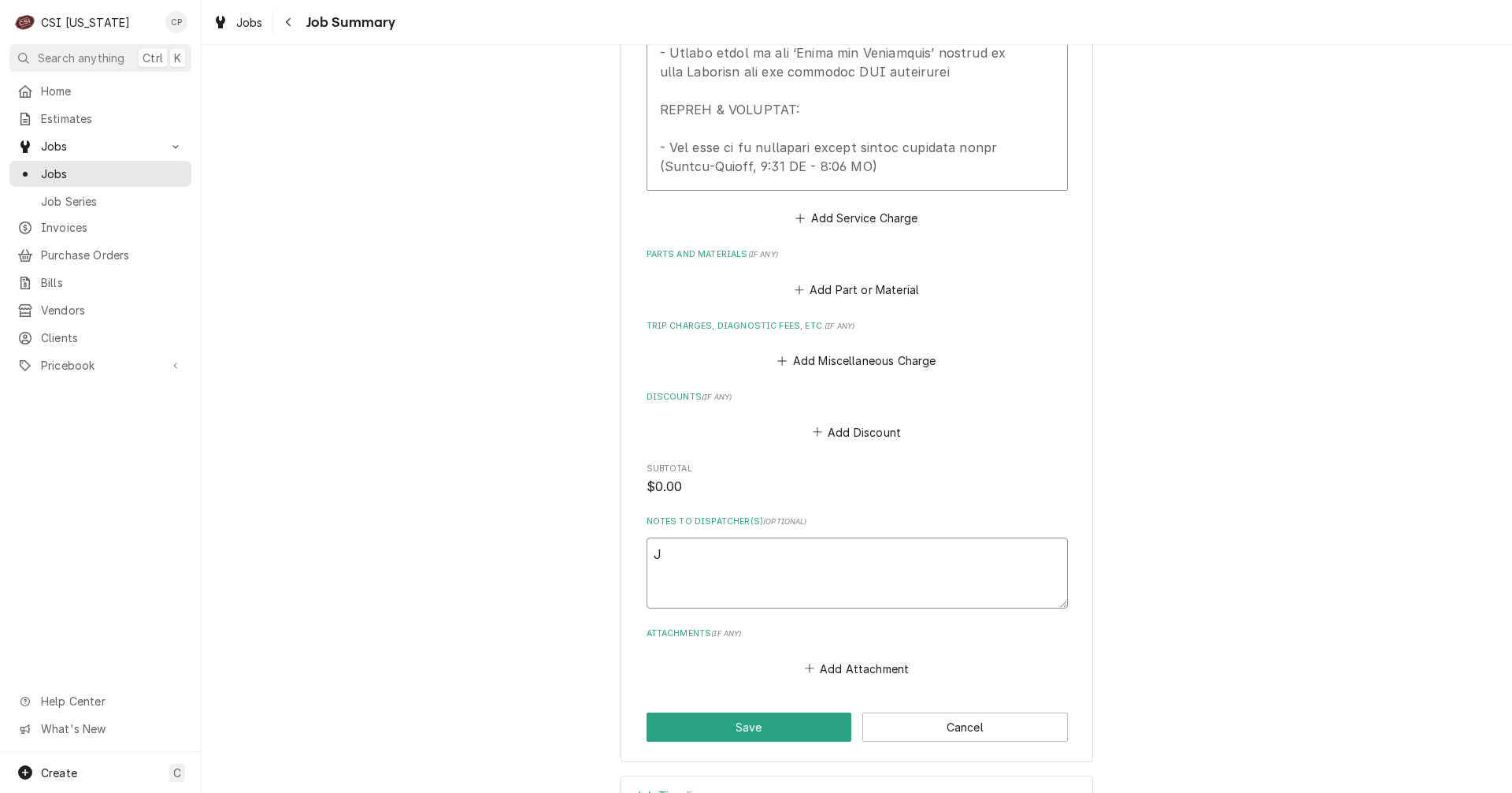
type textarea "Je"
type textarea "x"
type textarea "Jer"
type textarea "x"
type textarea "Jerr"
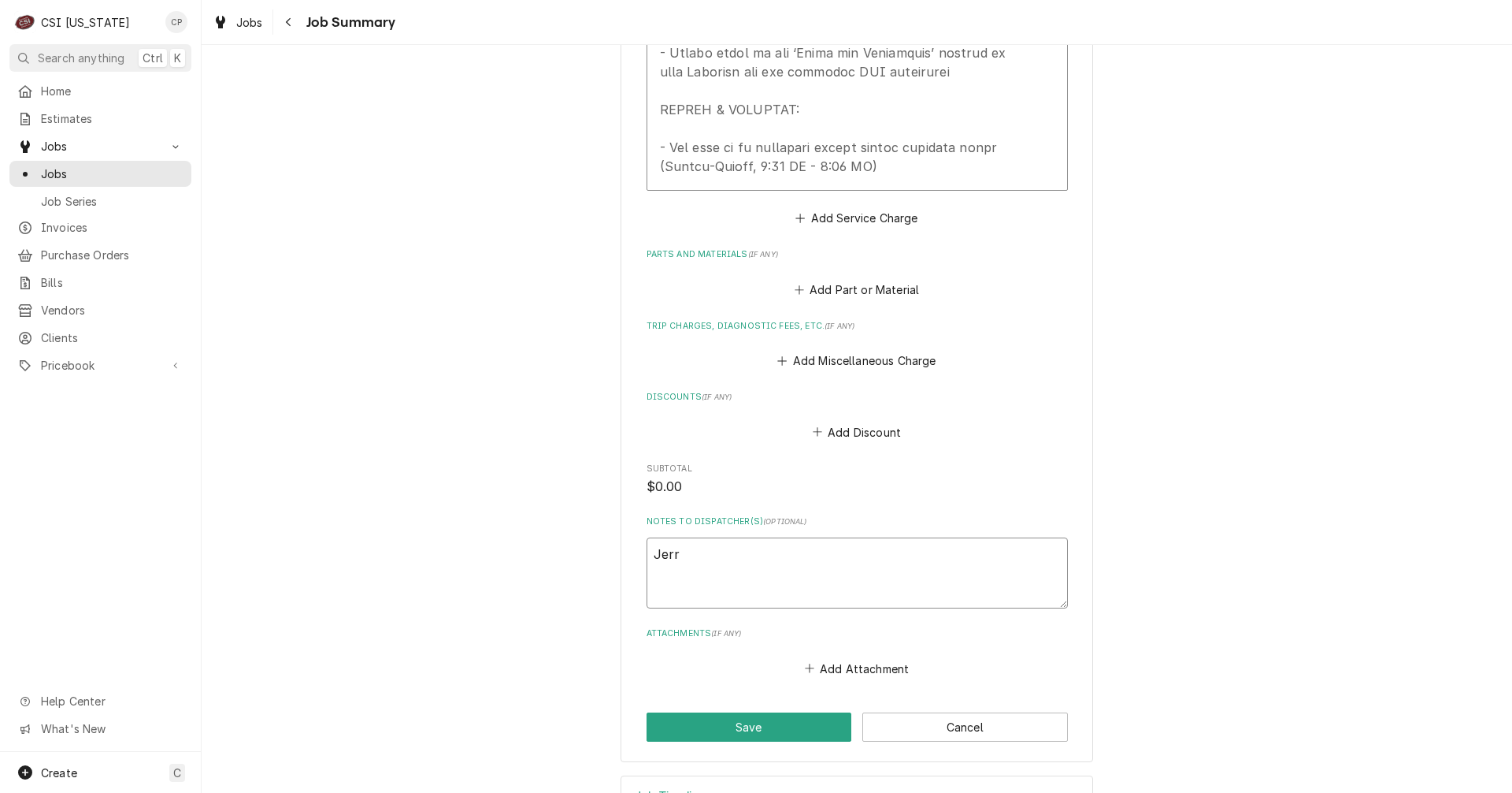
type textarea "x"
type textarea "Jer"
type textarea "x"
type textarea "Je"
type textarea "x"
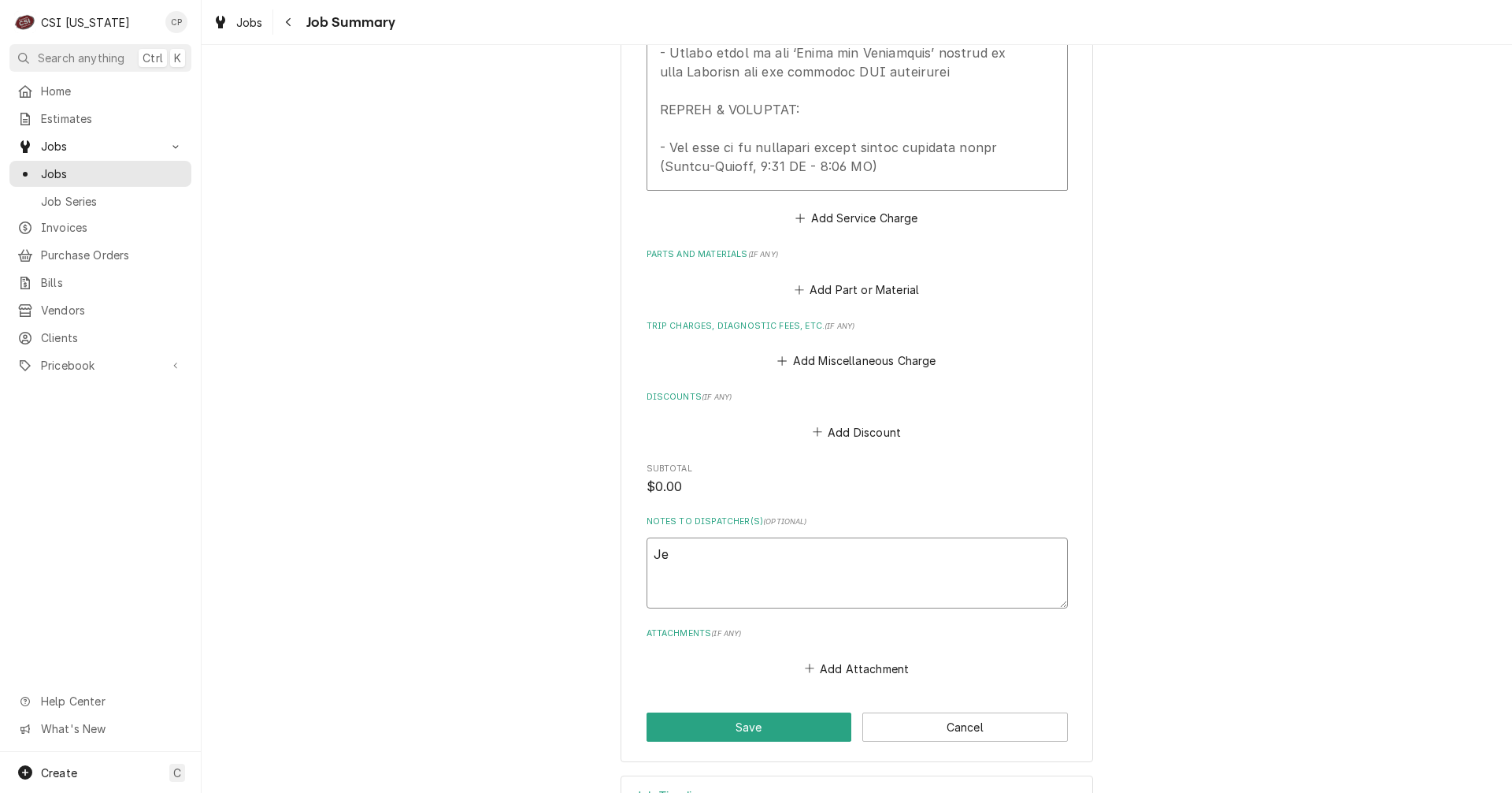
type textarea "Jef"
type textarea "x"
type textarea "Jeff"
type textarea "x"
type textarea "Jeff"
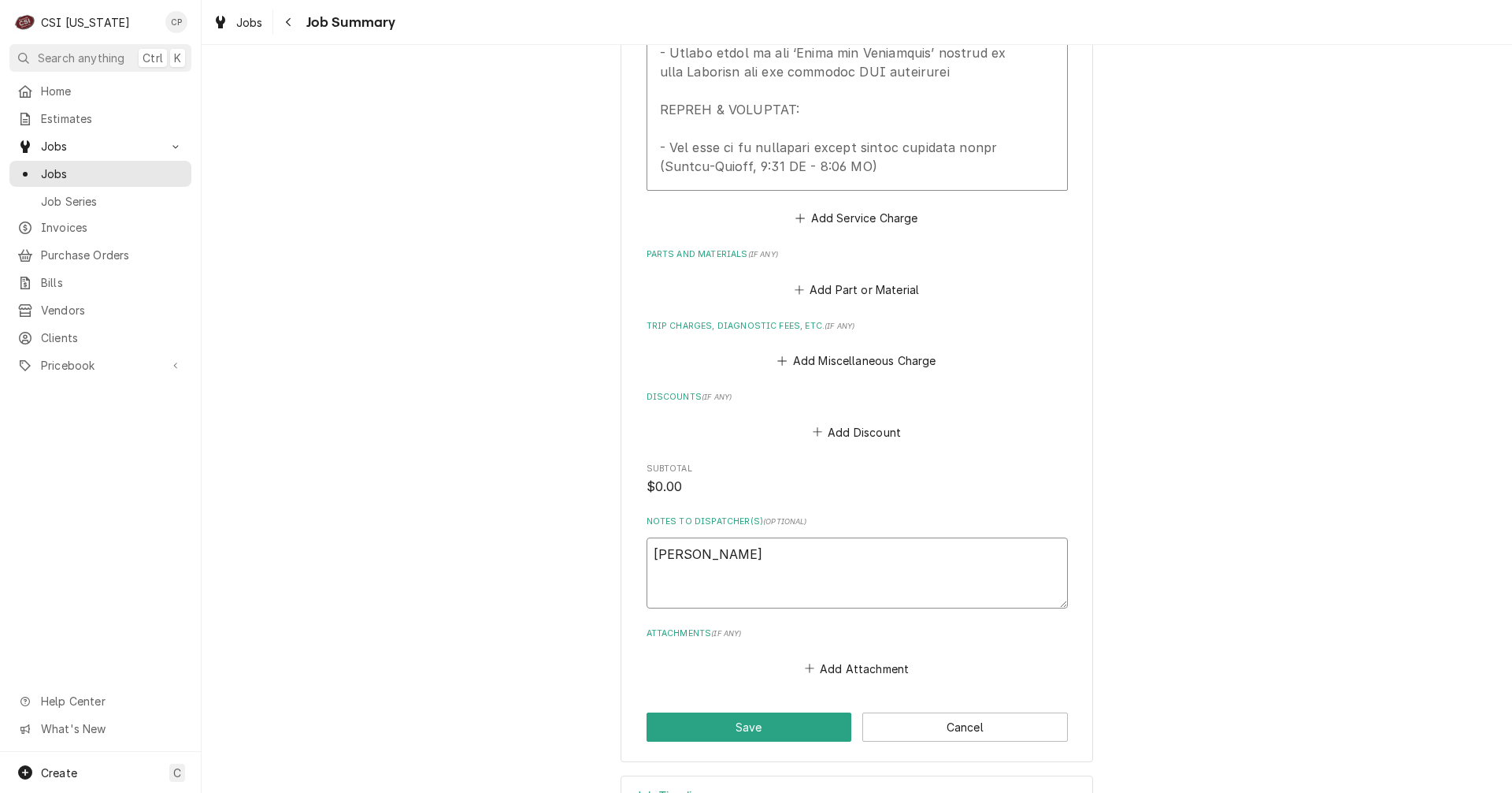
click at [697, 537] on textarea "Jeff" at bounding box center [857, 572] width 422 height 71
type textarea "x"
type textarea "Jeff"
type textarea "x"
type textarea "Jeff 7"
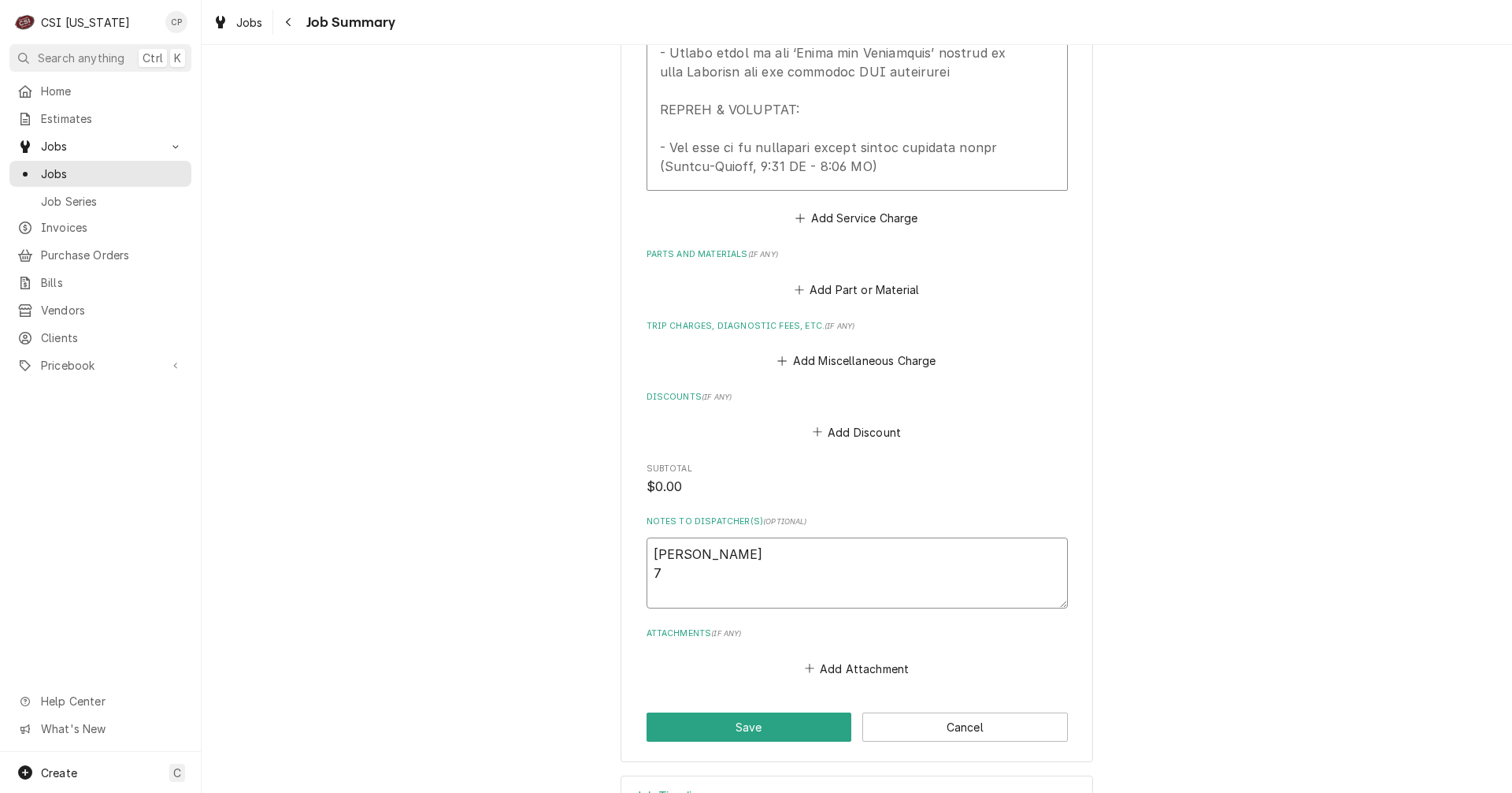
type textarea "x"
type textarea "Jeff 7:"
type textarea "x"
type textarea "Jeff 7:3"
type textarea "x"
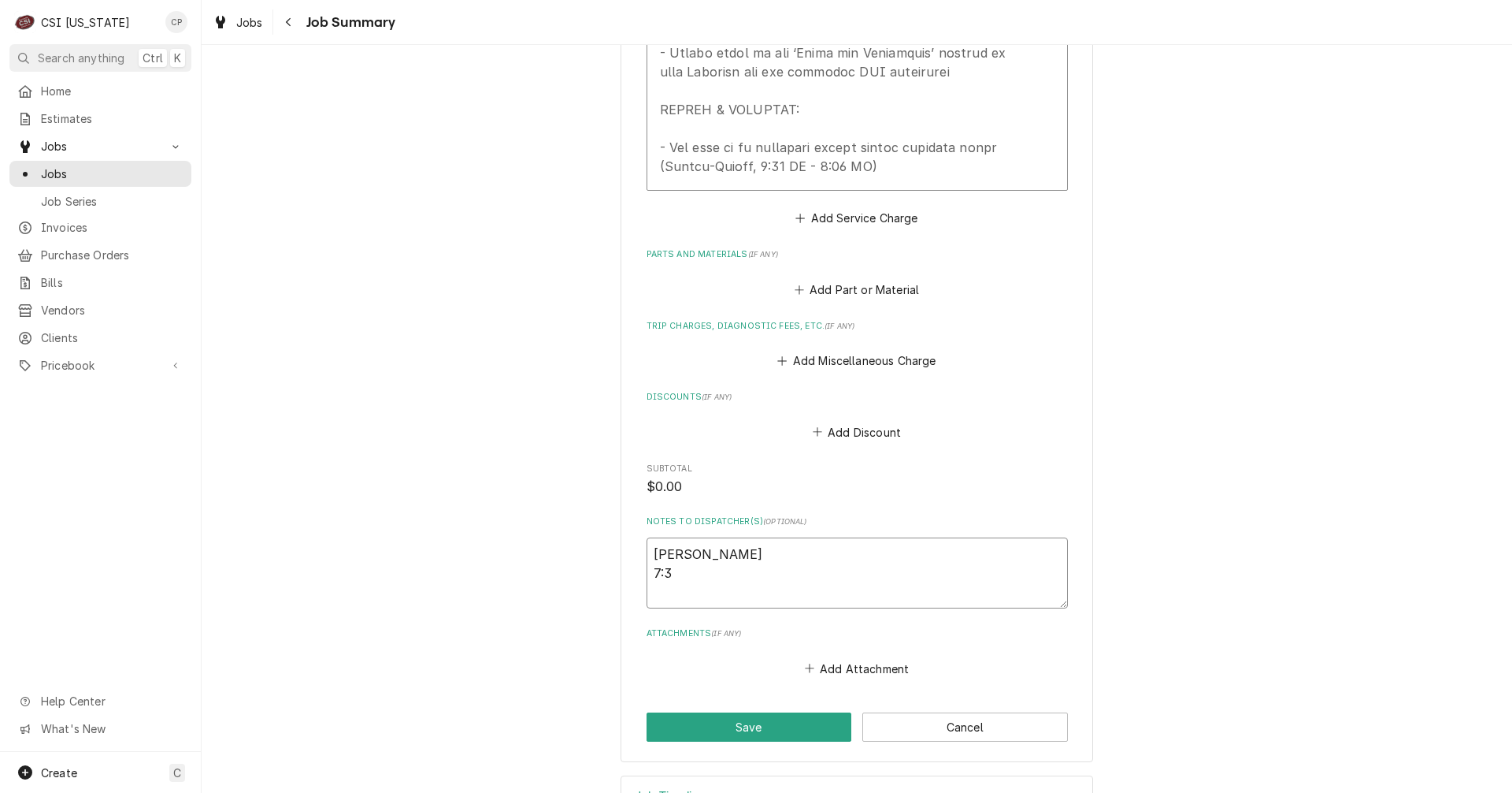
type textarea "Jeff 7:30"
type textarea "x"
type textarea "Jeff 7:30"
type textarea "x"
type textarea "Jeff 7:30 -"
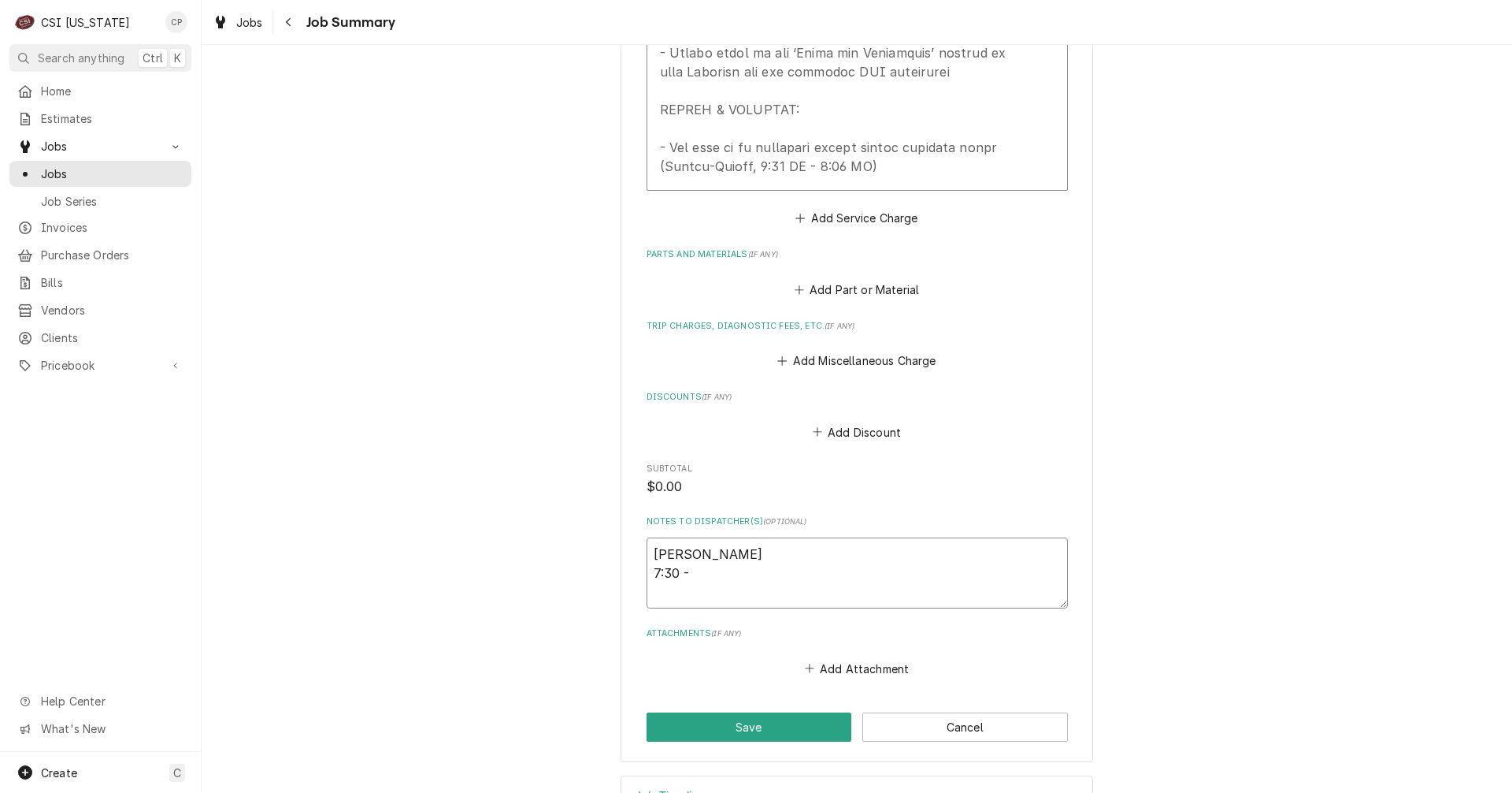
type textarea "x"
type textarea "Jeff 7:30 -"
type textarea "x"
type textarea "Jeff 7:30 -"
type textarea "x"
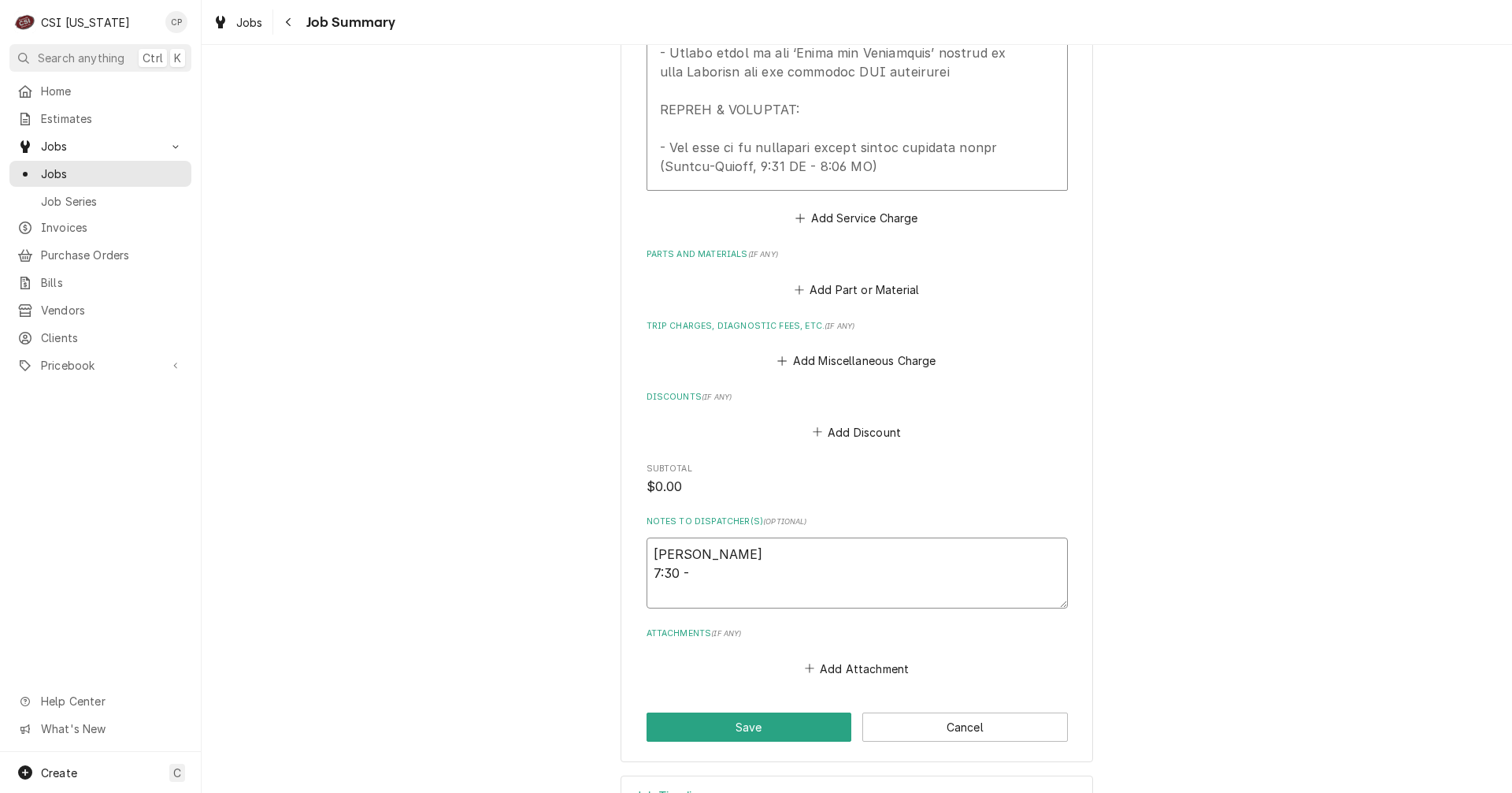
type textarea "Jeff 7:30"
type textarea "x"
type textarea "Jeff 7:30"
type textarea "x"
type textarea "Jeff 7:30a"
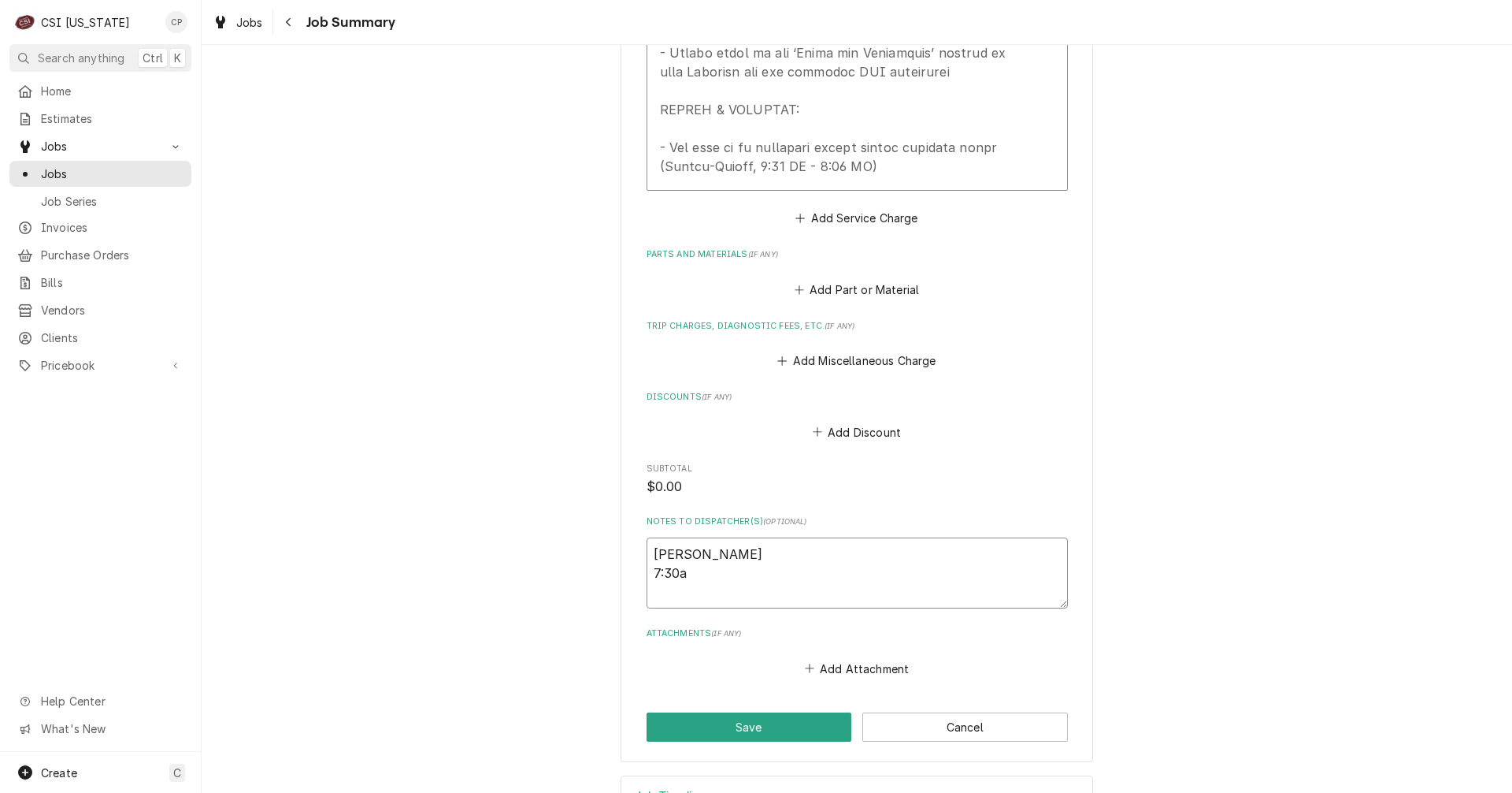
type textarea "x"
type textarea "Jeff 7:30am"
type textarea "x"
type textarea "Jeff 7:30am"
type textarea "x"
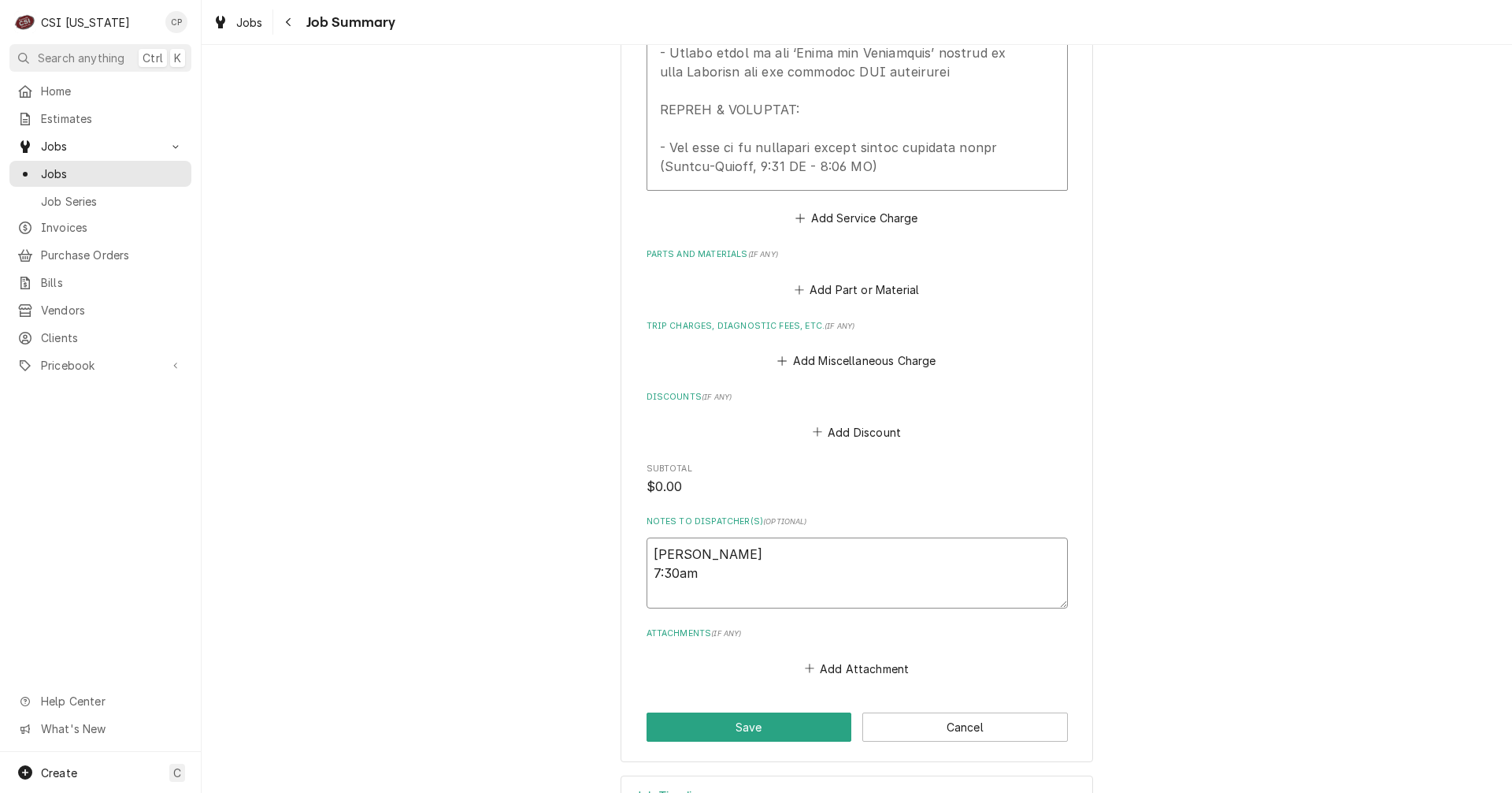
type textarea "Jeff 7:30am -"
type textarea "x"
type textarea "Jeff 7:30am -"
type textarea "x"
type textarea "Jeff 7:30am - 8"
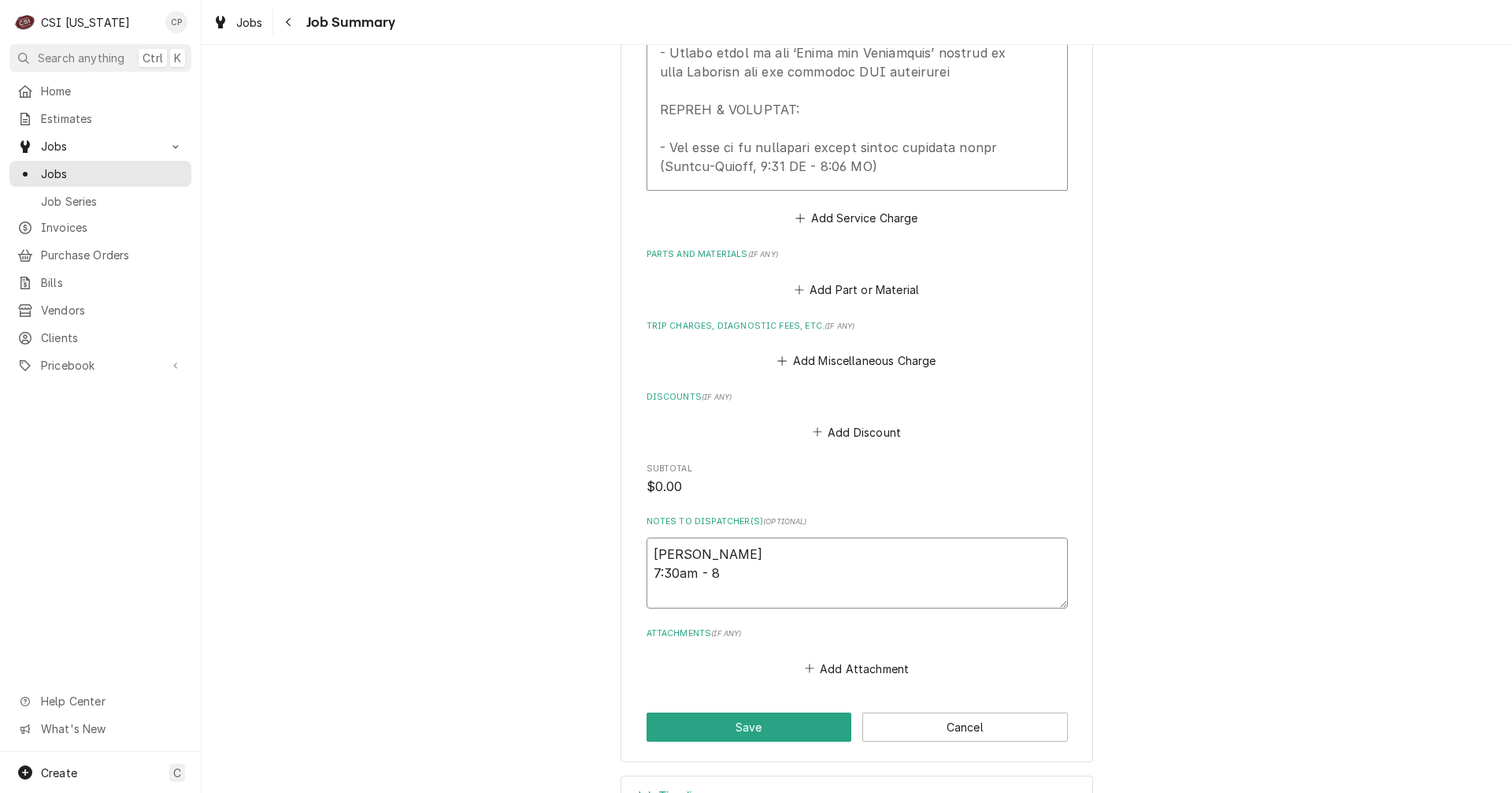
type textarea "x"
type textarea "Jeff 7:30am - 8:"
type textarea "x"
type textarea "Jeff 7:30am - 8:3"
type textarea "x"
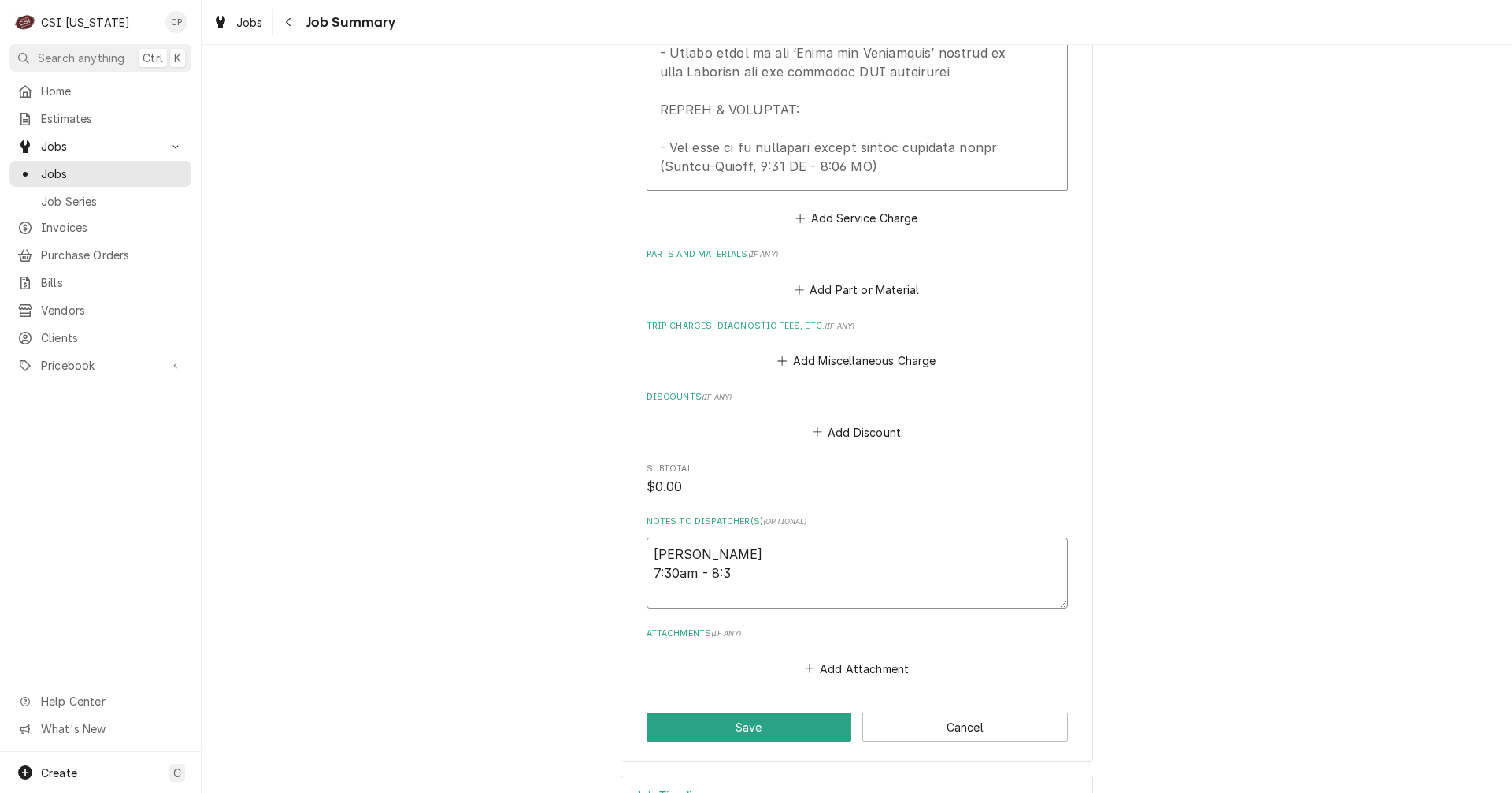
type textarea "Jeff 7:30am - 8:30"
type textarea "x"
type textarea "Jeff 7:30am - 8:30p"
type textarea "x"
type textarea "Jeff 7:30am - 8:30pm"
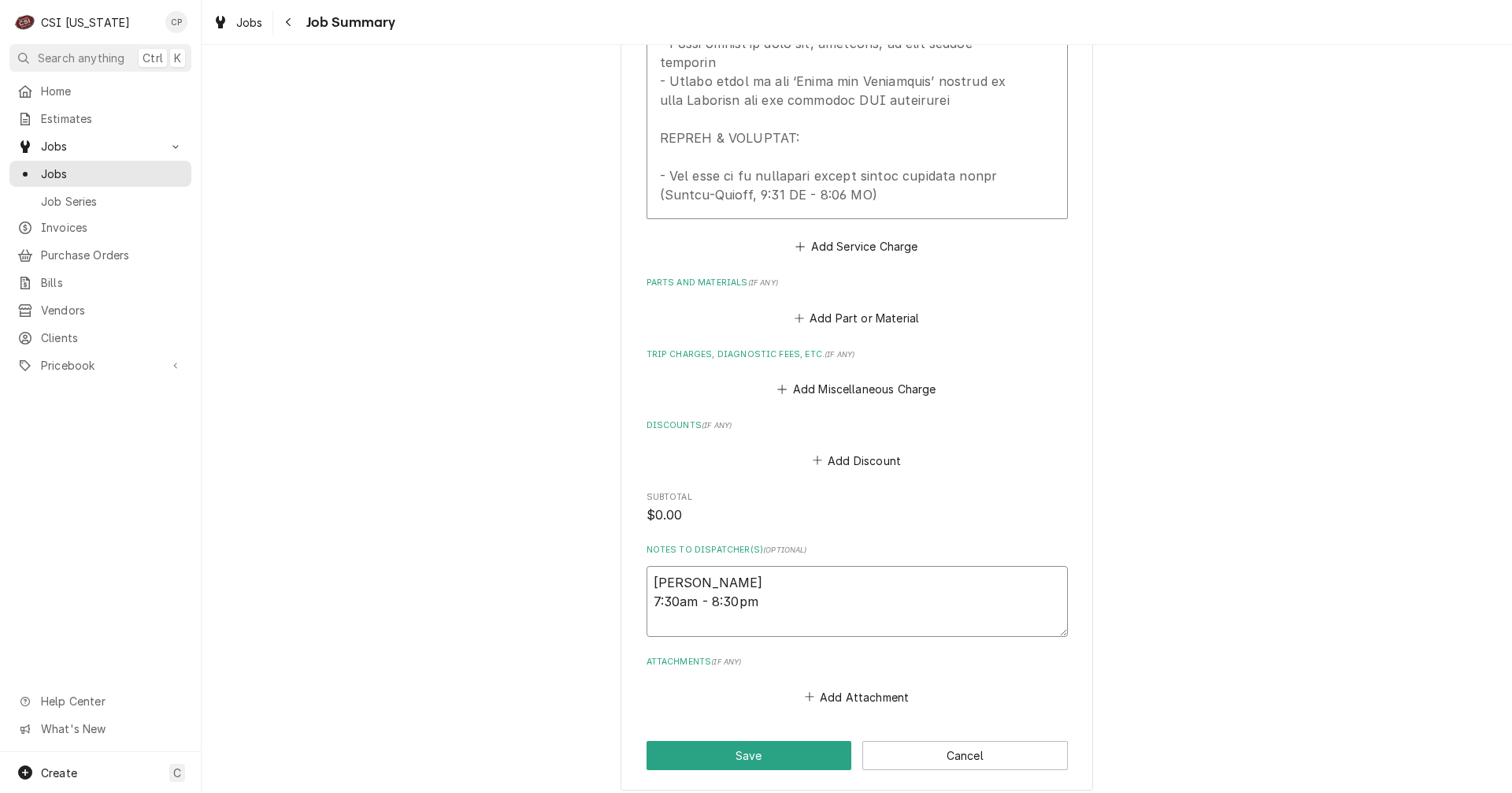
scroll to position [1253, 0]
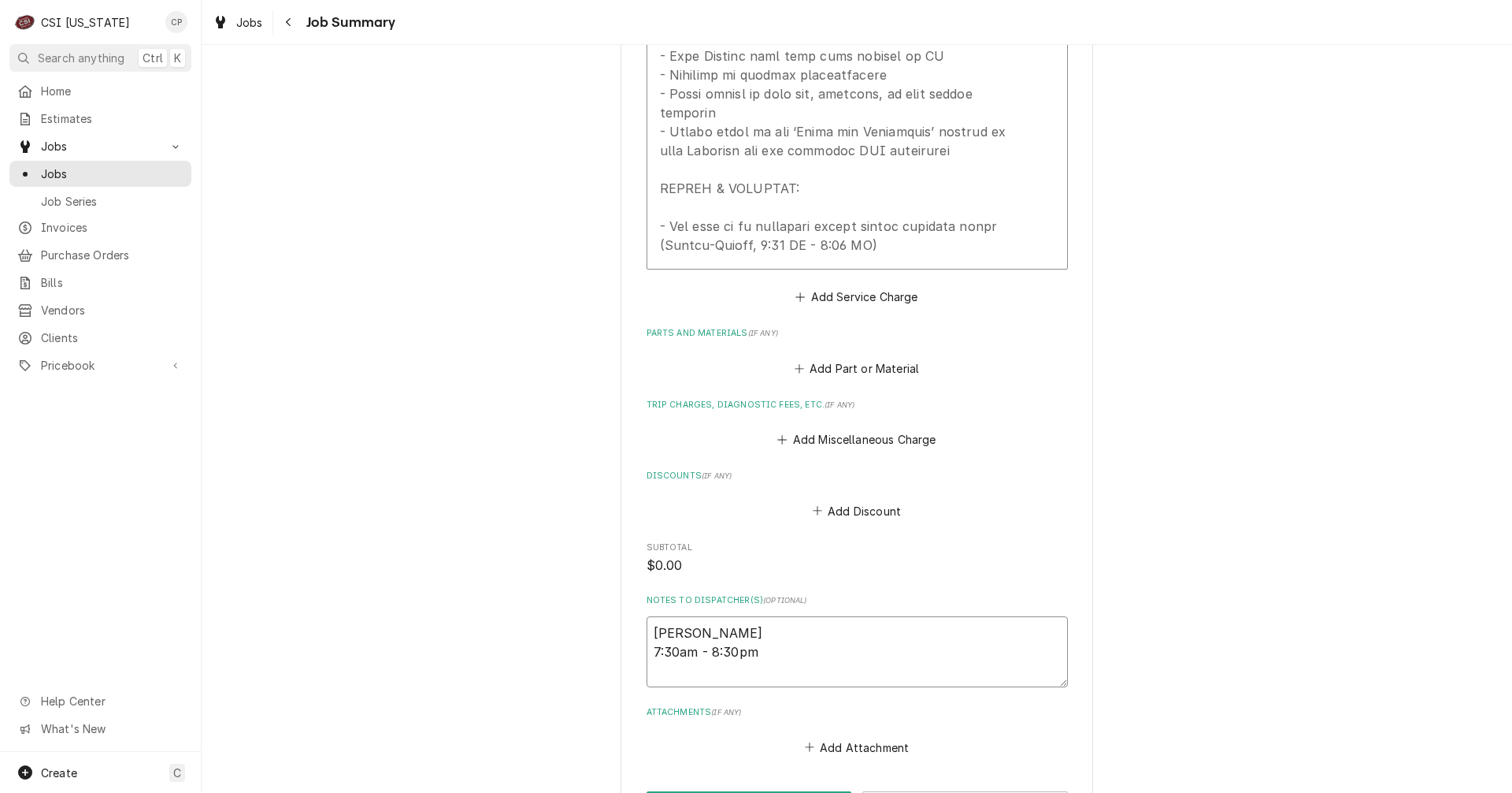
type textarea "x"
type textarea "Jeff 7:30am - 8:30pm"
type textarea "x"
type textarea "Jeff 7:30am - 8:30pm C"
type textarea "x"
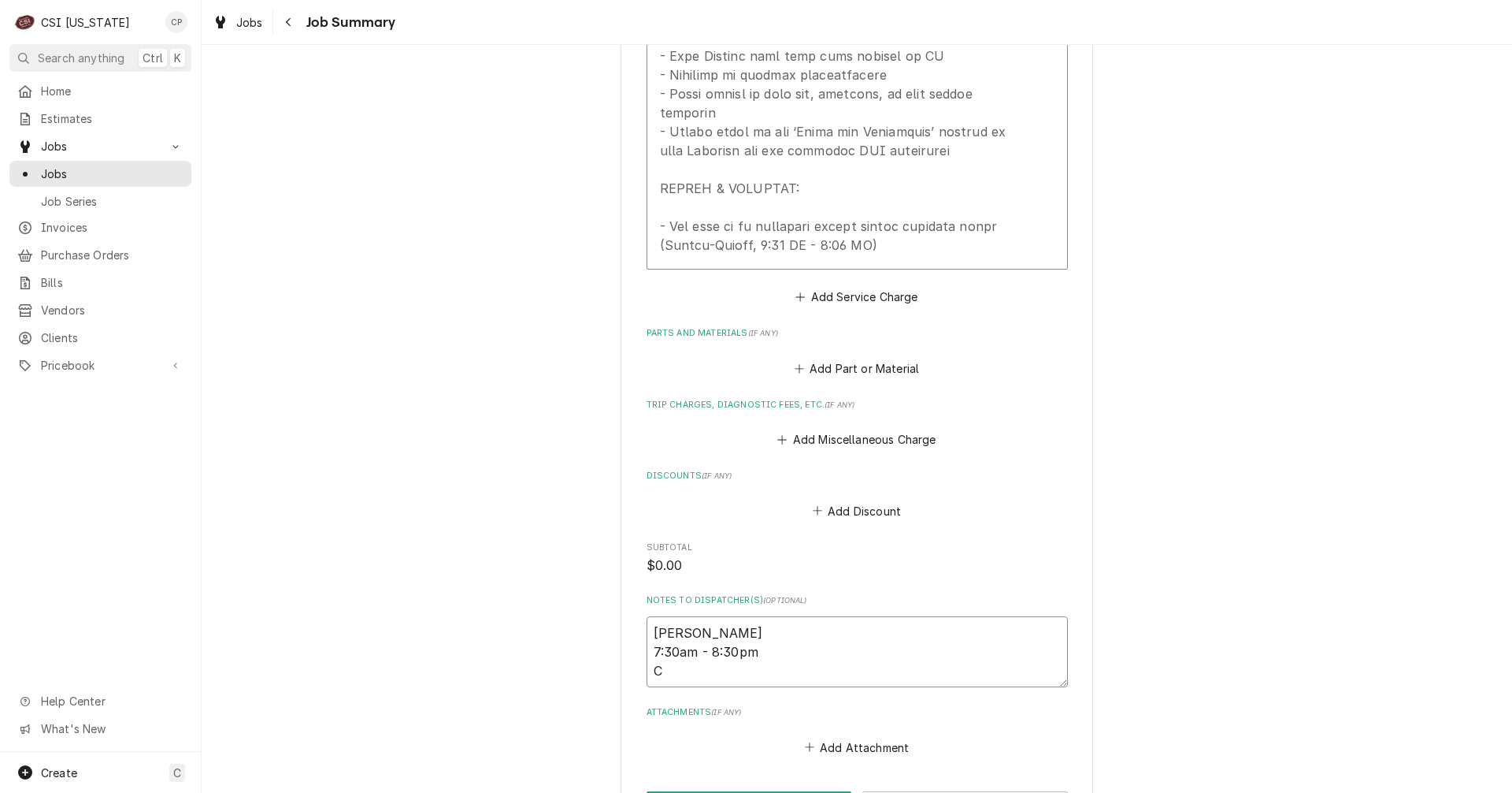
type textarea "Jeff 7:30am - 8:30pm Cr"
type textarea "x"
type textarea "Jeff 7:30am - 8:30pm Cra"
type textarea "x"
type textarea "Jeff 7:30am - 8:30pm Crai"
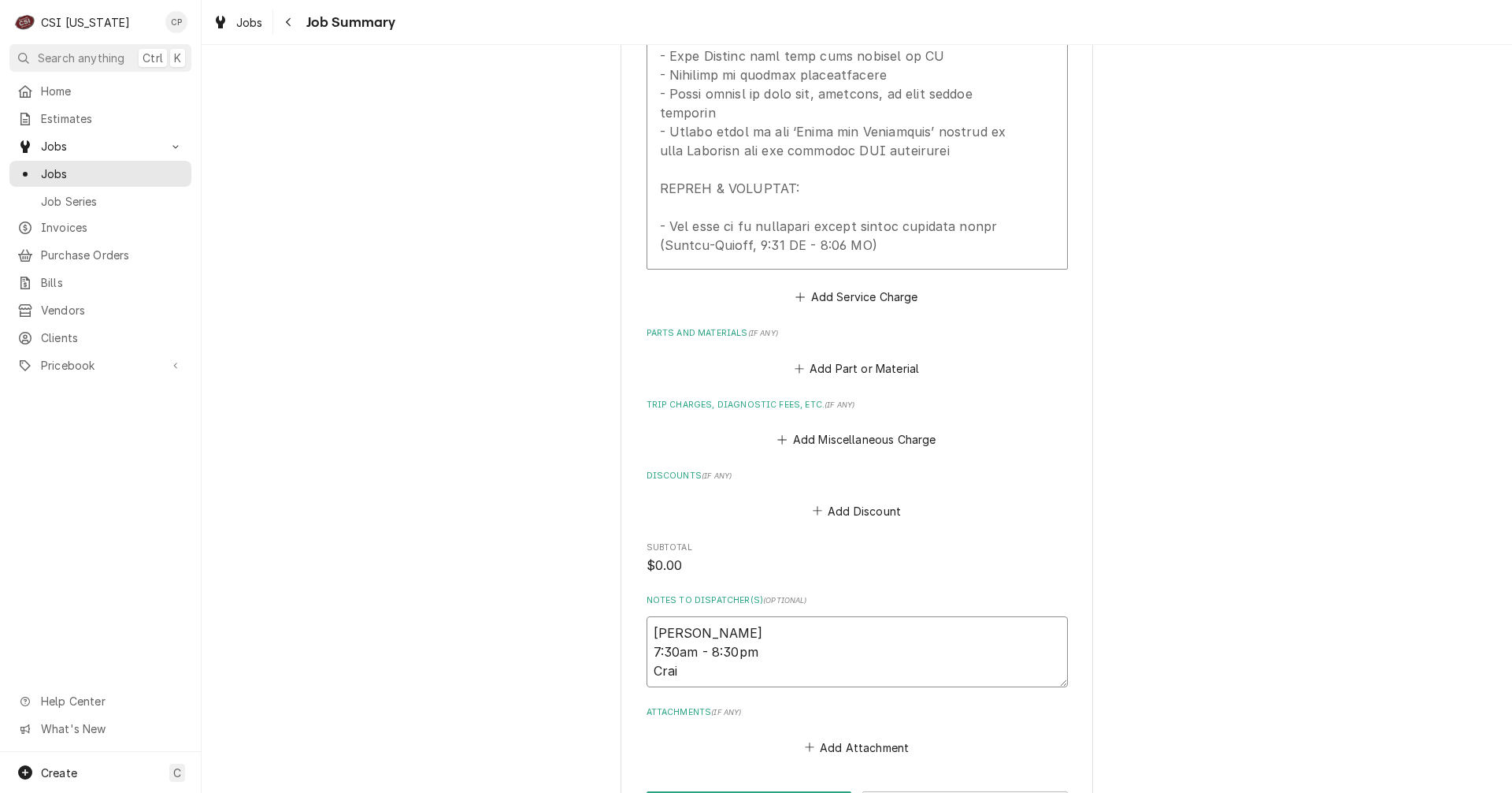
type textarea "x"
type textarea "Jeff 7:30am - 8:30pm Craig"
type textarea "x"
type textarea "Jeff 7:30am - 8:30pm Craig"
type textarea "x"
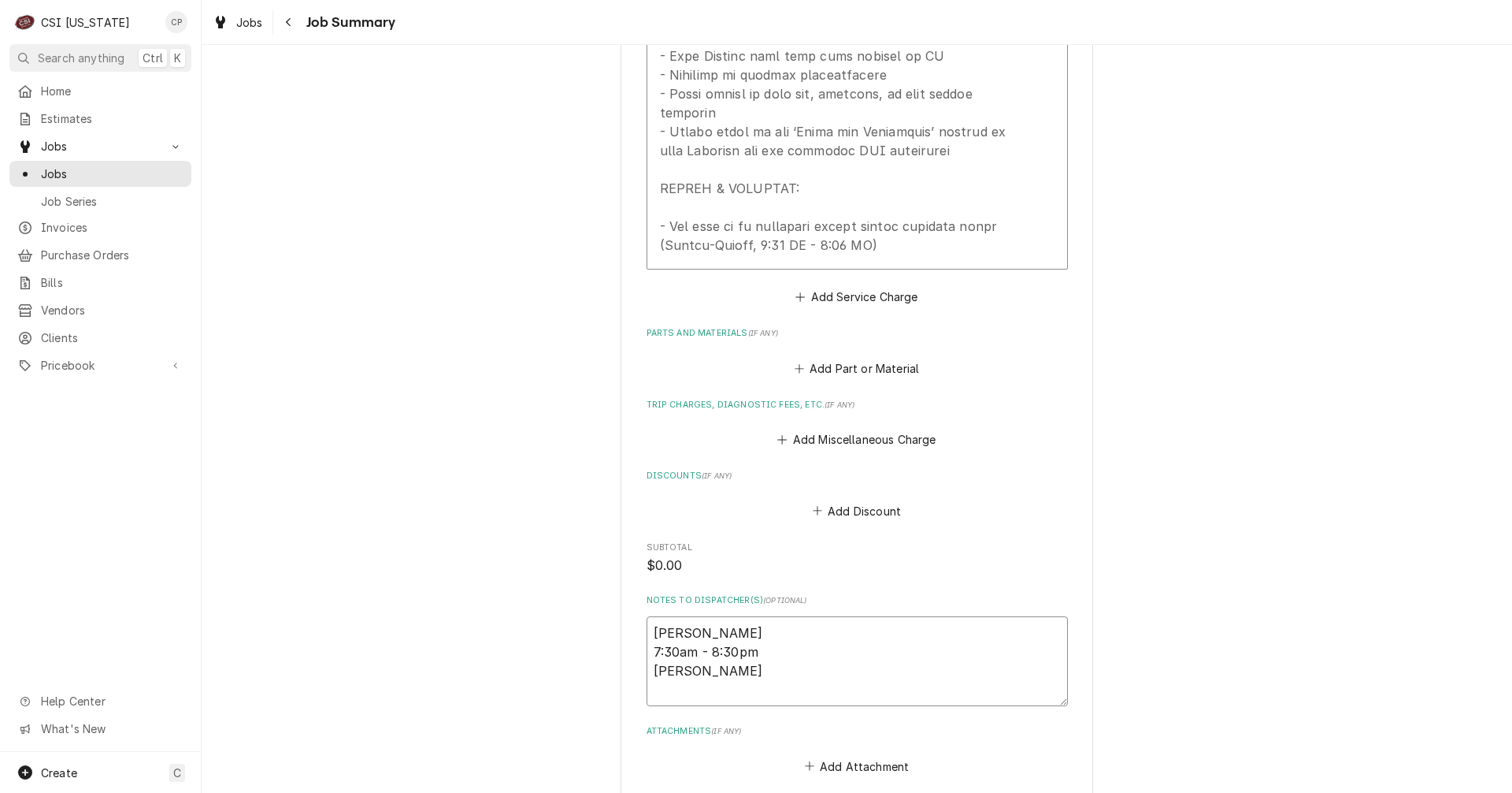
type textarea "Jeff 7:30am - 8:30pm Craig 7"
type textarea "x"
type textarea "Jeff 7:30am - 8:30pm Craig 7:"
type textarea "x"
type textarea "Jeff 7:30am - 8:30pm Craig 7:3"
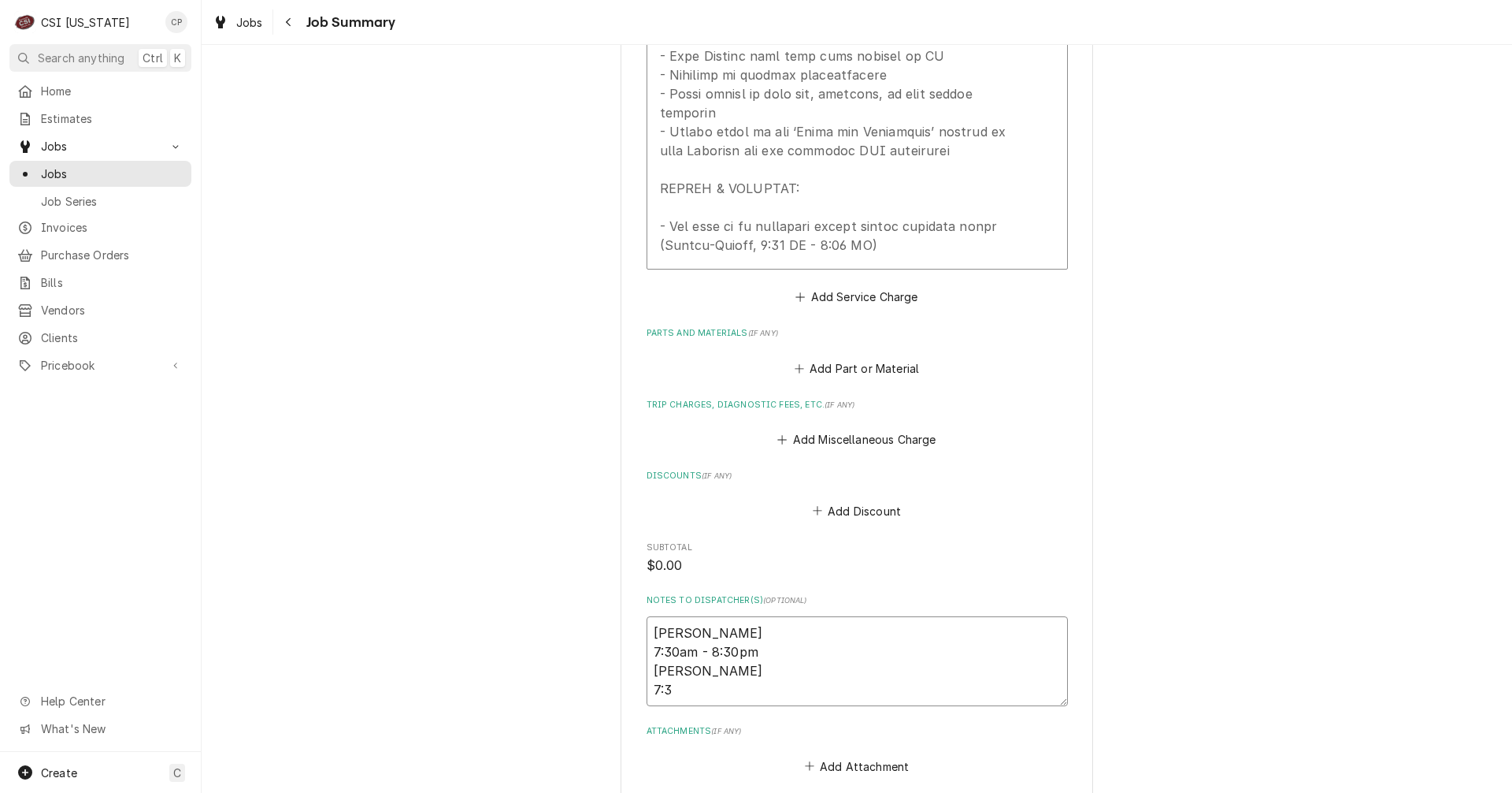
type textarea "x"
type textarea "Jeff 7:30am - 8:30pm Craig 7:30"
type textarea "x"
type textarea "Jeff 7:30am - 8:30pm Craig 7:30"
type textarea "x"
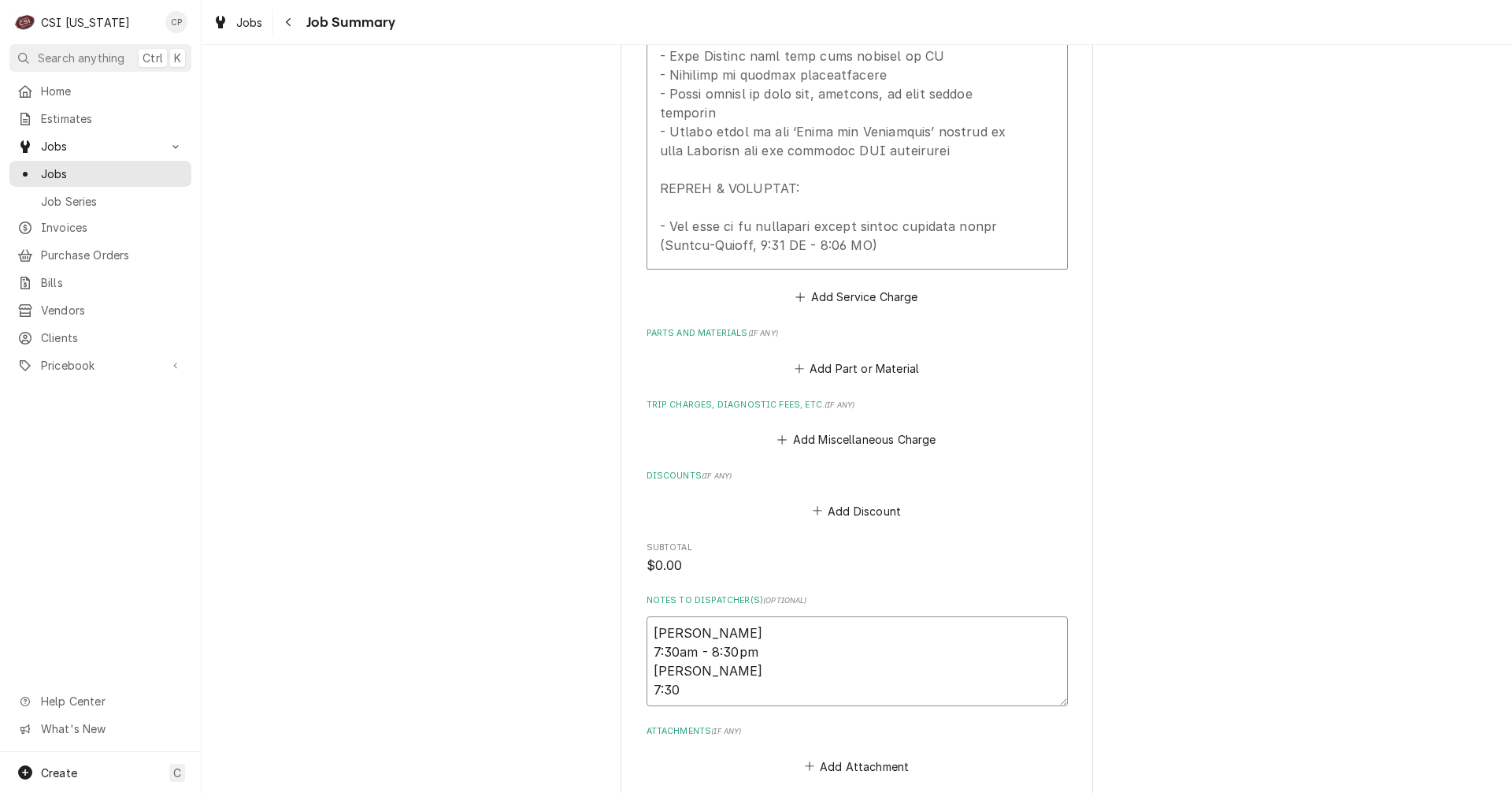
type textarea "Jeff 7:30am - 8:30pm Craig 7:30"
type textarea "x"
type textarea "Jeff 7:30am - 8:30pm Craig 7:30a"
type textarea "x"
type textarea "Jeff 7:30am - 8:30pm Craig 7:30am"
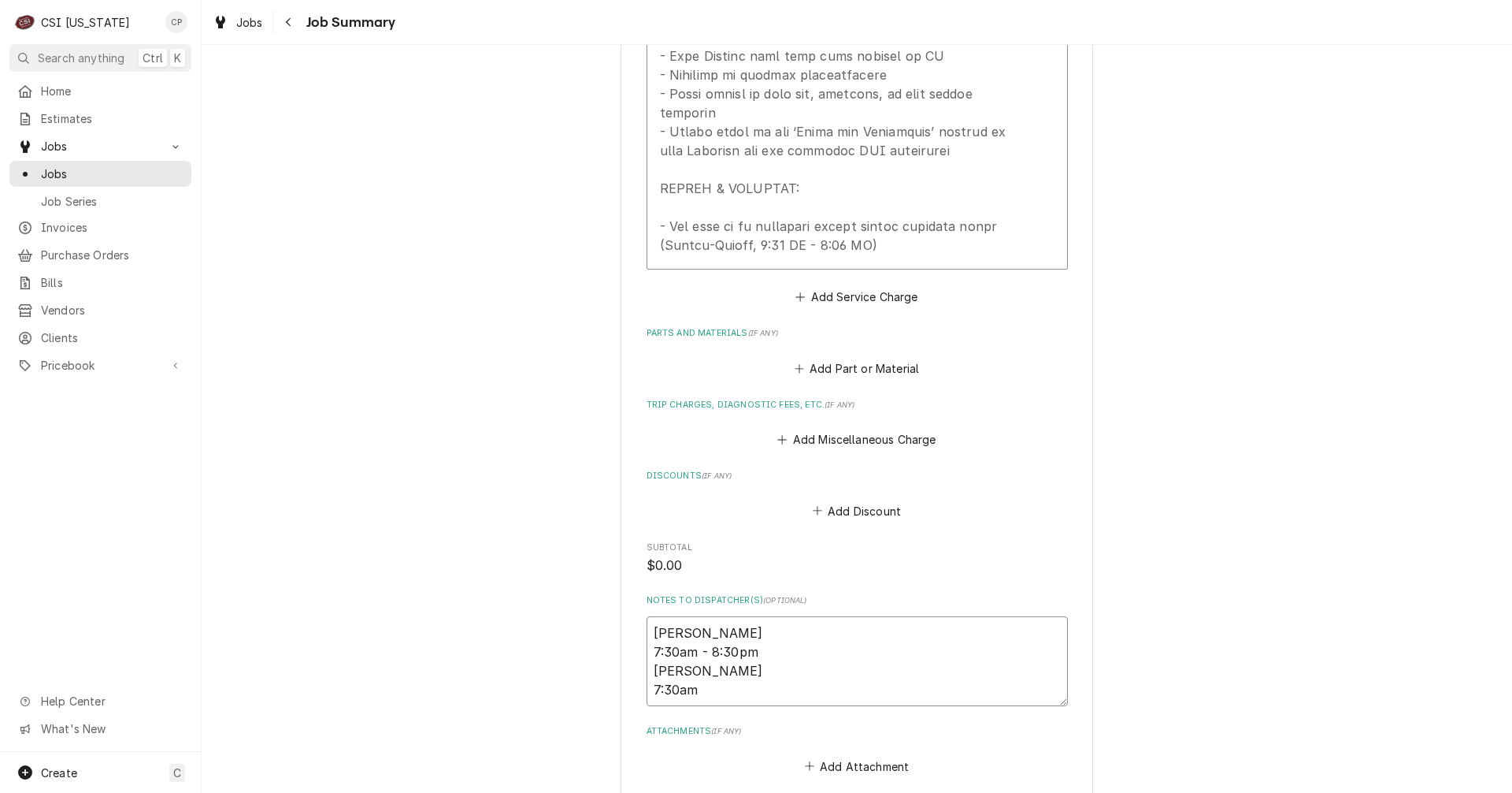
type textarea "x"
type textarea "Jeff 7:30am - 8:30pm Craig 7:30am"
type textarea "x"
type textarea "Jeff 7:30am - 8:30pm Craig 7:30am -"
type textarea "x"
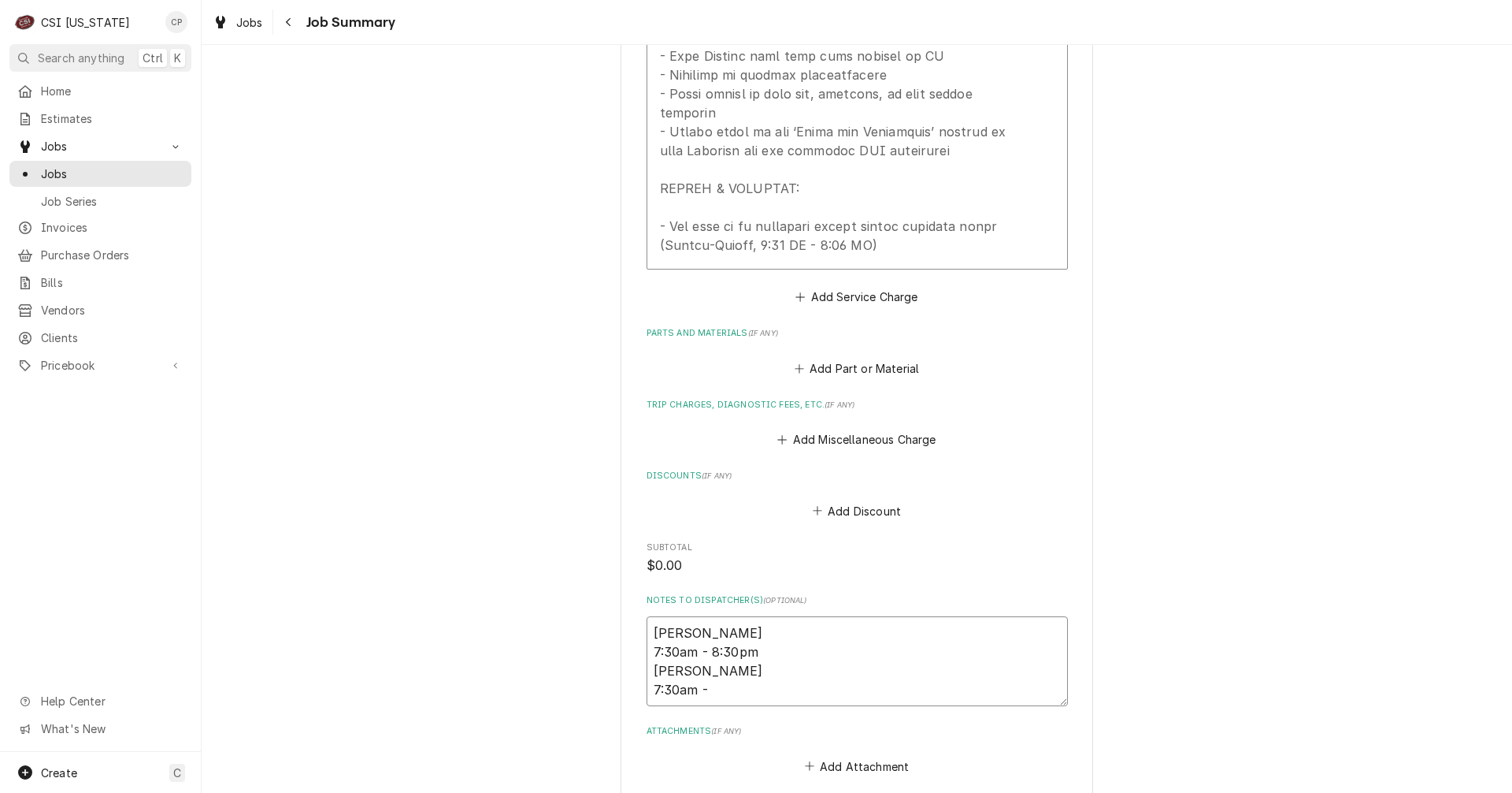
type textarea "Jeff 7:30am - 8:30pm Craig 7:30am -"
drag, startPoint x: 713, startPoint y: 592, endPoint x: 694, endPoint y: 659, distance: 69.6
click at [713, 616] on textarea "Jeff 7:30am - 8:30pm Craig 7:30am -" at bounding box center [857, 661] width 422 height 90
type textarea "x"
type textarea "Jeff 7:30am - :30pm Craig 7:30am -"
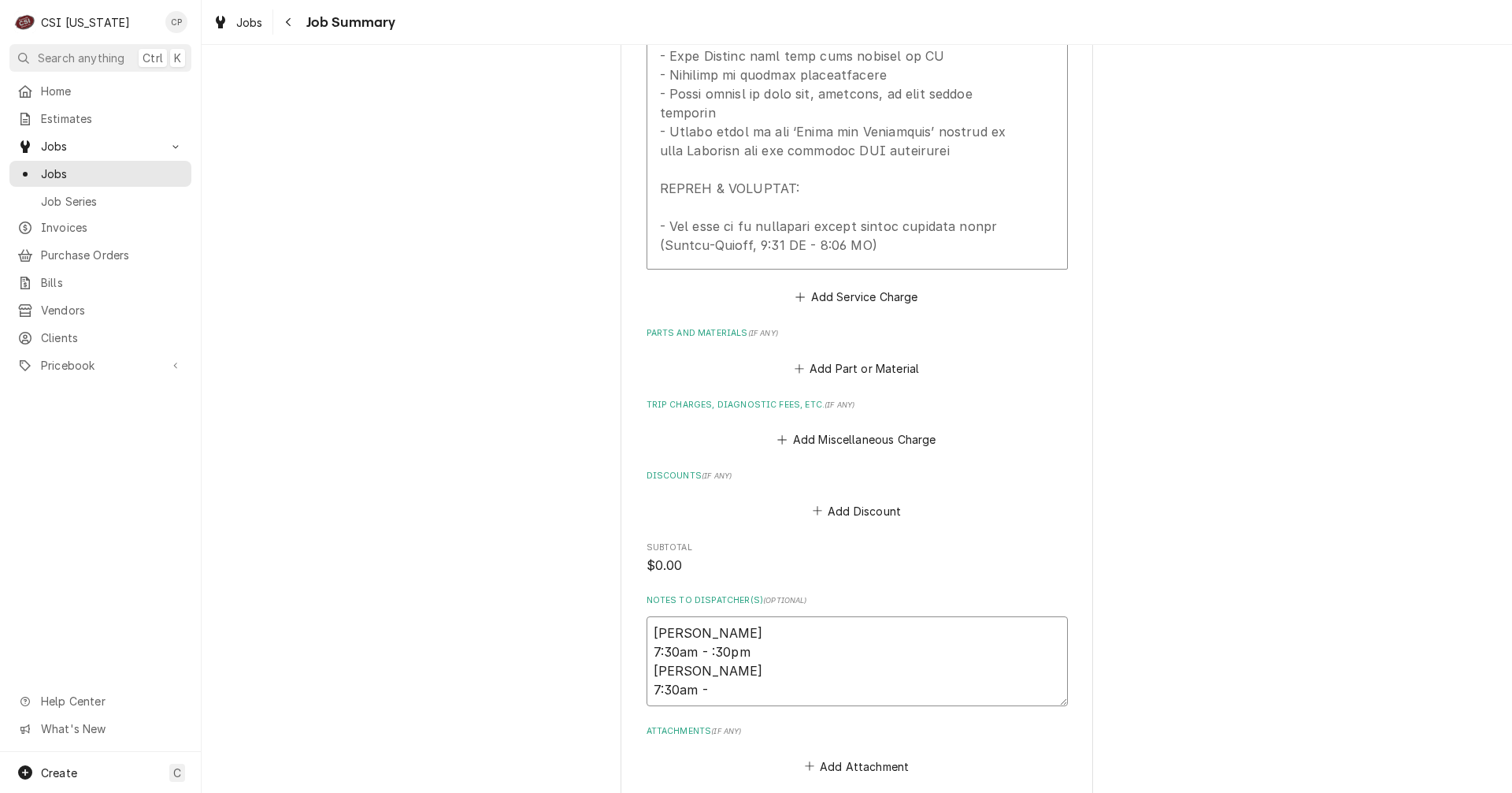
type textarea "x"
type textarea "Jeff 7:30am - 2:30pm Craig 7:30am -"
type textarea "x"
type textarea "Jeff 7:30am - 20:30pm Craig 7:30am -"
click at [713, 632] on textarea "Jeff 7:30am - 20:30pm Craig 7:30am -" at bounding box center [857, 661] width 422 height 90
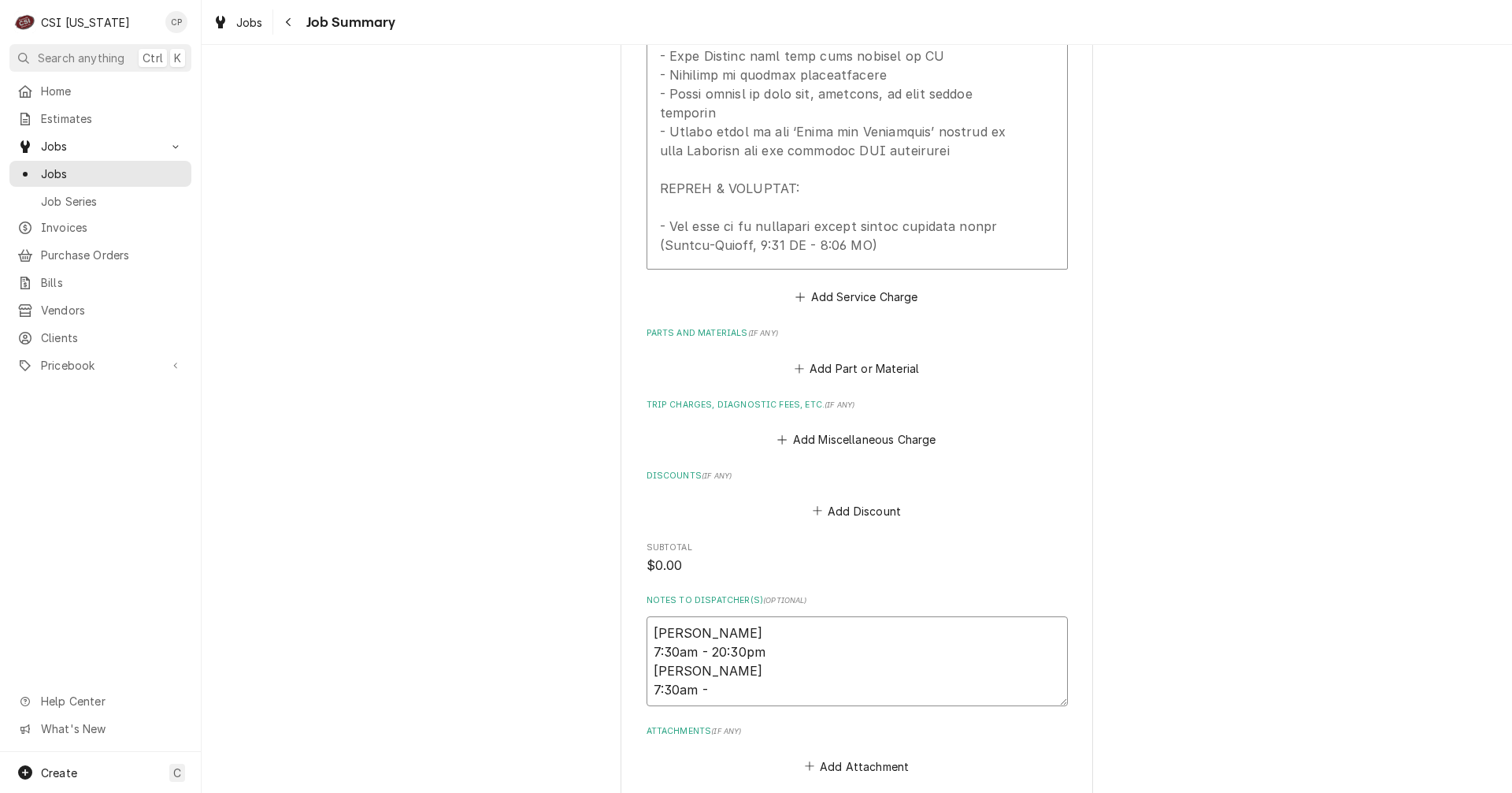
type textarea "x"
type textarea "Jeff 7:30am - 20:30pm Craig 7:30am - 2"
type textarea "x"
type textarea "Jeff 7:30am - 20:30pm Craig 7:30am - 20"
type textarea "x"
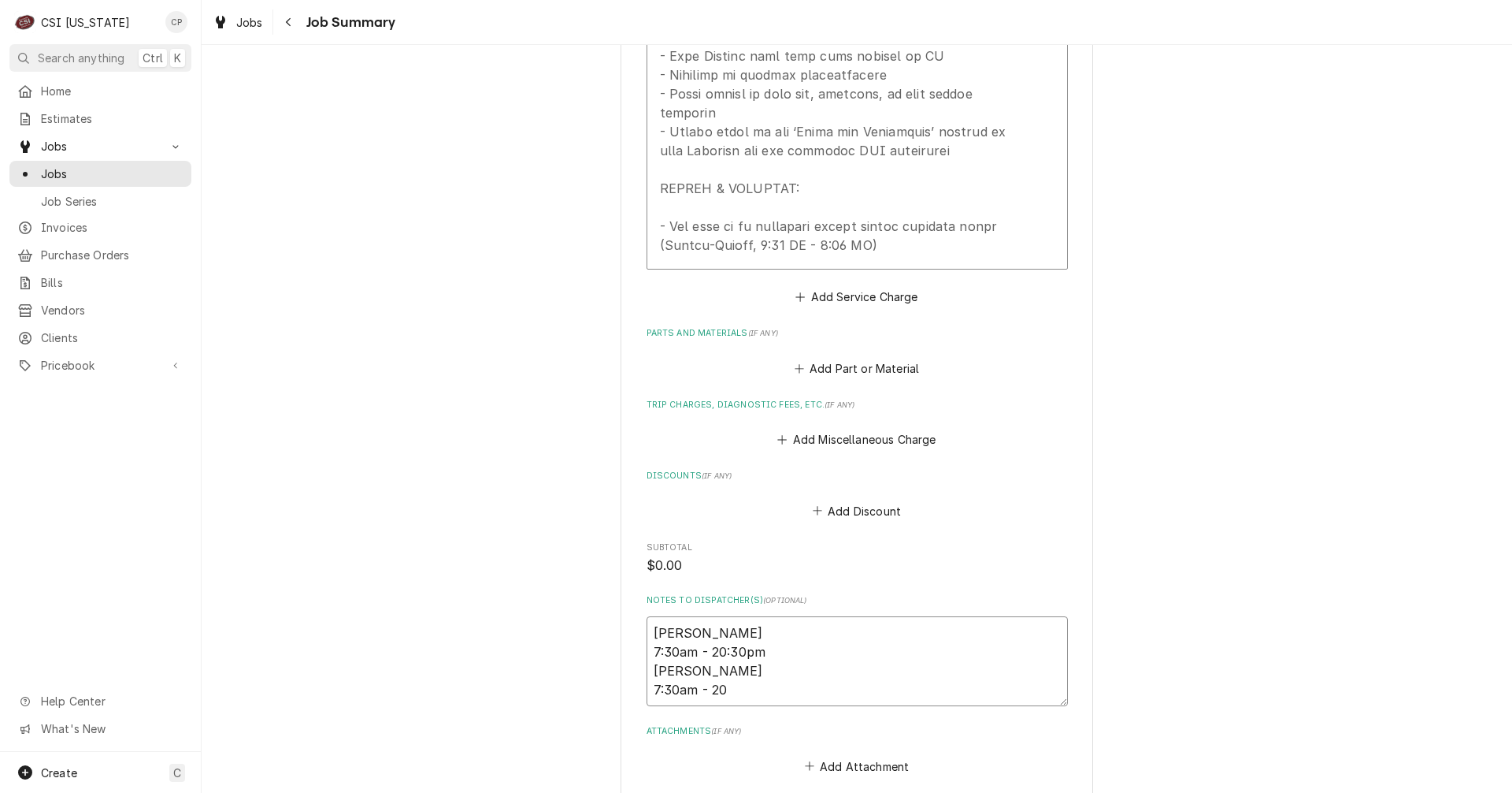
type textarea "Jeff 7:30am - 20:30pm Craig 7:30am - 20:"
type textarea "x"
type textarea "Jeff 7:30am - 20:30pm Craig 7:30am - 20:3"
type textarea "x"
type textarea "Jeff 7:30am - 20:30pm Craig 7:30am - 20:30"
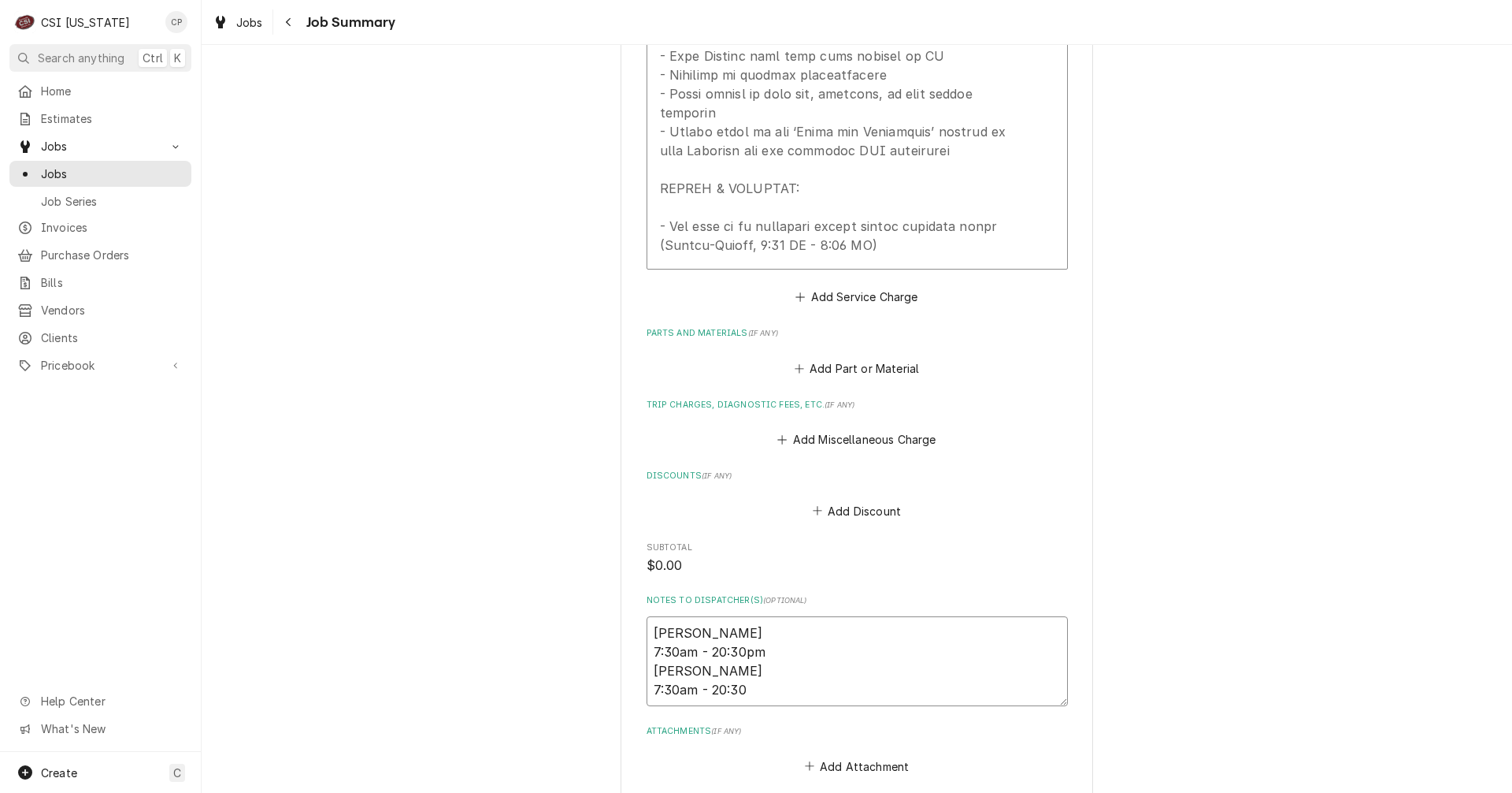
type textarea "x"
type textarea "Jeff 7:30am - 20:30pm Craig 7:30am - 20:30p"
type textarea "x"
type textarea "Jeff 7:30am - 20:30pm Craig 7:30am - 20:30pm"
click at [710, 616] on textarea "Jeff 7:30am - 20:30pm Craig 7:30am - 20:30pm" at bounding box center [857, 661] width 422 height 90
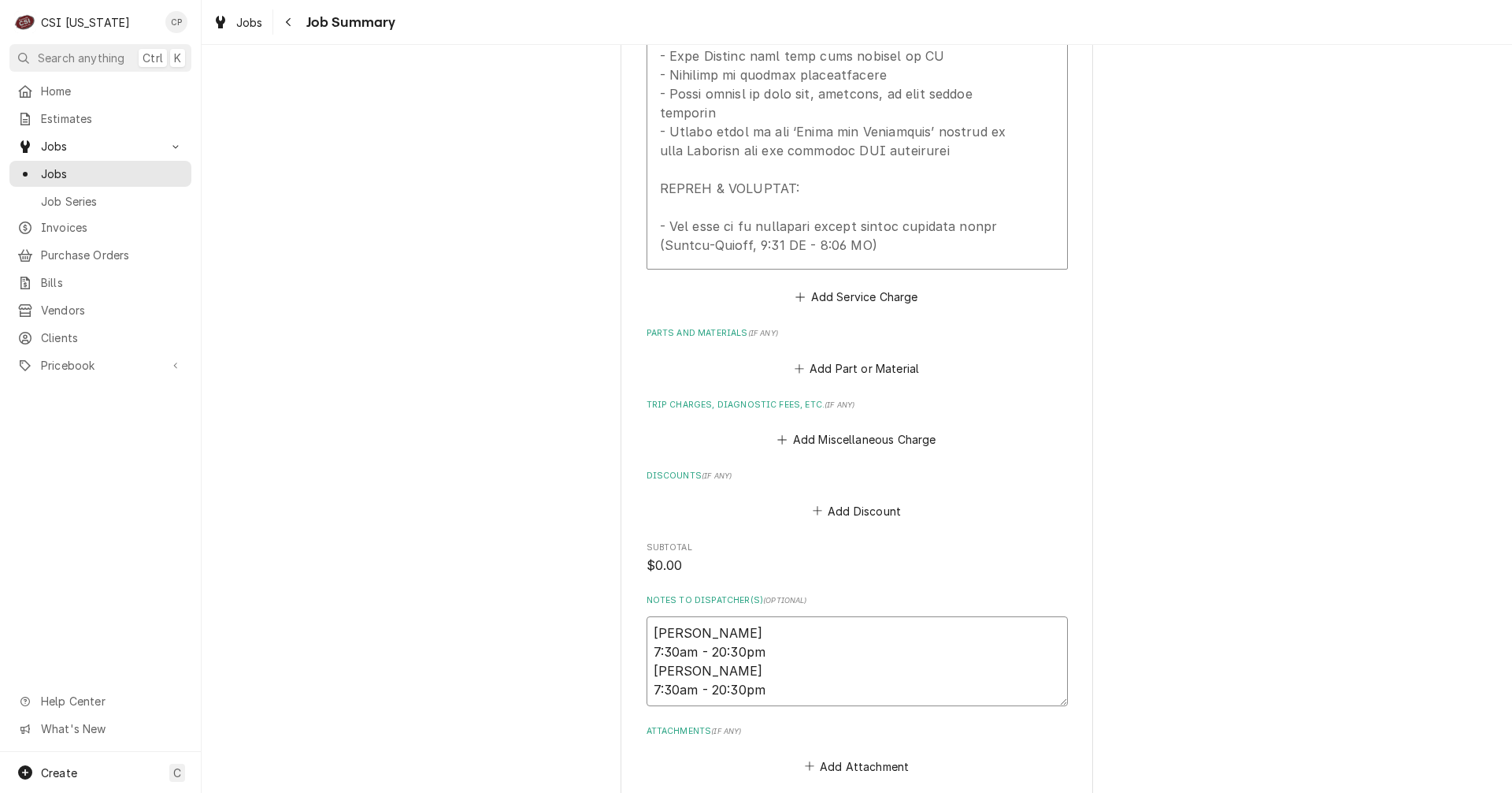
type textarea "x"
type textarea "Jeff 8 7:30am - 20:30pm Craig 7:30am - 20:30pm"
type textarea "x"
type textarea "Jeff 8/ 7:30am - 20:30pm Craig 7:30am - 20:30pm"
type textarea "x"
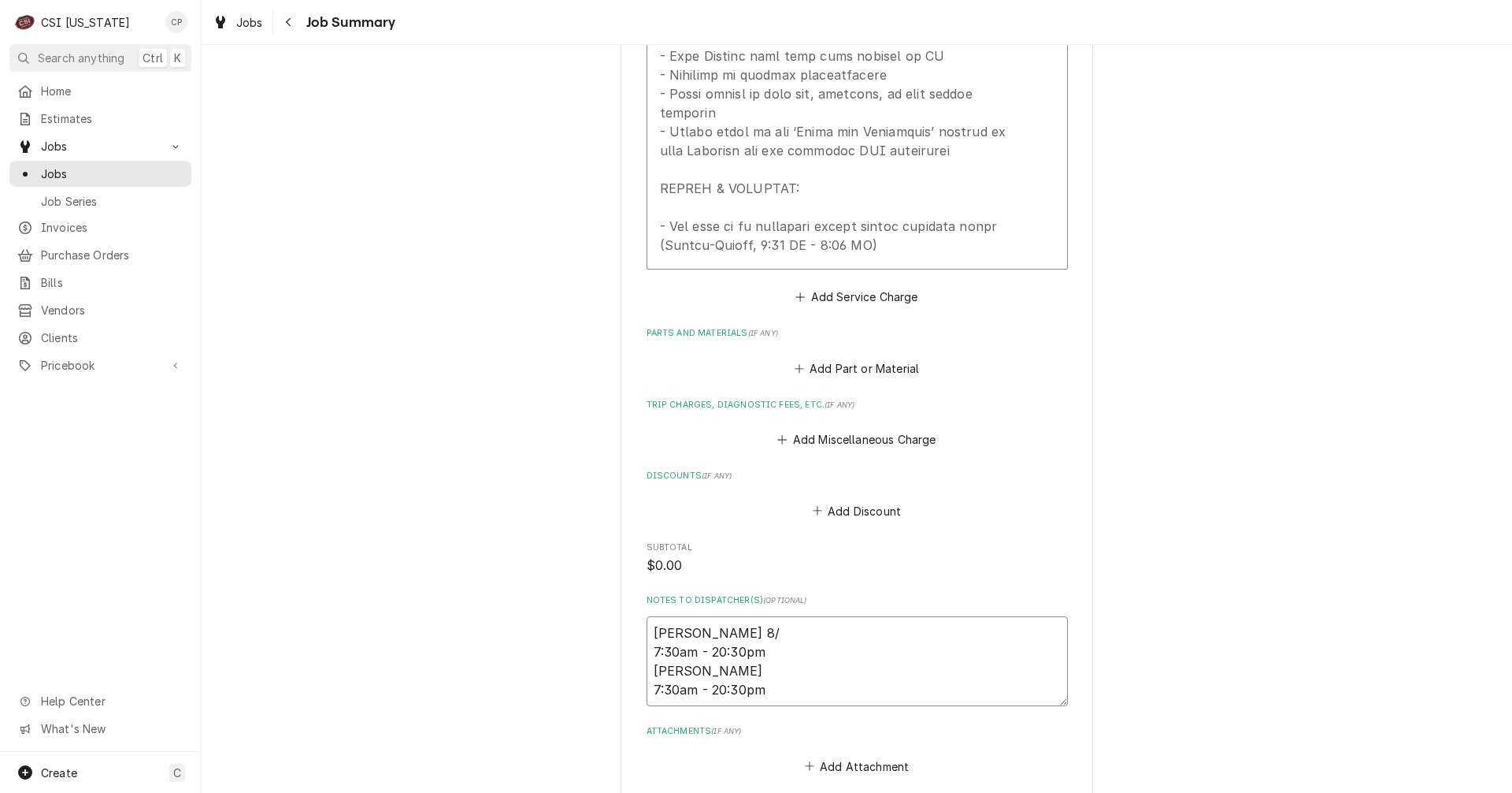
type textarea "Jeff 8/1 7:30am - 20:30pm Craig 7:30am - 20:30pm"
type textarea "x"
type textarea "Jeff 8/19 7:30am - 20:30pm Craig 7:30am - 20:30pm"
click at [712, 616] on textarea "Jeff 8/19 7:30am - 20:30pm Craig 7:30am - 20:30pm" at bounding box center [857, 661] width 422 height 90
type textarea "x"
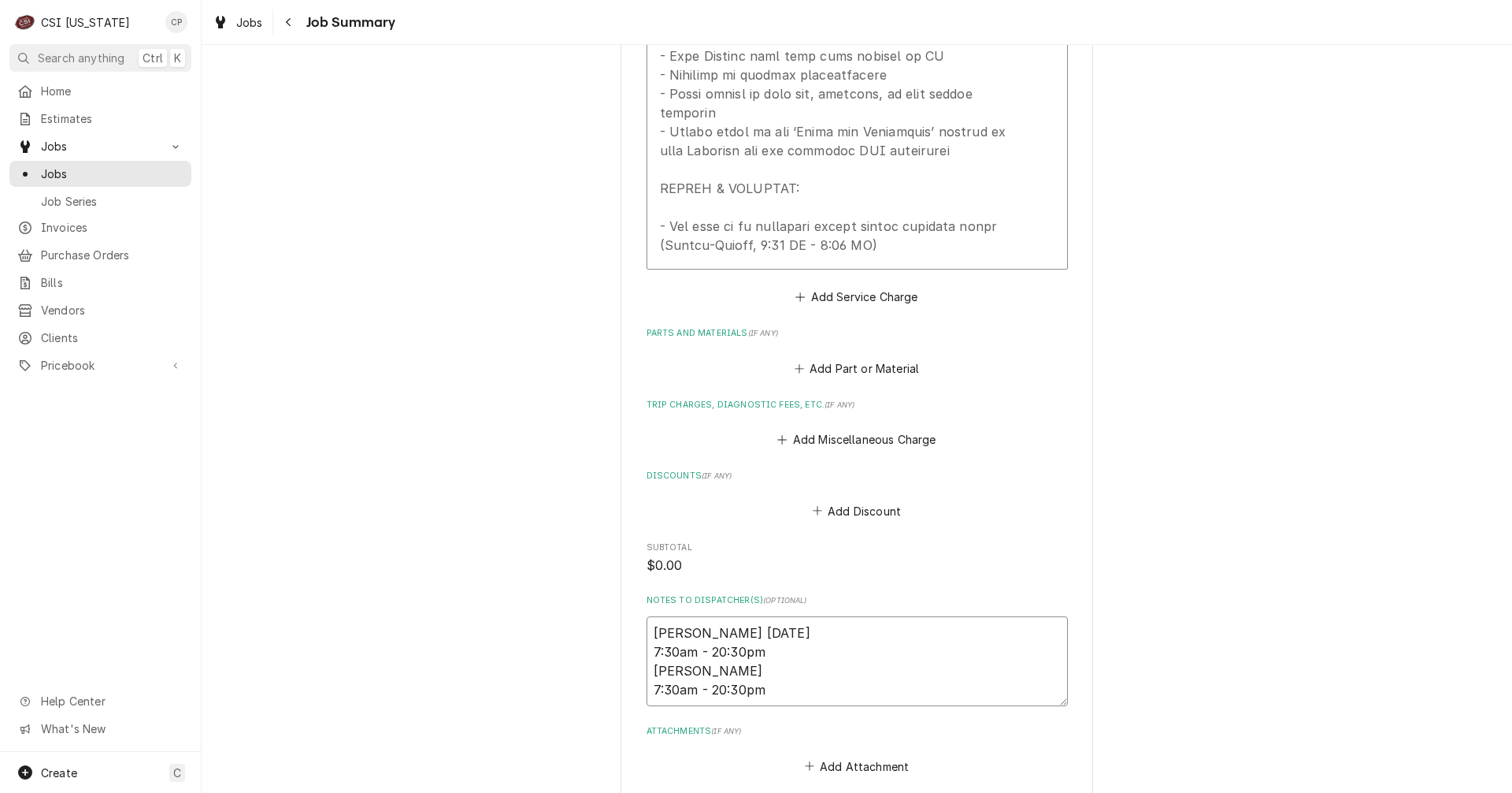
type textarea "Jeff 8/19 7:30am - 20:30pm Craig 7:30am - 20:30pm"
type textarea "x"
type textarea "Jeff 8/19 7:30am - 20:30pm Craig 8 7:30am - 20:30pm"
type textarea "x"
type textarea "Jeff 8/19 7:30am - 20:30pm Craig 8/ 7:30am - 20:30pm"
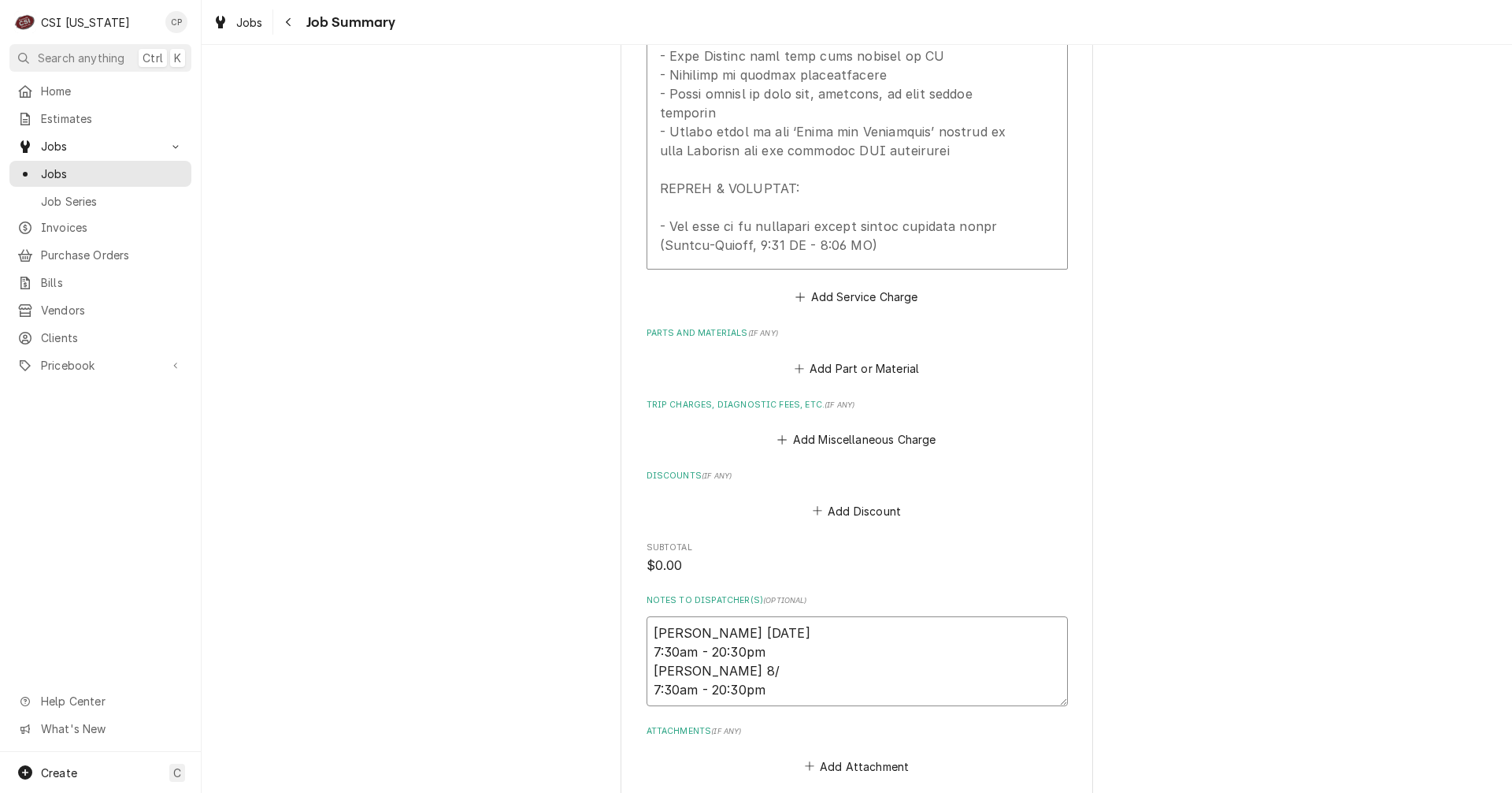
type textarea "x"
type textarea "Jeff 8/19 7:30am - 20:30pm Craig 8/1 7:30am - 20:30pm"
type textarea "x"
type textarea "Jeff 8/19 7:30am - 20:30pm Craig 8/19 7:30am - 20:30pm"
type textarea "x"
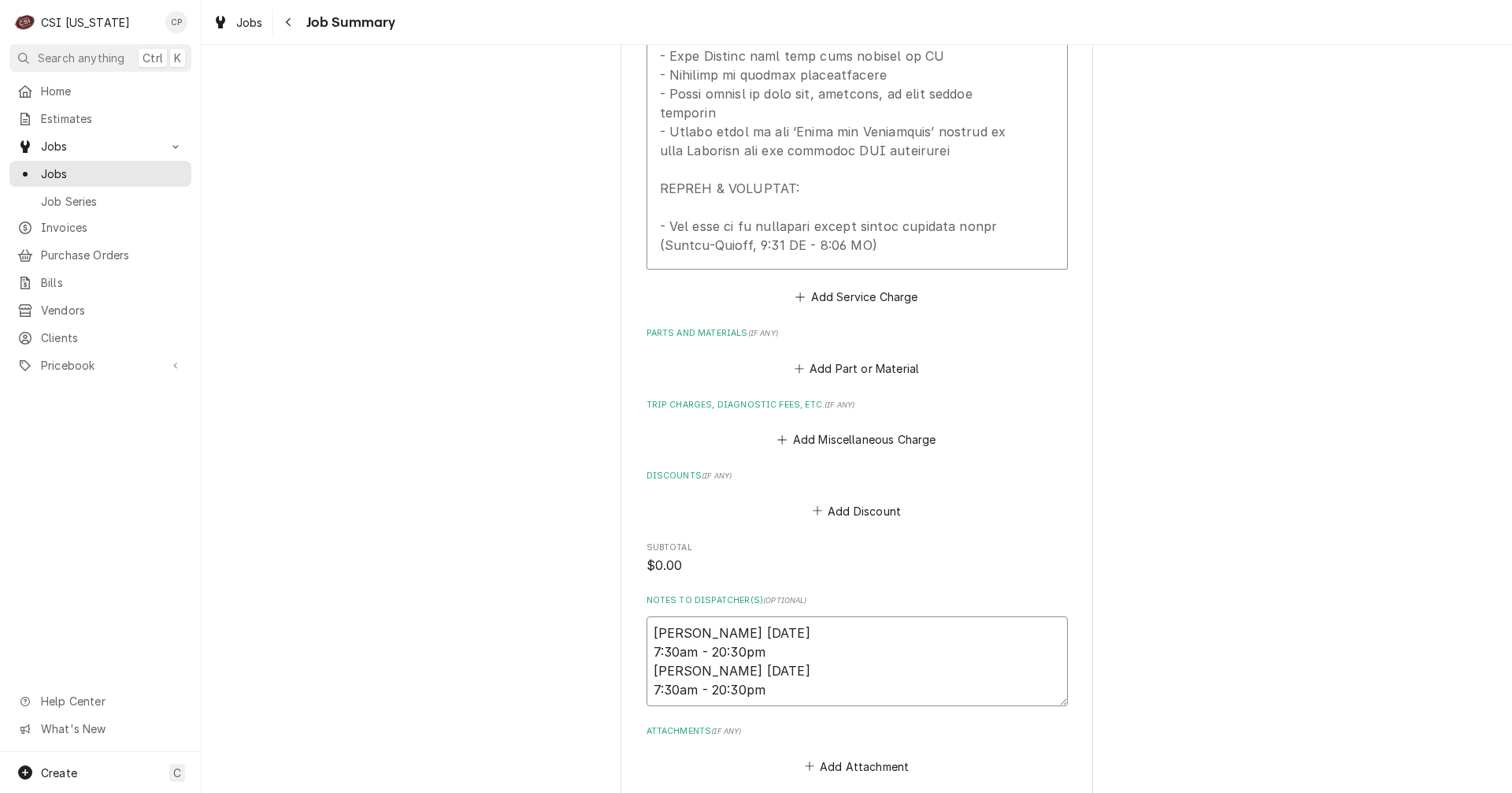
type textarea "Jeff 8/19 7:30am - 20:30pm Craig 8/196 7:30am - 20:30pm"
type textarea "x"
type textarea "Jeff 8/19 7:30am - 20:30pm Craig 8/1967:30am - 20:30pm"
type textarea "x"
type textarea "Jeff 8/19 7:30am - 20:30pm Craig 8/197:30am - 20:30pm"
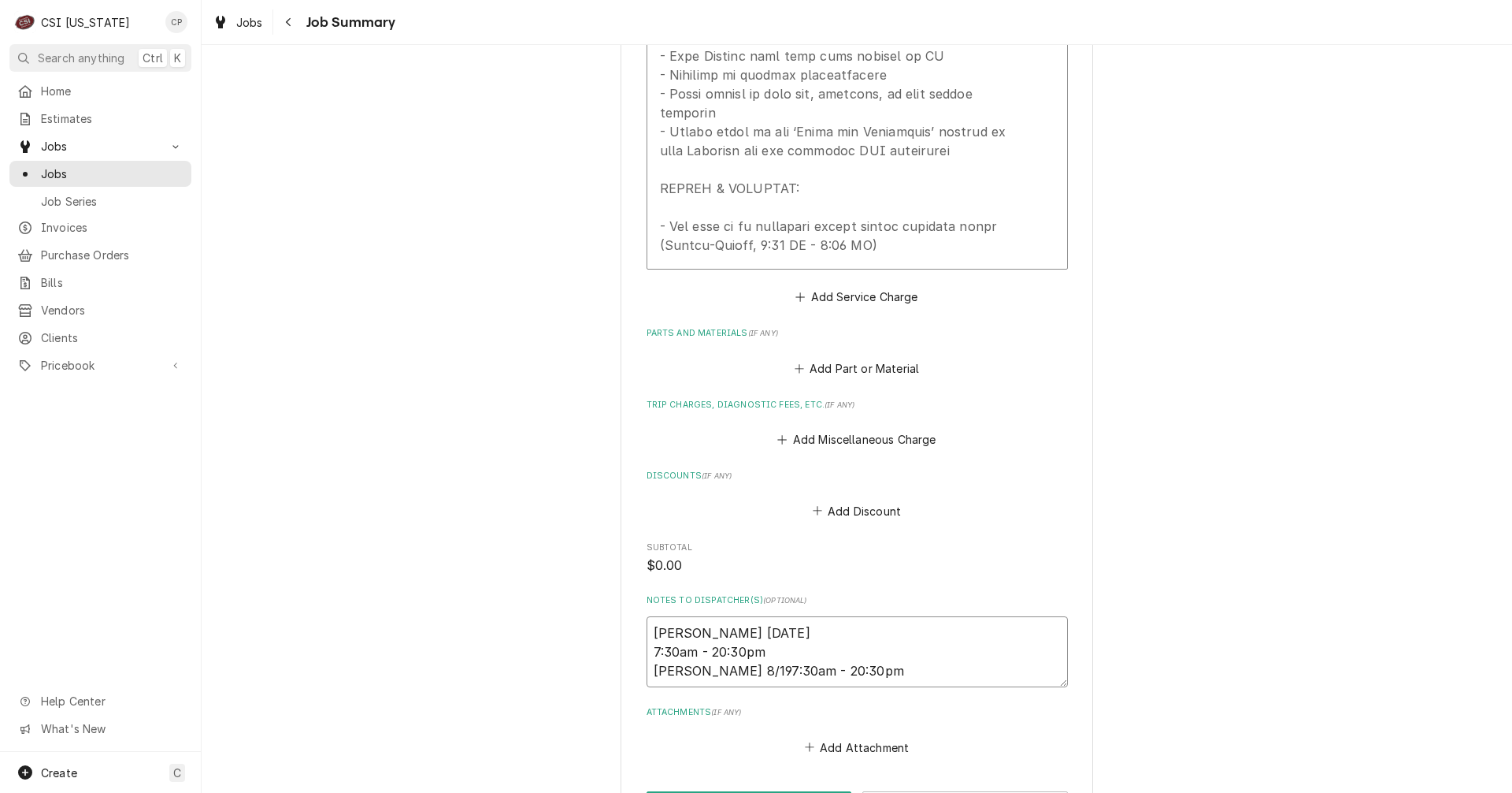
type textarea "x"
type textarea "Jeff 8/19 7:30am - 20:30pm Craig 8/19 7:30am - 20:30pm"
click at [804, 629] on textarea "Jeff 8/19 7:30am - 20:30pm Craig 8/19 7:30am - 20:30pm" at bounding box center [857, 661] width 422 height 90
type textarea "x"
type textarea "Jeff 8/19 7:30am - 20:30pm Craig 8/19 7:30am - 20:30pm"
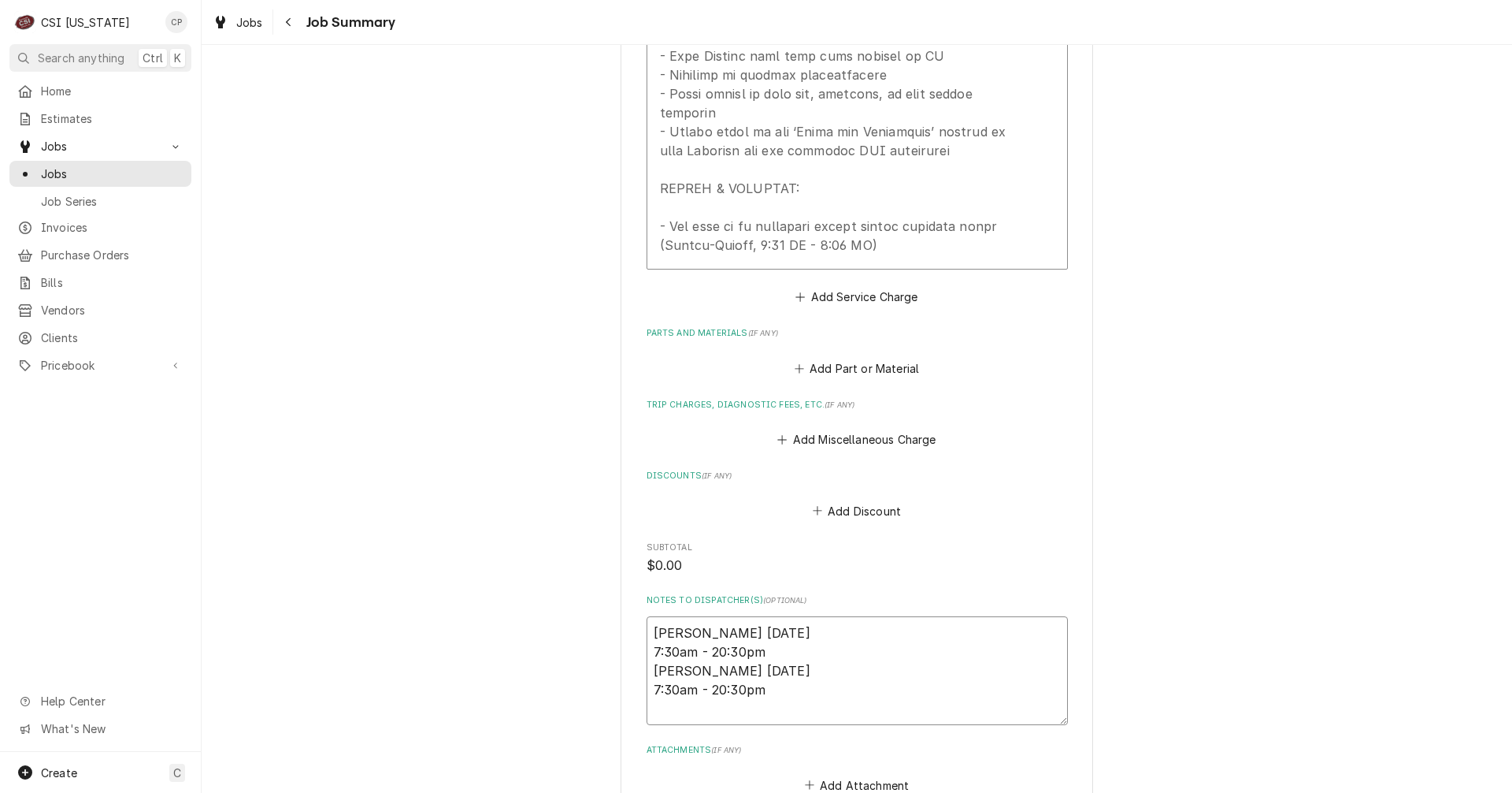
type textarea "x"
type textarea "Jeff 8/19 7:30am - 20:30pm Craig 8/19 7:30am - 20:30pm"
drag, startPoint x: 764, startPoint y: 637, endPoint x: 645, endPoint y: 568, distance: 137.6
click at [647, 616] on textarea "Jeff 8/19 7:30am - 20:30pm Craig 8/19 7:30am - 20:30pm" at bounding box center [857, 680] width 422 height 127
click at [655, 668] on textarea "Jeff 8/19 7:30am - 20:30pm Craig 8/19 7:30am - 20:30pm" at bounding box center [857, 680] width 422 height 127
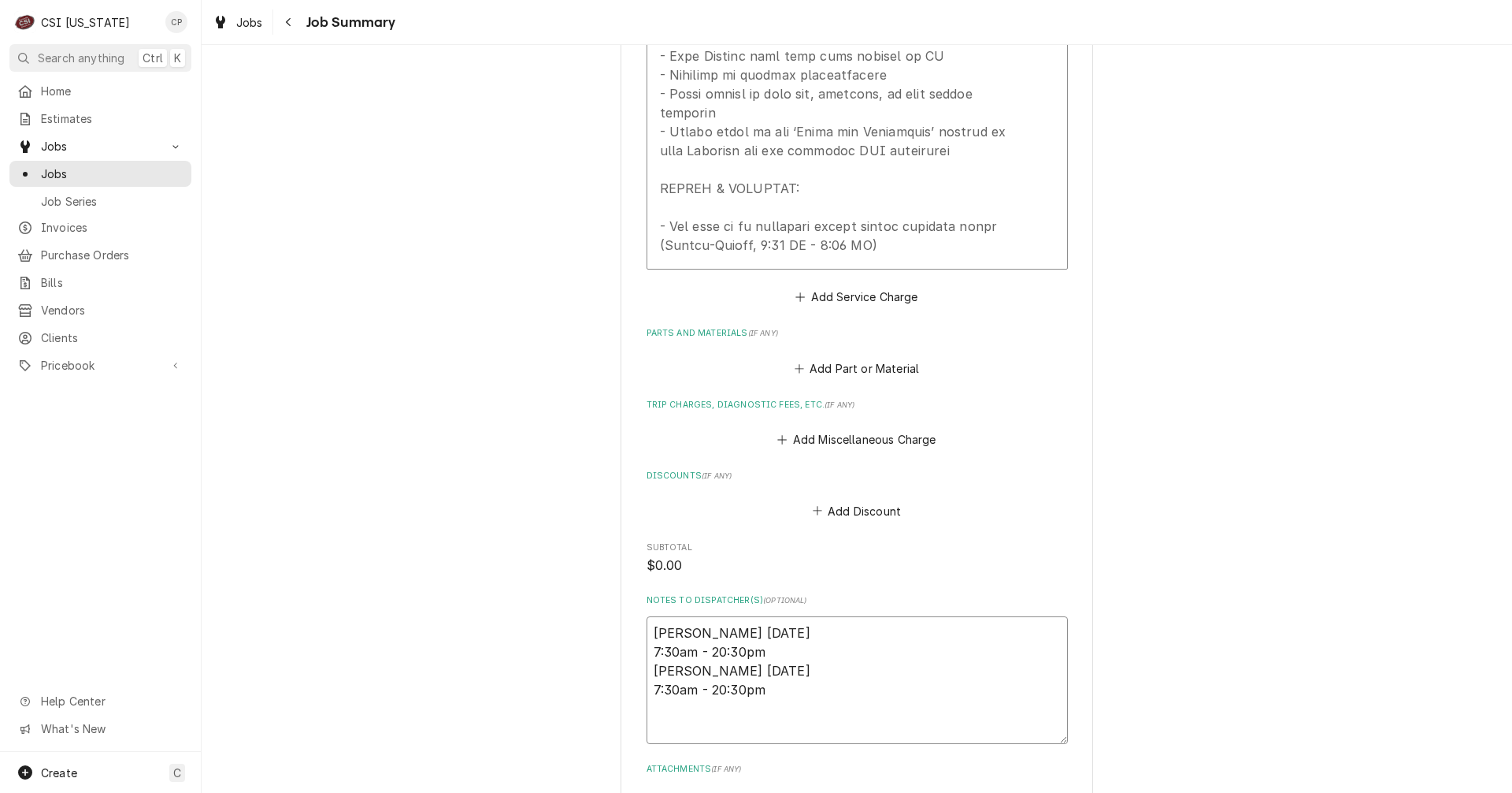
paste textarea "Jeff 8/19 7:30am - 20:30pm Craig 8/19 7:30am - 20:30pm"
type textarea "x"
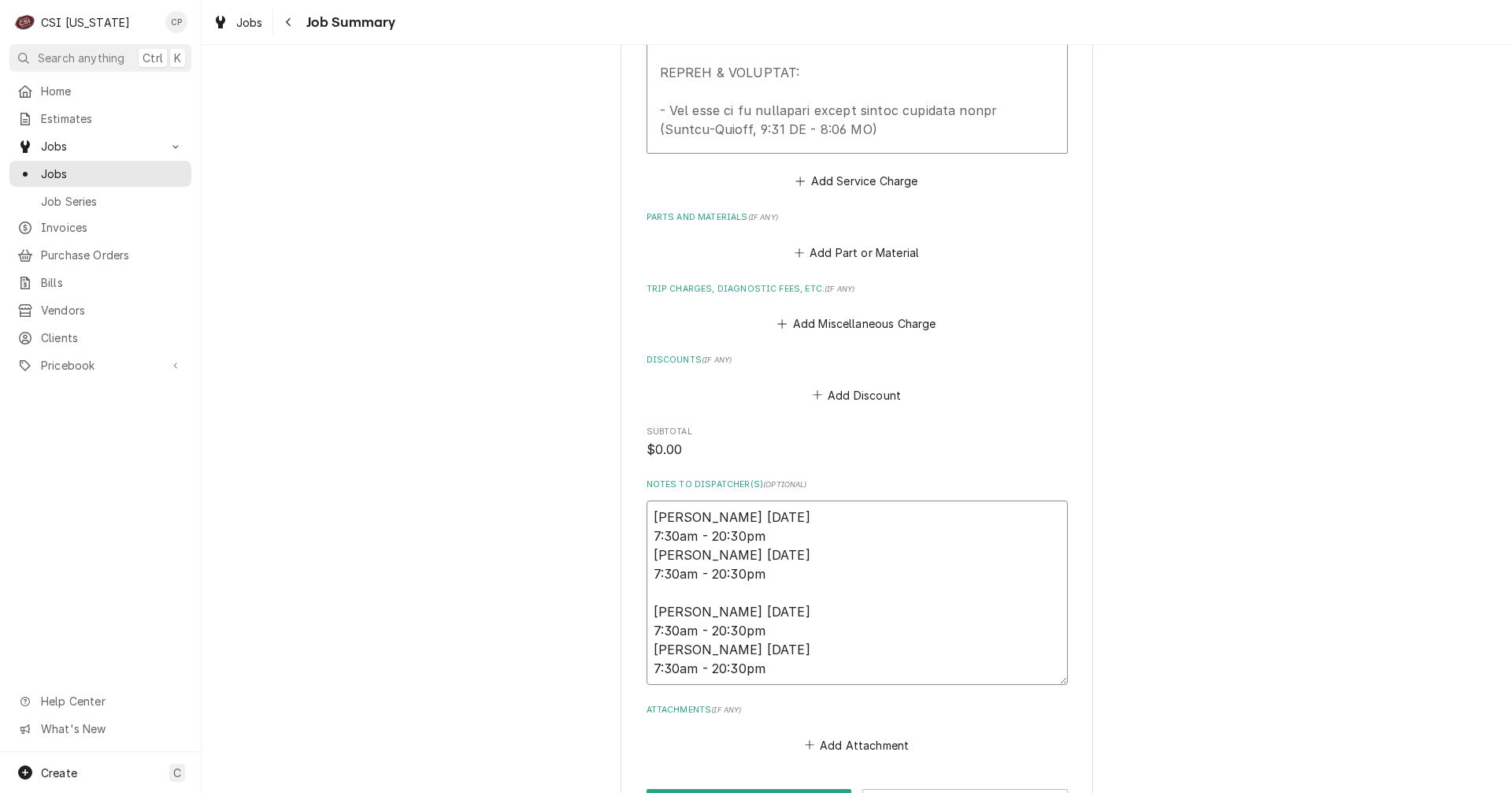
scroll to position [1410, 0]
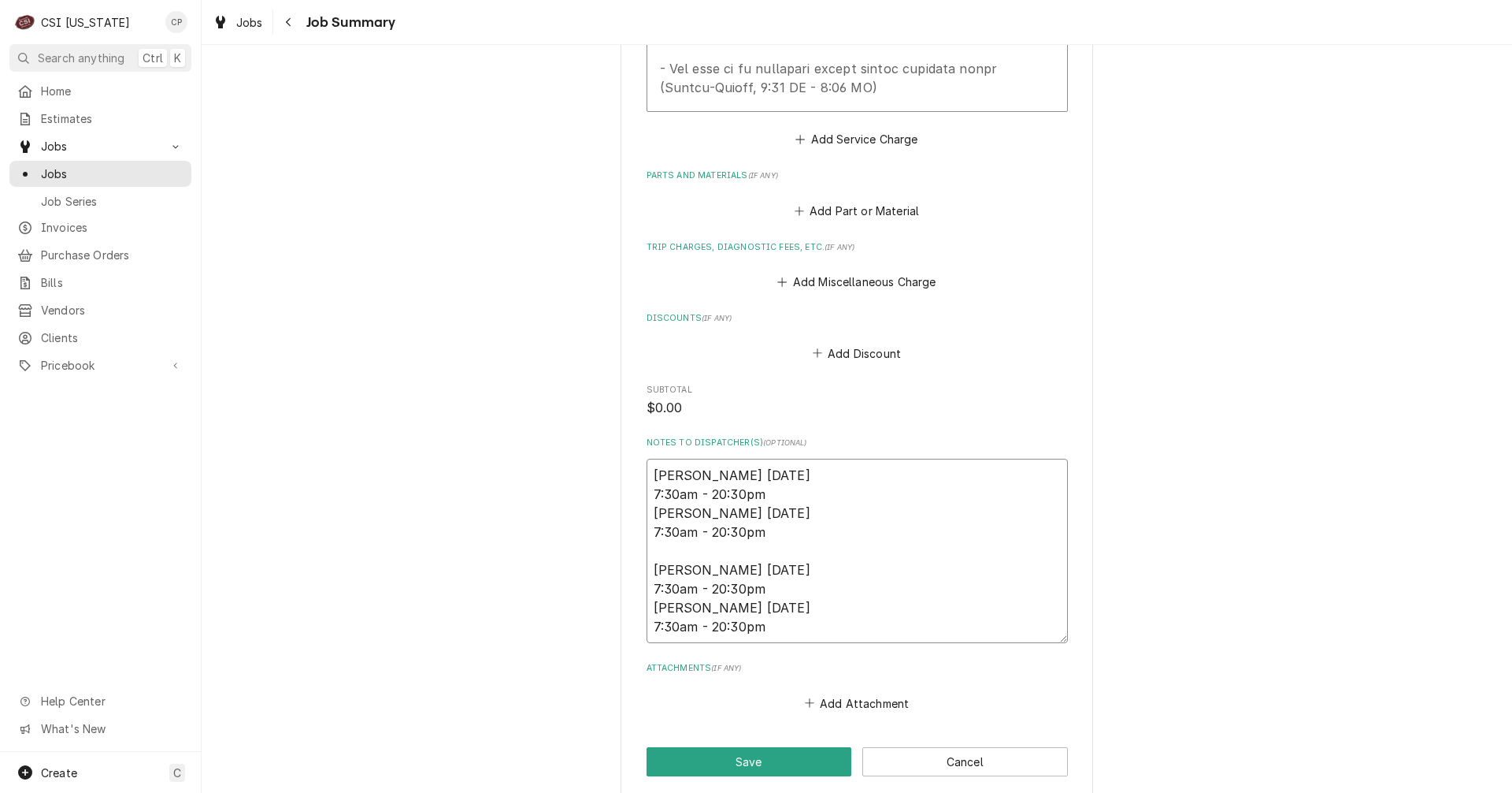
type textarea "Jeff 8/19 7:30am - 20:30pm Craig 8/19 7:30am - 20:30pm Jeff 8/19 7:30am - 20:30…"
click at [709, 459] on textarea "Jeff 8/19 7:30am - 20:30pm Craig 8/19 7:30am - 20:30pm Jeff 8/19 7:30am - 20:30…" at bounding box center [857, 550] width 422 height 184
click at [697, 511] on textarea "Jeff 8/19 7:30am - 20:30pm Craig 8/19 7:30am - 20:30pm Jeff 8/19 7:30am - 20:30…" at bounding box center [857, 550] width 422 height 184
type textarea "x"
type textarea "Jeff 8/19 7:30am - 20:30pm Craig 8/19 7:30am - 20:30pm Jeff 8/1 7:30am - 20:30p…"
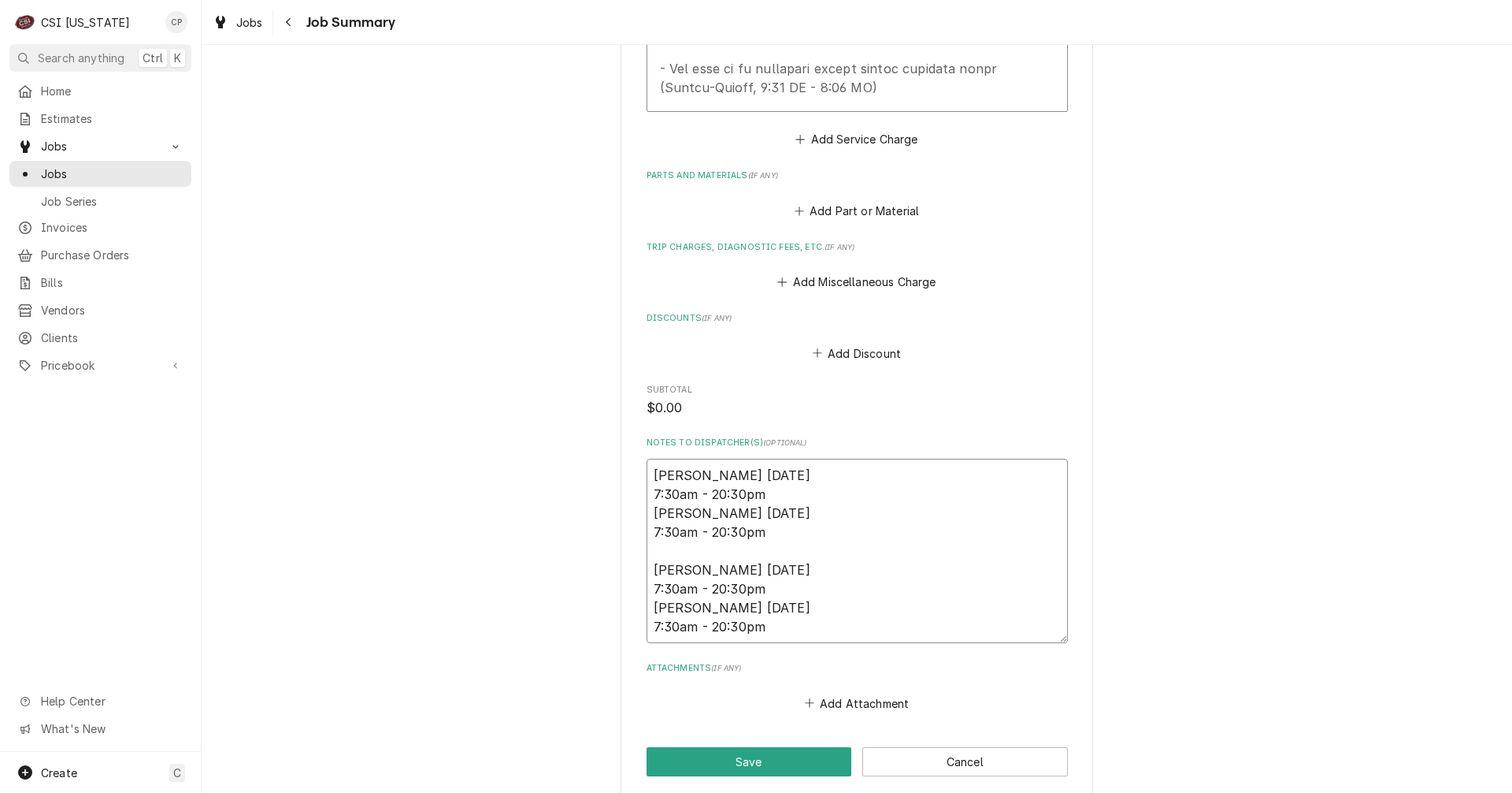
type textarea "x"
type textarea "Jeff 8/19 7:30am - 20:30pm Craig 8/19 7:30am - 20:30pm Jeff 8/ 7:30am - 20:30pm…"
type textarea "x"
type textarea "Jeff 8/19 7:30am - 20:30pm Craig 8/19 7:30am - 20:30pm Jeff 8/2 7:30am - 20:30p…"
type textarea "x"
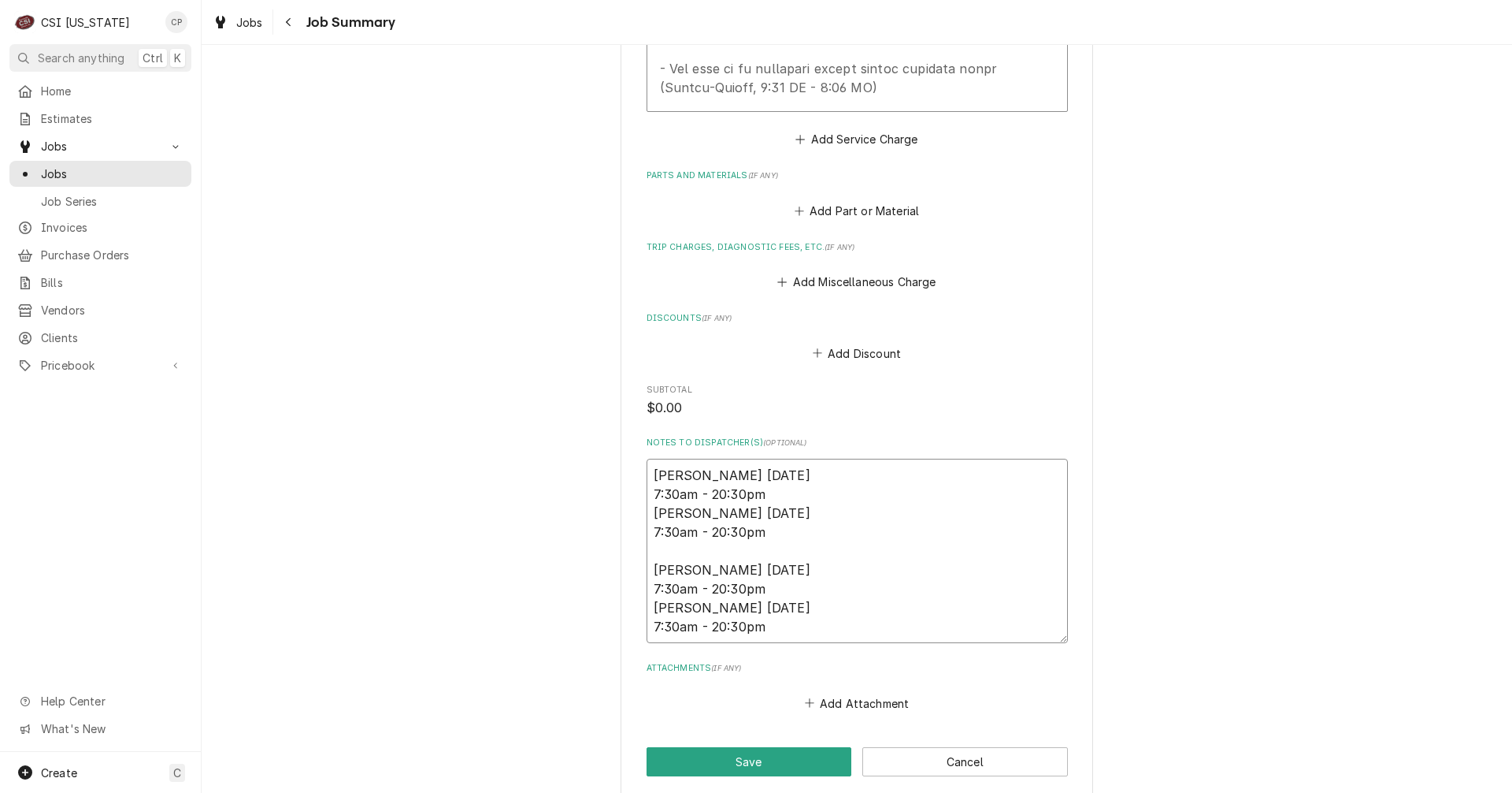
type textarea "Jeff 8/19 7:30am - 20:30pm Craig 8/19 7:30am - 20:30pm Jeff 8/21 7:30am - 20:30…"
click at [710, 552] on textarea "Jeff 8/19 7:30am - 20:30pm Craig 8/19 7:30am - 20:30pm Jeff 8/21 7:30am - 20:30…" at bounding box center [857, 550] width 422 height 184
type textarea "x"
type textarea "Jeff 8/19 7:30am - 20:30pm Craig 8/19 7:30am - 20:30pm Jeff 8/21 7:30am - 20:30…"
type textarea "x"
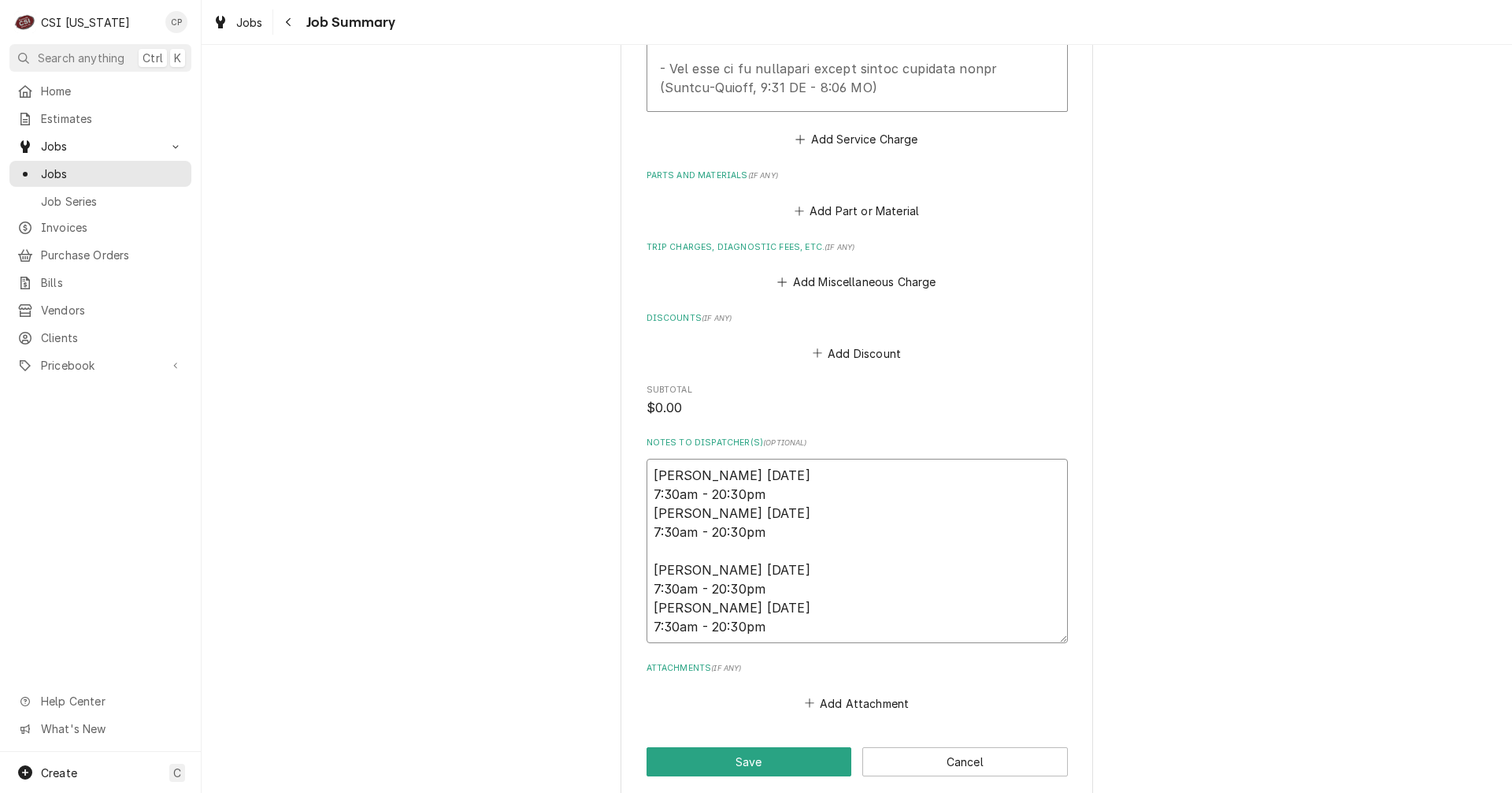
type textarea "Jeff 8/19 7:30am - 20:30pm Craig 8/19 7:30am - 20:30pm Jeff 8/21 7:30am - 20:30…"
type textarea "x"
type textarea "Jeff 8/19 7:30am - 20:30pm Craig 8/19 7:30am - 20:30pm Jeff 8/21 7:30am - 20:30…"
type textarea "x"
type textarea "Jeff 8/19 7:30am - 20:30pm Craig 8/19 7:30am - 20:30pm Jeff 8/21 7:30am - 20:30…"
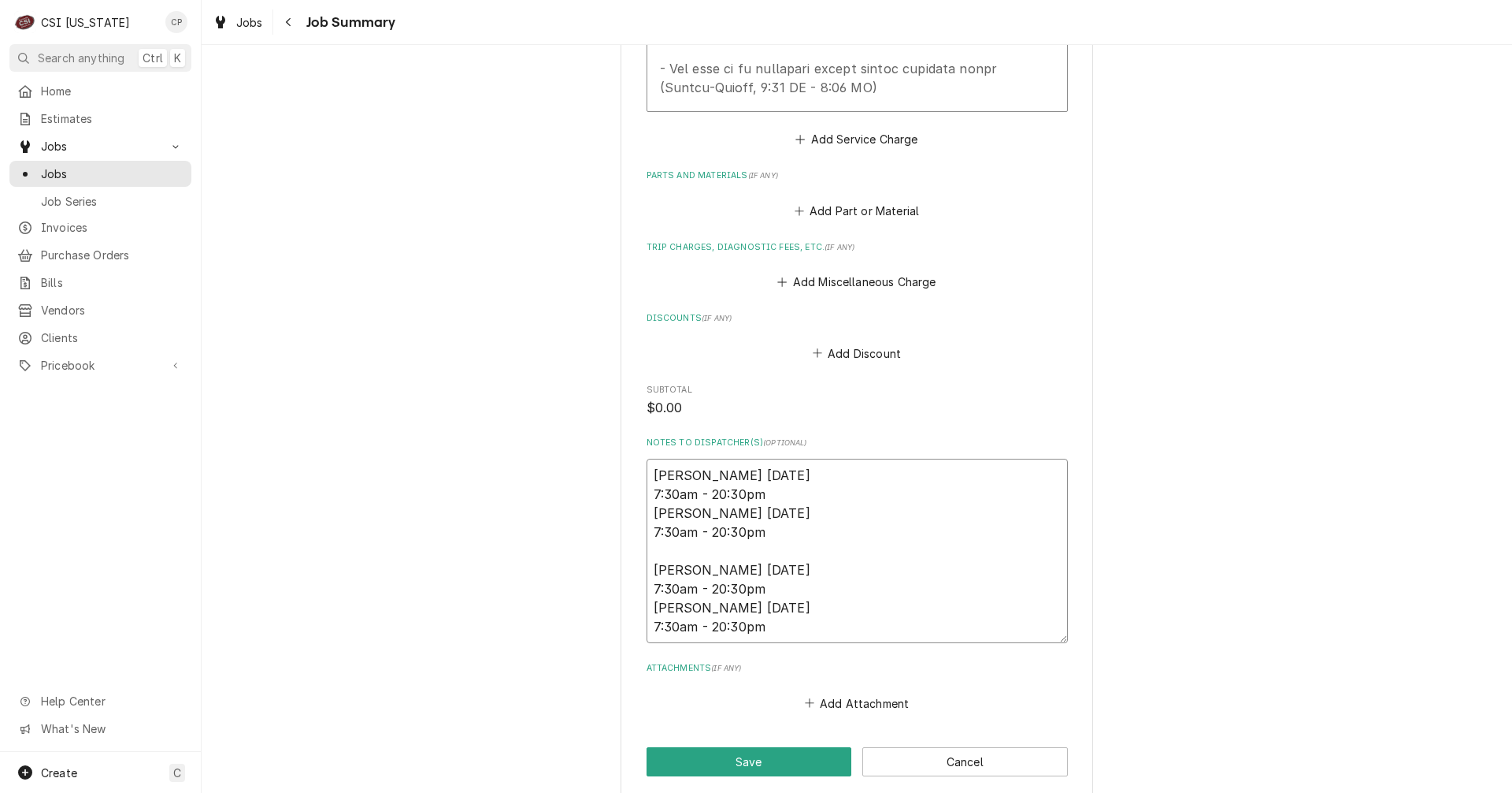
click at [732, 529] on textarea "Jeff 8/19 7:30am - 20:30pm Craig 8/19 7:30am - 20:30pm Jeff 8/21 7:30am - 20:30…" at bounding box center [857, 550] width 422 height 184
type textarea "x"
type textarea "Jeff 8/19 7:30am - 20:30pm Craig 8/19 7:30am - 20:30pm Jeff 8/21 7:30am - 20:0p…"
type textarea "x"
type textarea "Jeff 8/19 7:30am - 20:30pm Craig 8/19 7:30am - 20:30pm Jeff 8/21 7:30am - 20:00…"
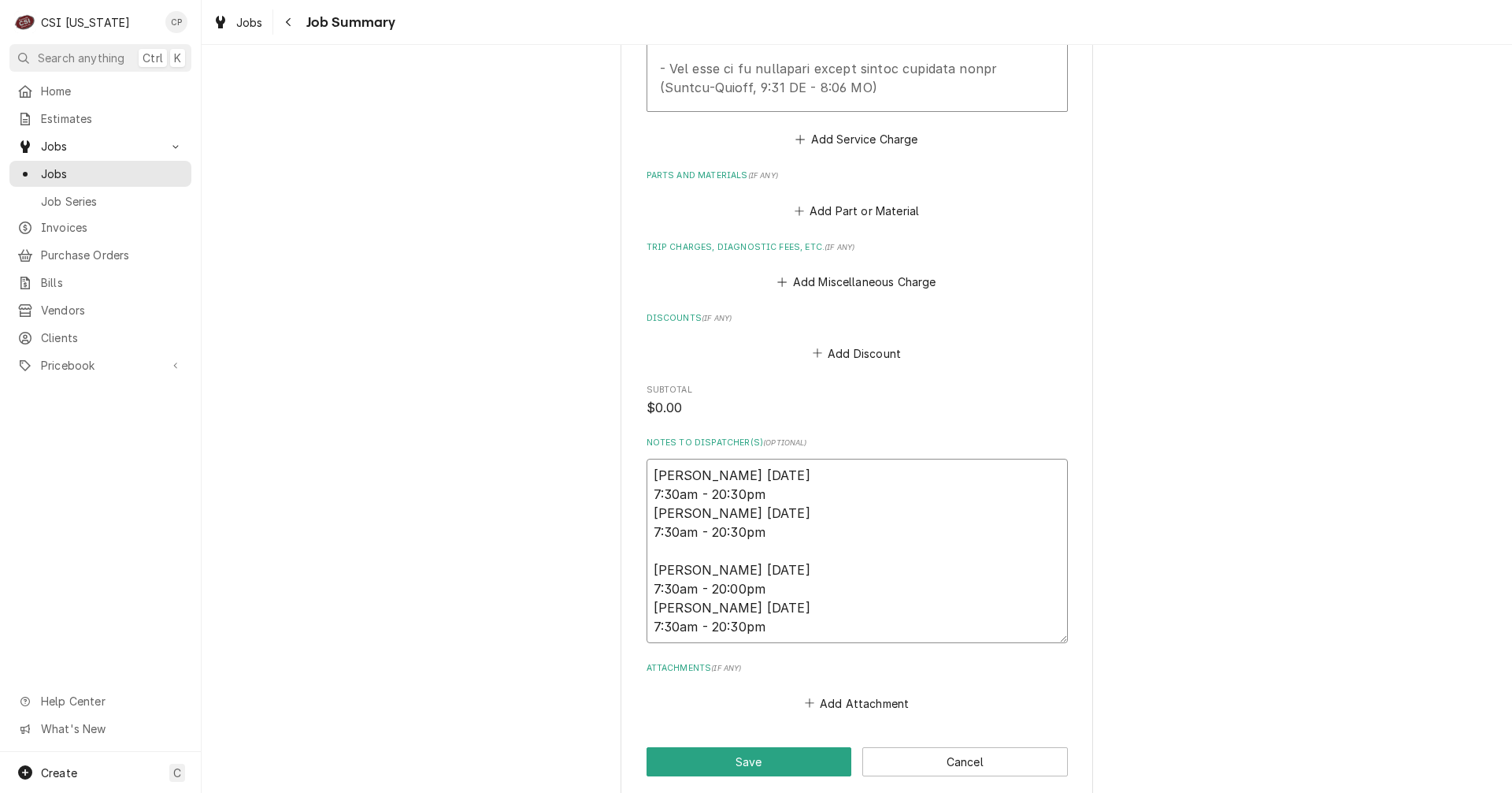
click at [733, 576] on textarea "Jeff 8/19 7:30am - 20:30pm Craig 8/19 7:30am - 20:30pm Jeff 8/21 7:30am - 20:00…" at bounding box center [857, 550] width 422 height 184
type textarea "x"
type textarea "Jeff 8/19 7:30am - 20:30pm Craig 8/19 7:30am - 20:30pm Jeff 8/21 7:30am - 20:00…"
type textarea "x"
type textarea "Jeff 8/19 7:30am - 20:30pm Craig 8/19 7:30am - 20:30pm Jeff 8/21 7:30am - 20:00…"
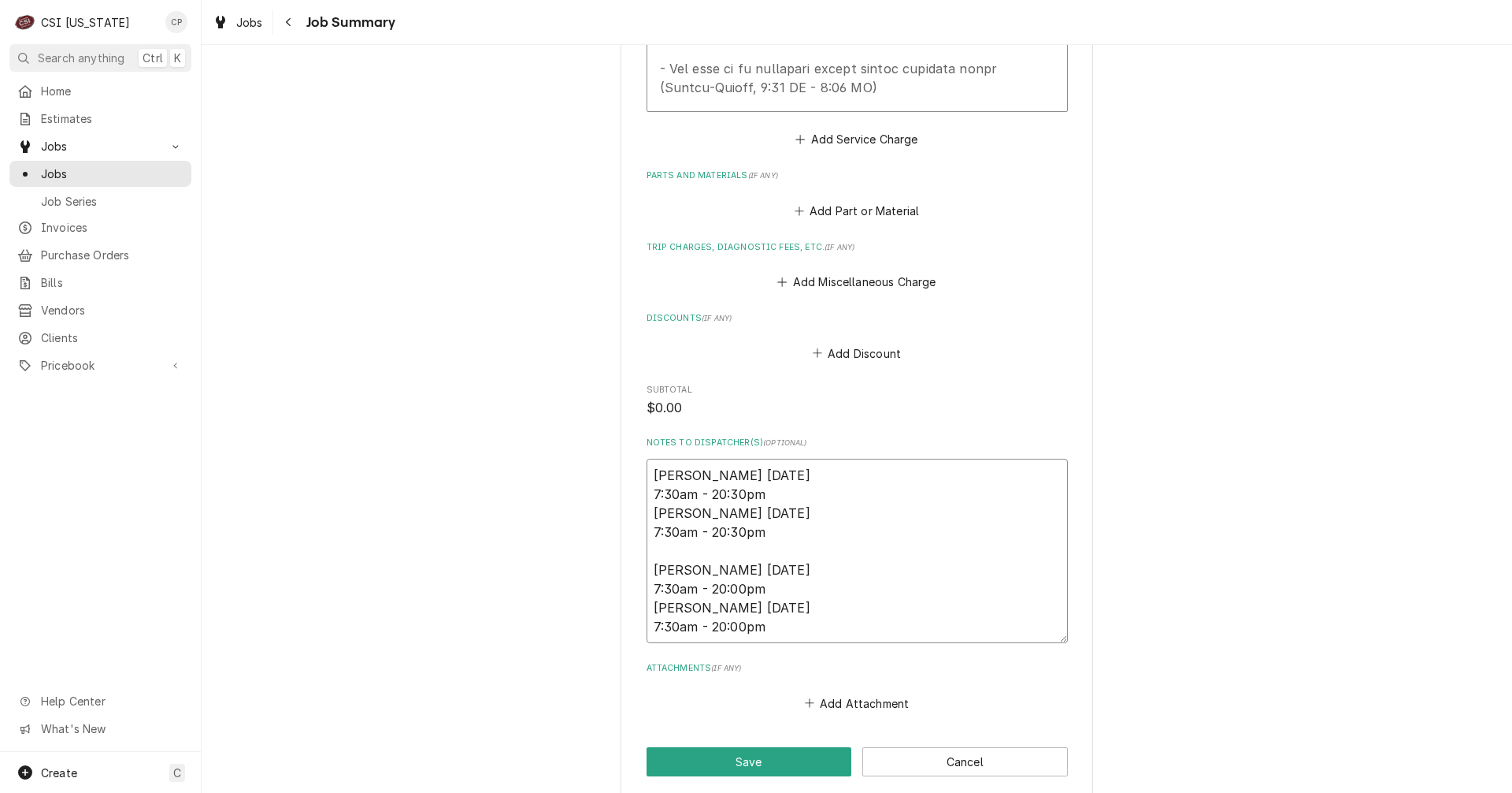
click at [787, 459] on textarea "Jeff 8/19 7:30am - 20:30pm Craig 8/19 7:30am - 20:30pm Jeff 8/21 7:30am - 20:00…" at bounding box center [857, 550] width 422 height 184
type textarea "x"
type textarea "Jeff 8/19 7:30am - 20:30pm Craig 8/19 7:30am - 20:30pm Jeff 8/21 7:30am - 20:00…"
type textarea "x"
type textarea "Jeff 8/19 7:30am - 20:30pm Craig 8/19 7:30am - 20:30pm Jeff 8/21 7:30am - 20:00…"
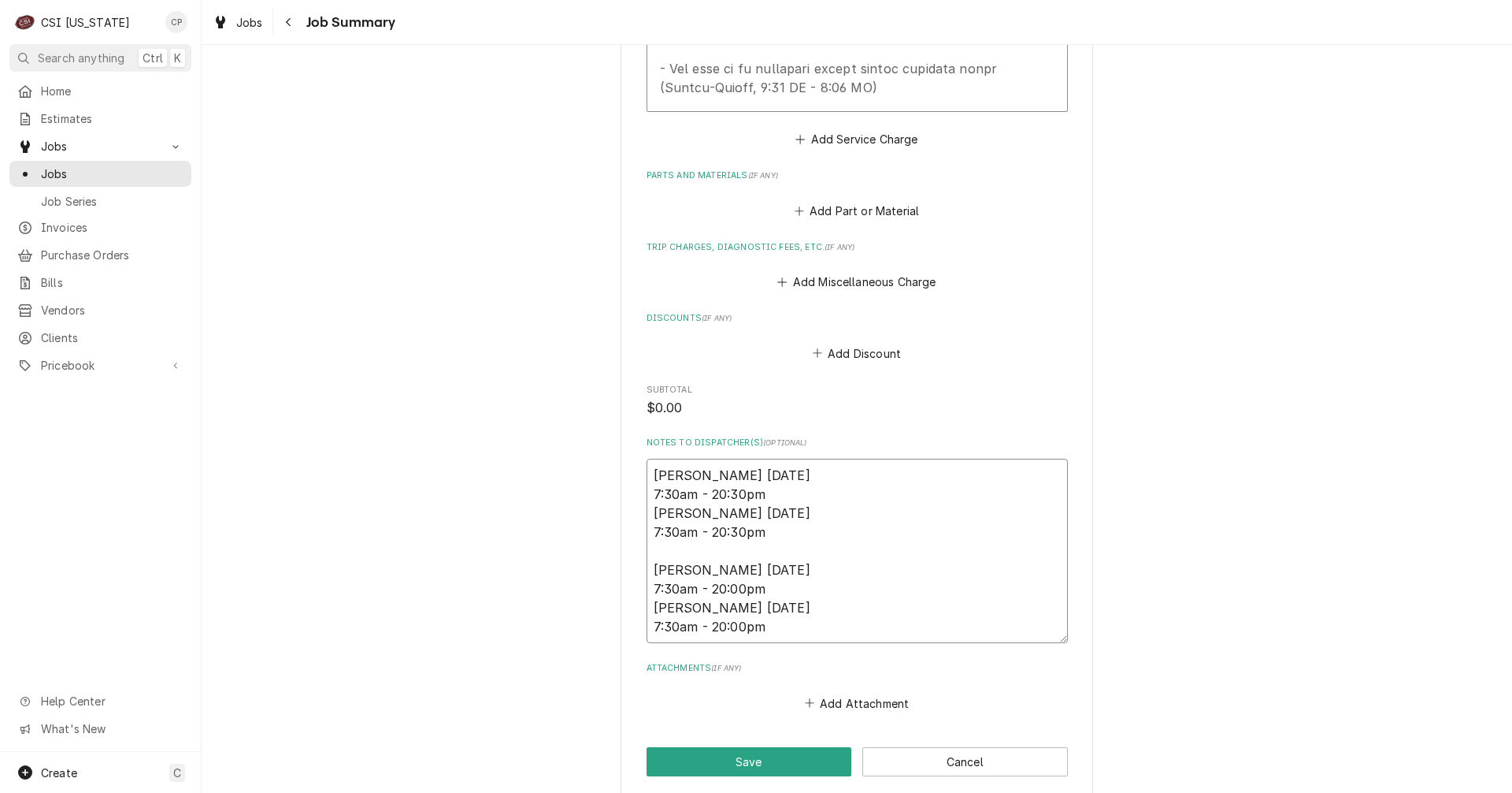
type textarea "x"
type textarea "Jeff 8/19 7:30am - 20:30pm - Craig 8/19 7:30am - 20:30pm Jeff 8/21 7:30am - 20:…"
type textarea "x"
type textarea "Jeff 8/19 7:30am - 20:30pm - Craig 8/19 7:30am - 20:30pm Jeff 8/21 7:30am - 20:…"
type textarea "x"
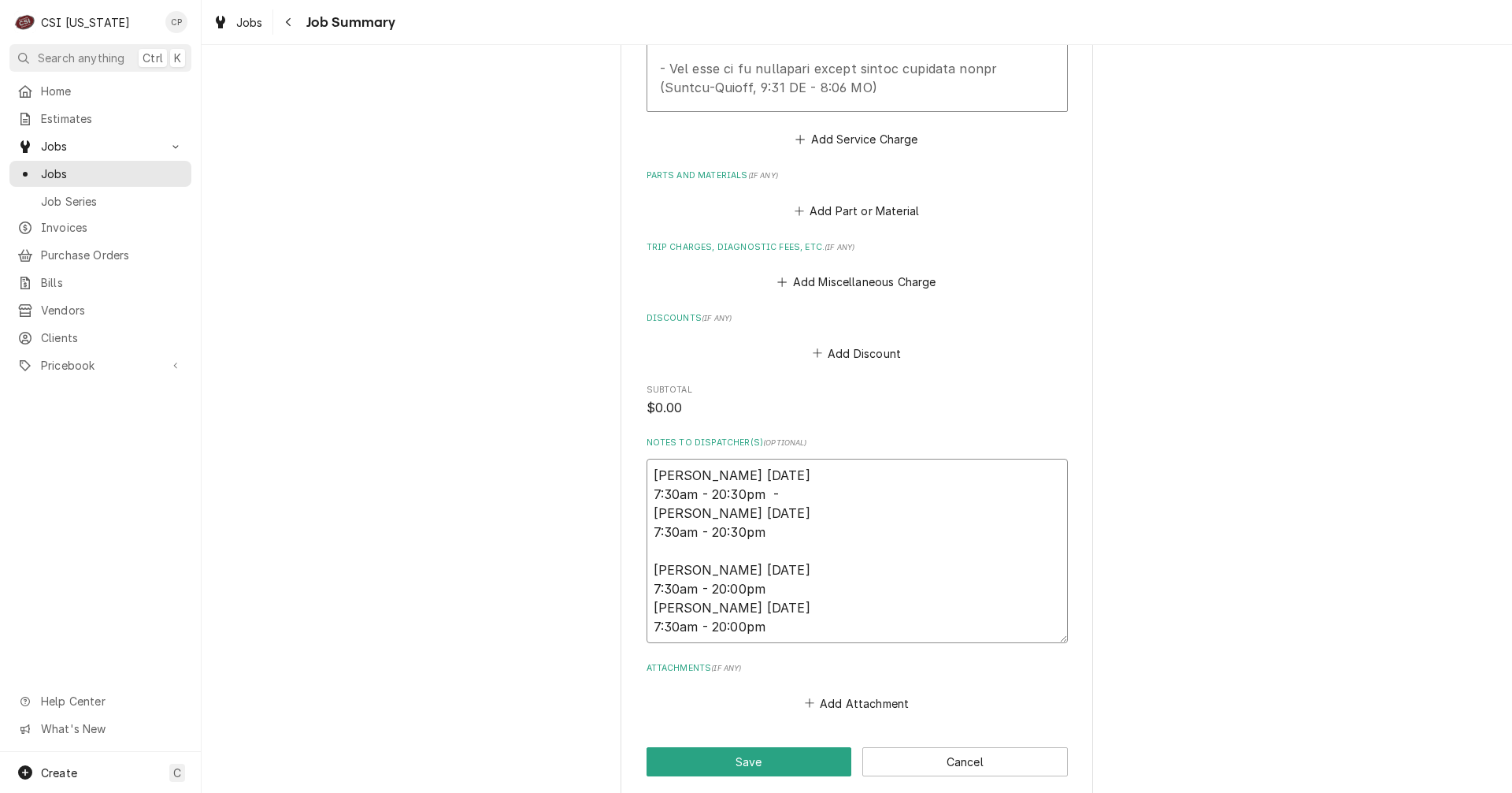
type textarea "Jeff 8/19 7:30am - 20:30pm - Craig 8/19 7:30am - 20:30pm Jeff 8/21 7:30am - 20:…"
type textarea "x"
type textarea "Jeff 8/19 7:30am - 20:30pm - 1 Craig 8/19 7:30am - 20:30pm Jeff 8/21 7:30am - 2…"
type textarea "x"
type textarea "Jeff 8/19 7:30am - 20:30pm - 13 Craig 8/19 7:30am - 20:30pm Jeff 8/21 7:30am - …"
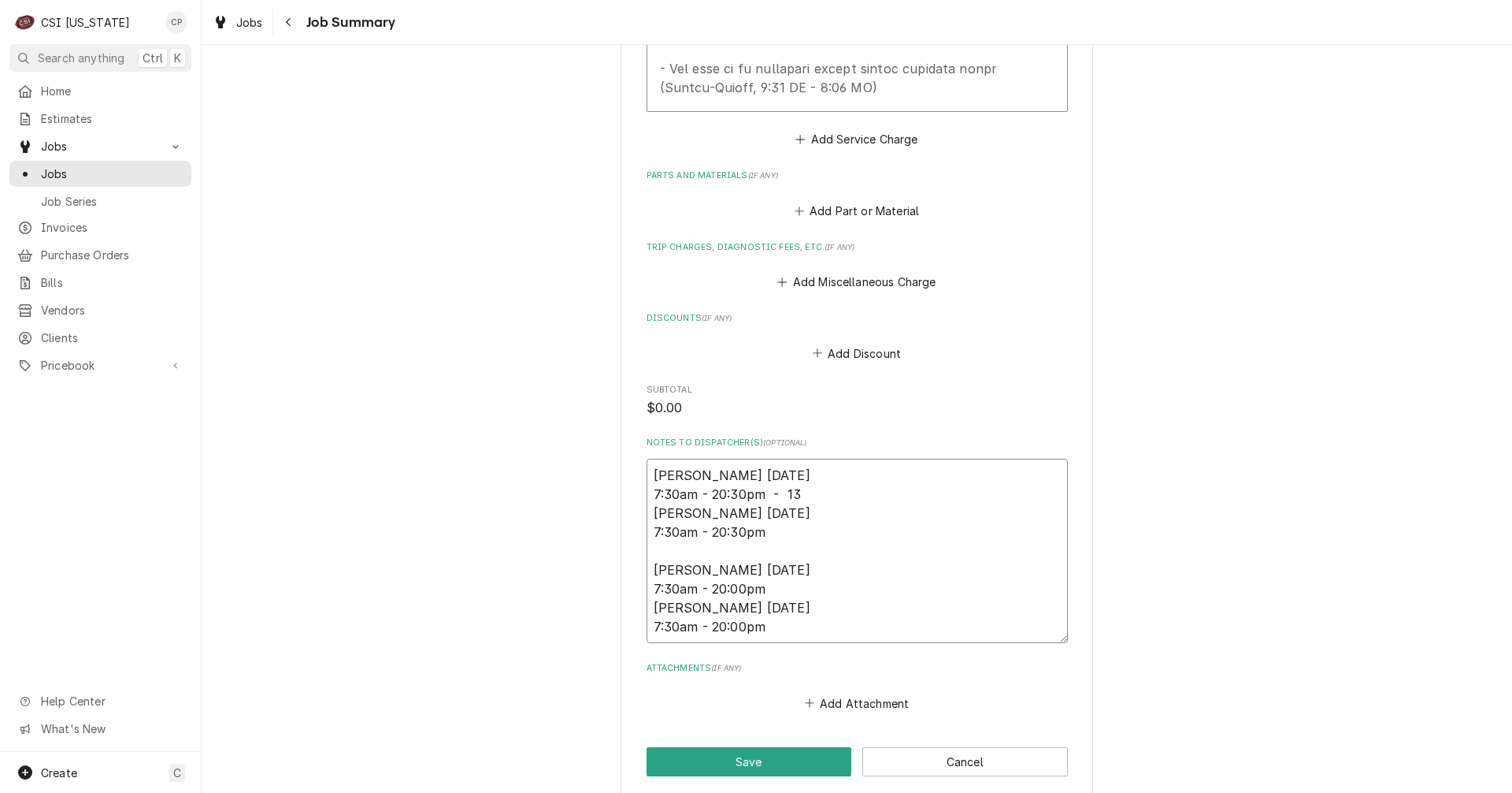
type textarea "x"
type textarea "Jeff 8/19 7:30am - 20:30pm - 13h Craig 8/19 7:30am - 20:30pm Jeff 8/21 7:30am -…"
type textarea "x"
type textarea "Jeff 8/19 7:30am - 20:30pm - 13hr Craig 8/19 7:30am - 20:30pm Jeff 8/21 7:30am …"
type textarea "x"
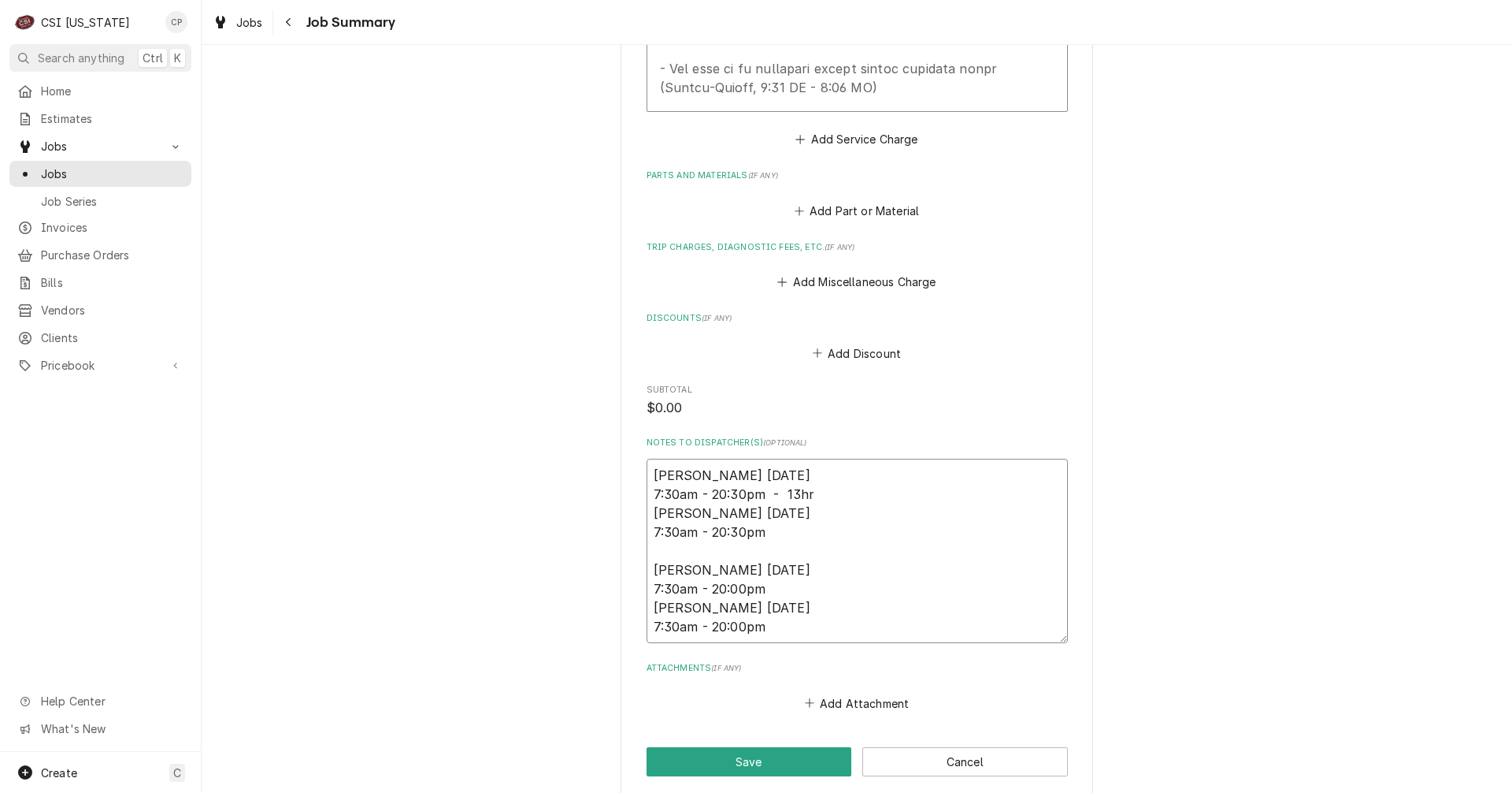
type textarea "Jeff 8/19 7:30am - 20:30pm - 13hrs Craig 8/19 7:30am - 20:30pm Jeff 8/21 7:30am…"
click at [787, 475] on textarea "Jeff 8/19 7:30am - 20:30pm - 13hrs Craig 8/19 7:30am - 20:30pm Jeff 8/21 7:30am…" at bounding box center [857, 550] width 422 height 184
type textarea "x"
type textarea "Jeff 8/19 7:30am - 20:30pm - 13hrs Craig 8/19 7:30am - 20:30pm Jeff 8/21 7:30am…"
type textarea "x"
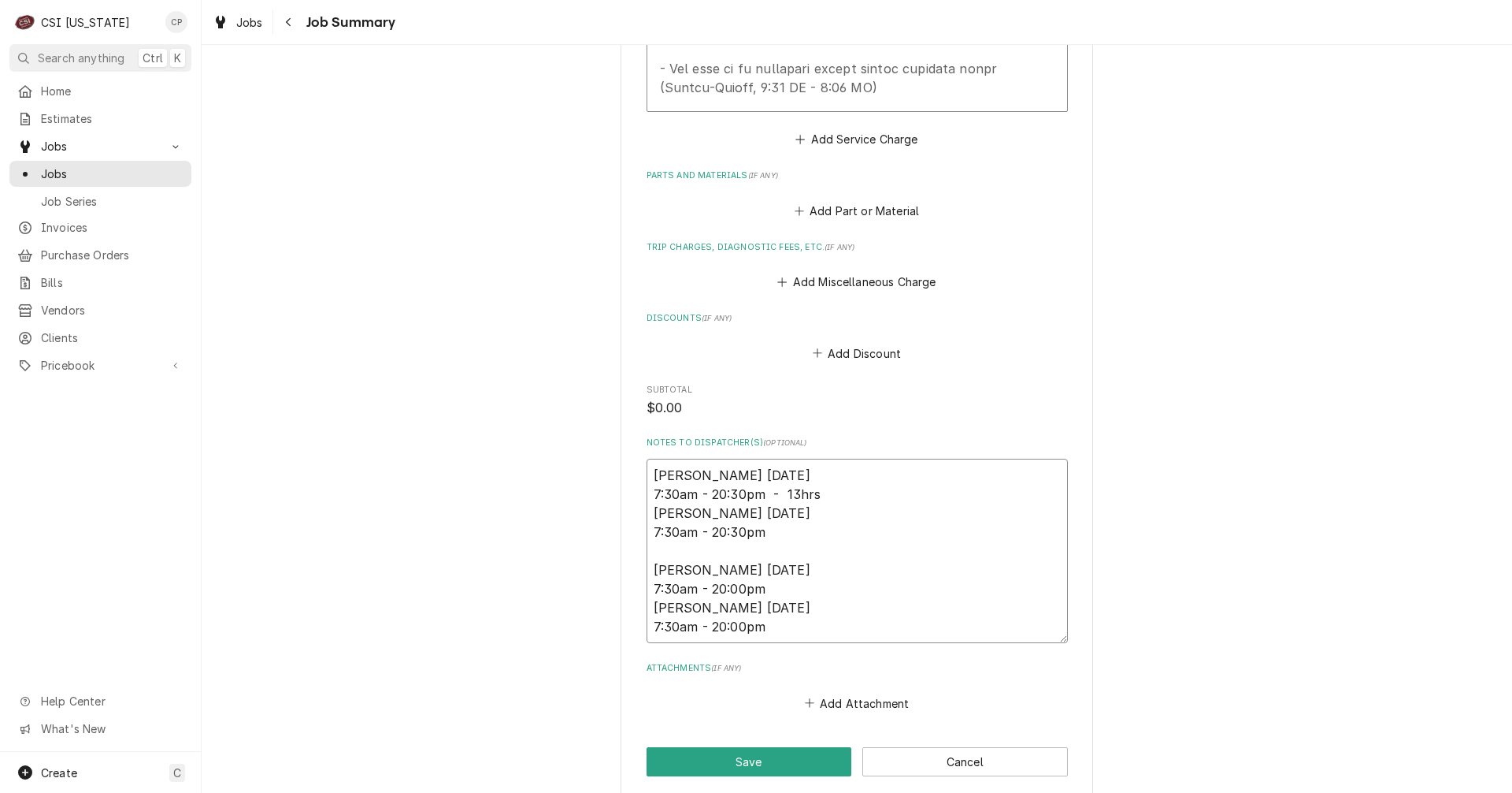
type textarea "Jeff 8/19 7:30am - 20:30pm - 13hrs Craig 8/19 7:30am - 20:30pm Jeff 8/21 7:30am…"
type textarea "x"
type textarea "Jeff 8/19 7:30am - 20:30pm - 13hrs Craig 8/19 7:30am - 20:30pm - Jeff 8/21 7:30…"
click at [788, 531] on textarea "Jeff 8/19 7:30am - 20:30pm - 13hrs Craig 8/19 7:30am - 20:30pm - 13hrs Jeff 8/2…" at bounding box center [857, 550] width 422 height 184
click at [785, 574] on textarea "Jeff 8/19 7:30am - 20:30pm - 13hrs Craig 8/19 7:30am - 20:30pm - 13hrs Jeff 8/2…" at bounding box center [857, 550] width 422 height 184
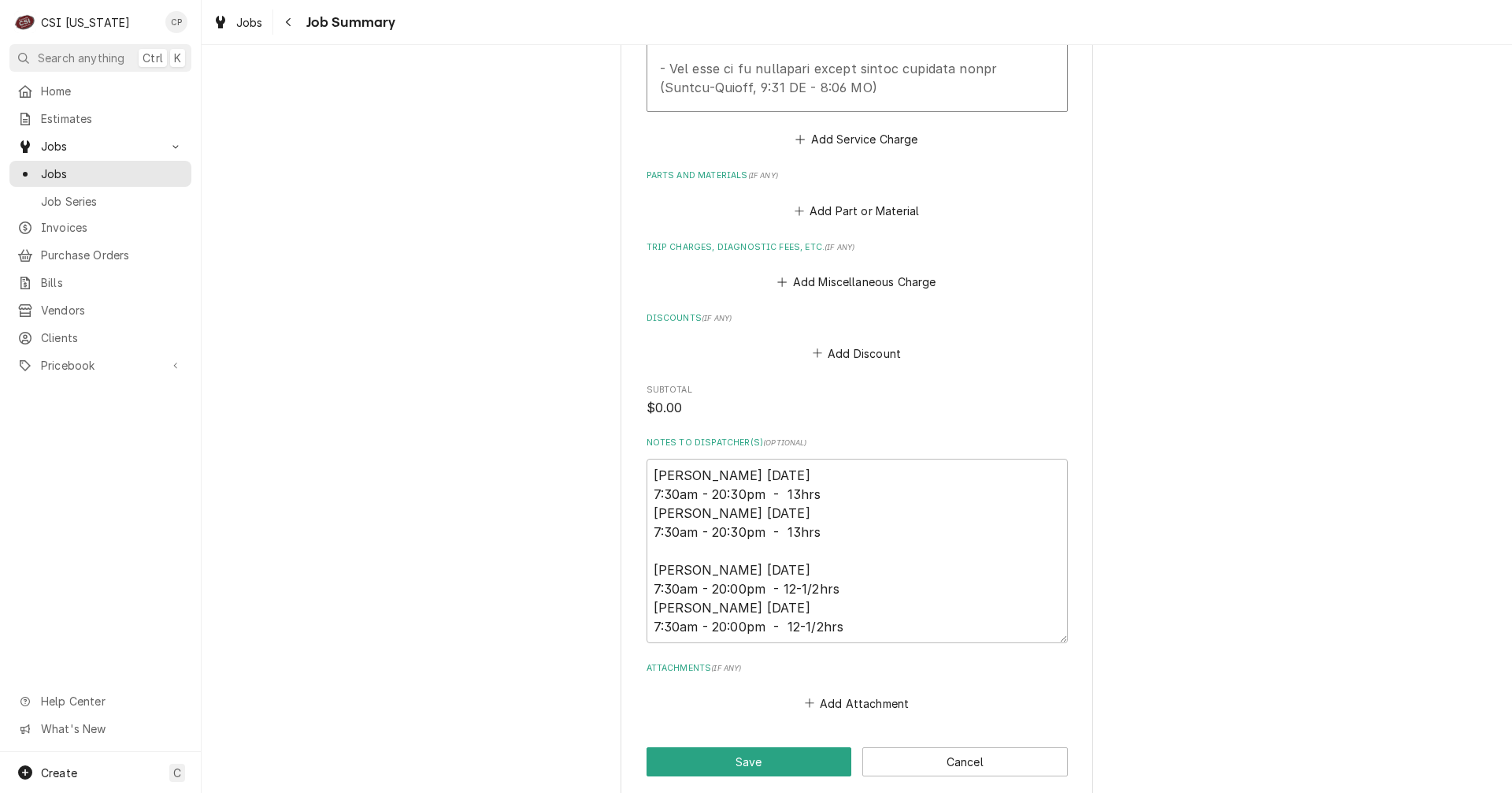
click at [740, 684] on div "Add Attachment" at bounding box center [857, 698] width 422 height 31
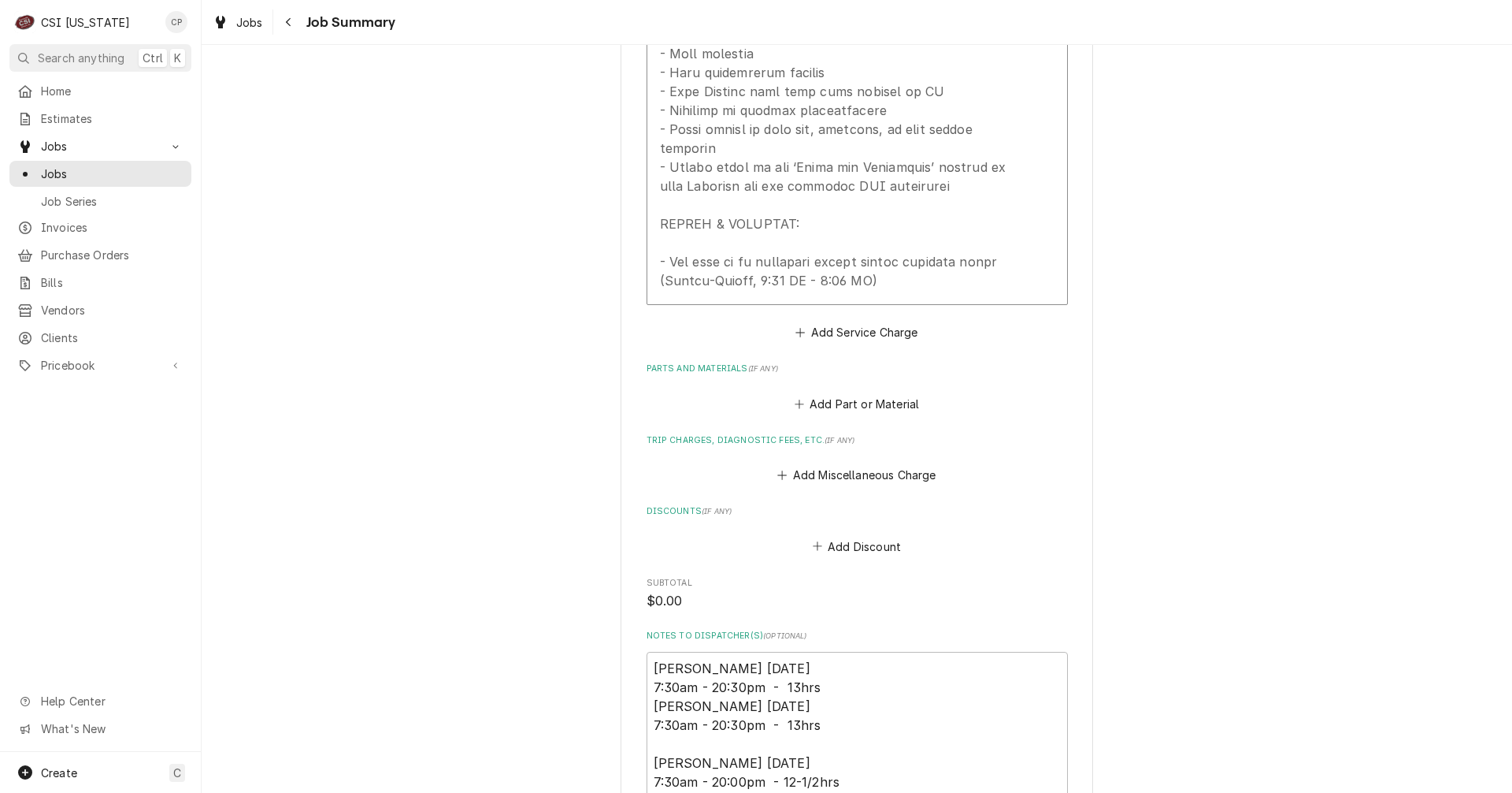
scroll to position [1445, 0]
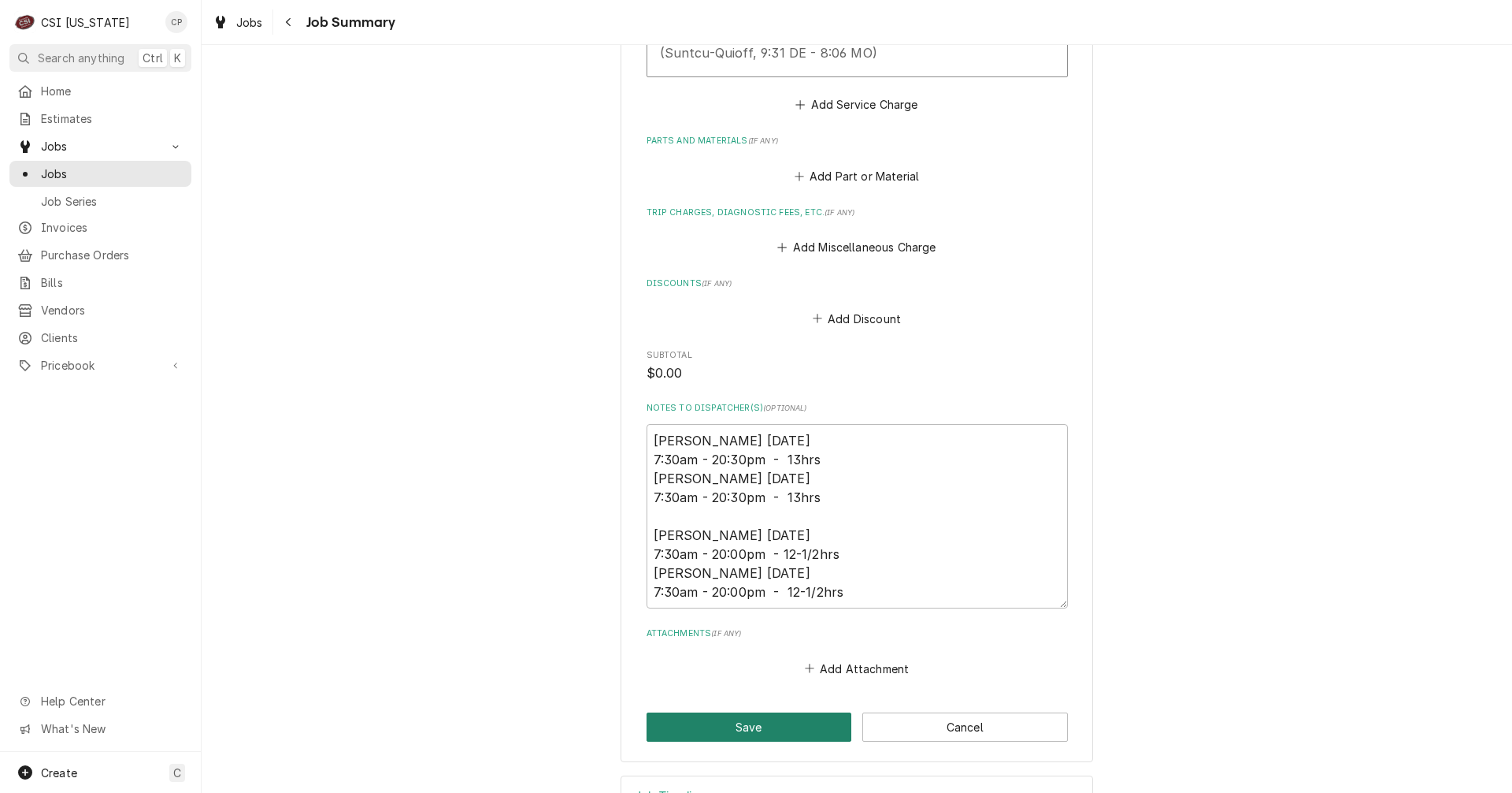
click at [770, 712] on button "Save" at bounding box center [749, 726] width 206 height 29
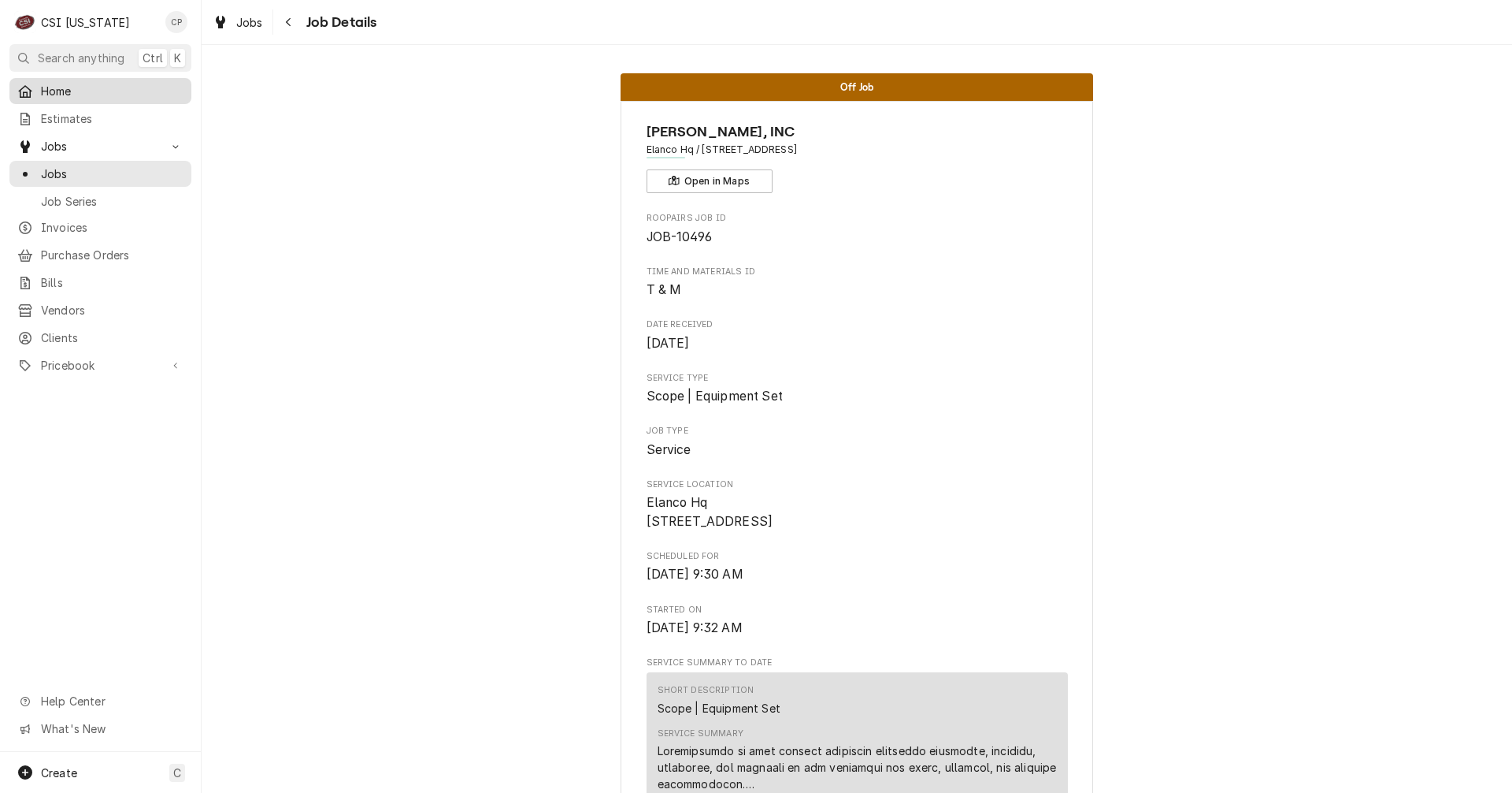
click at [84, 89] on span "Home" at bounding box center [111, 91] width 142 height 17
